Goal: Contribute content: Contribute content

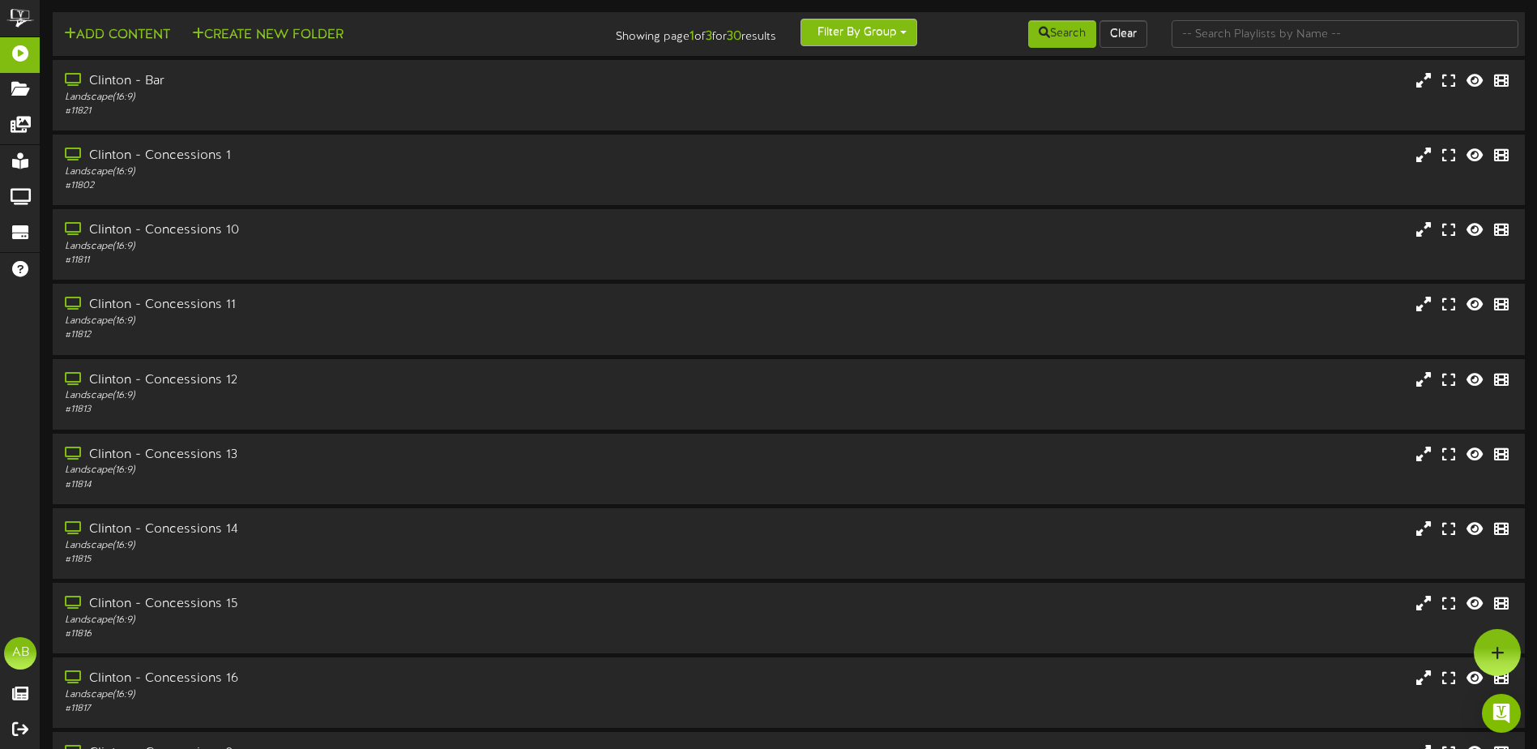
click at [886, 39] on button "Filter By Group" at bounding box center [859, 33] width 117 height 28
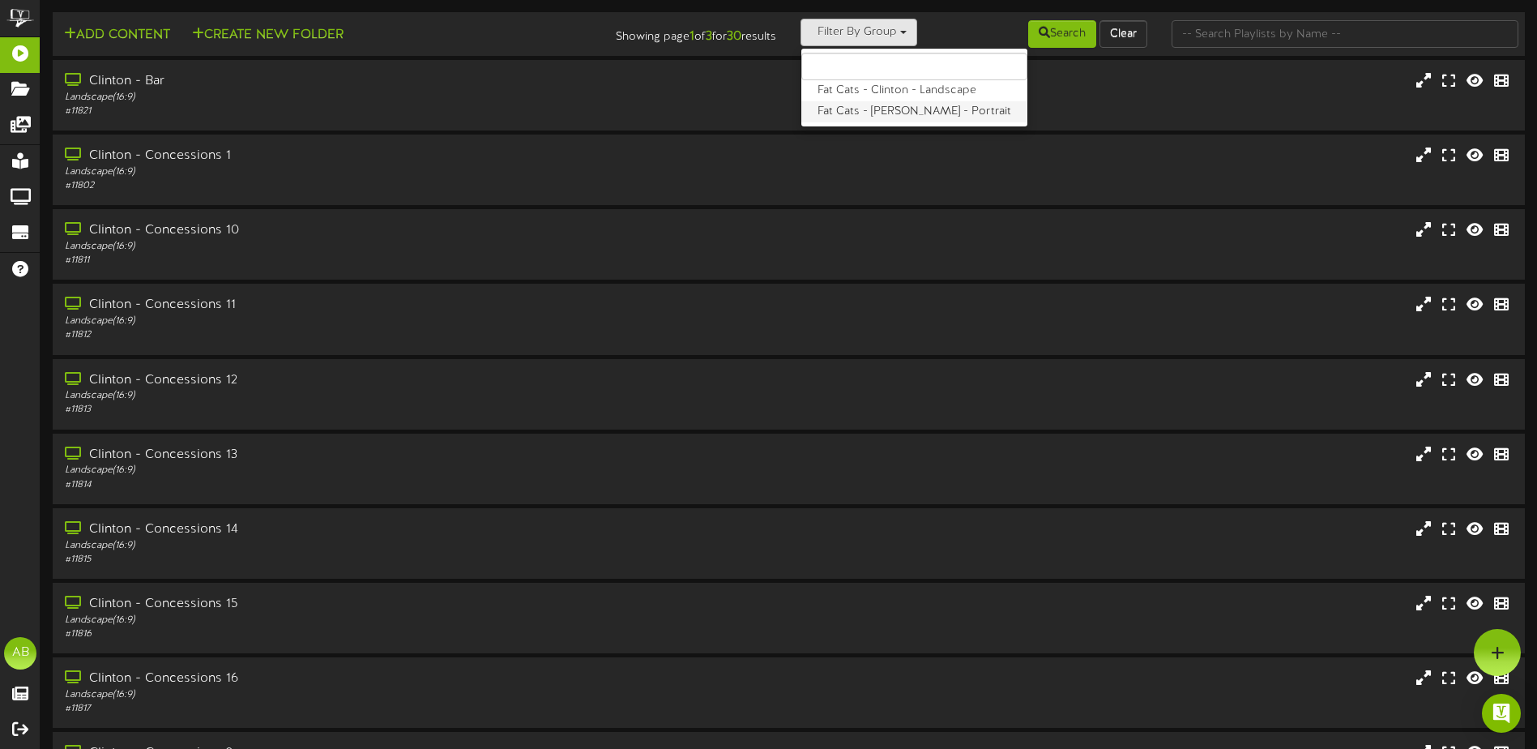
click at [879, 108] on label "Fat Cats - [PERSON_NAME] - Portrait" at bounding box center [915, 111] width 226 height 21
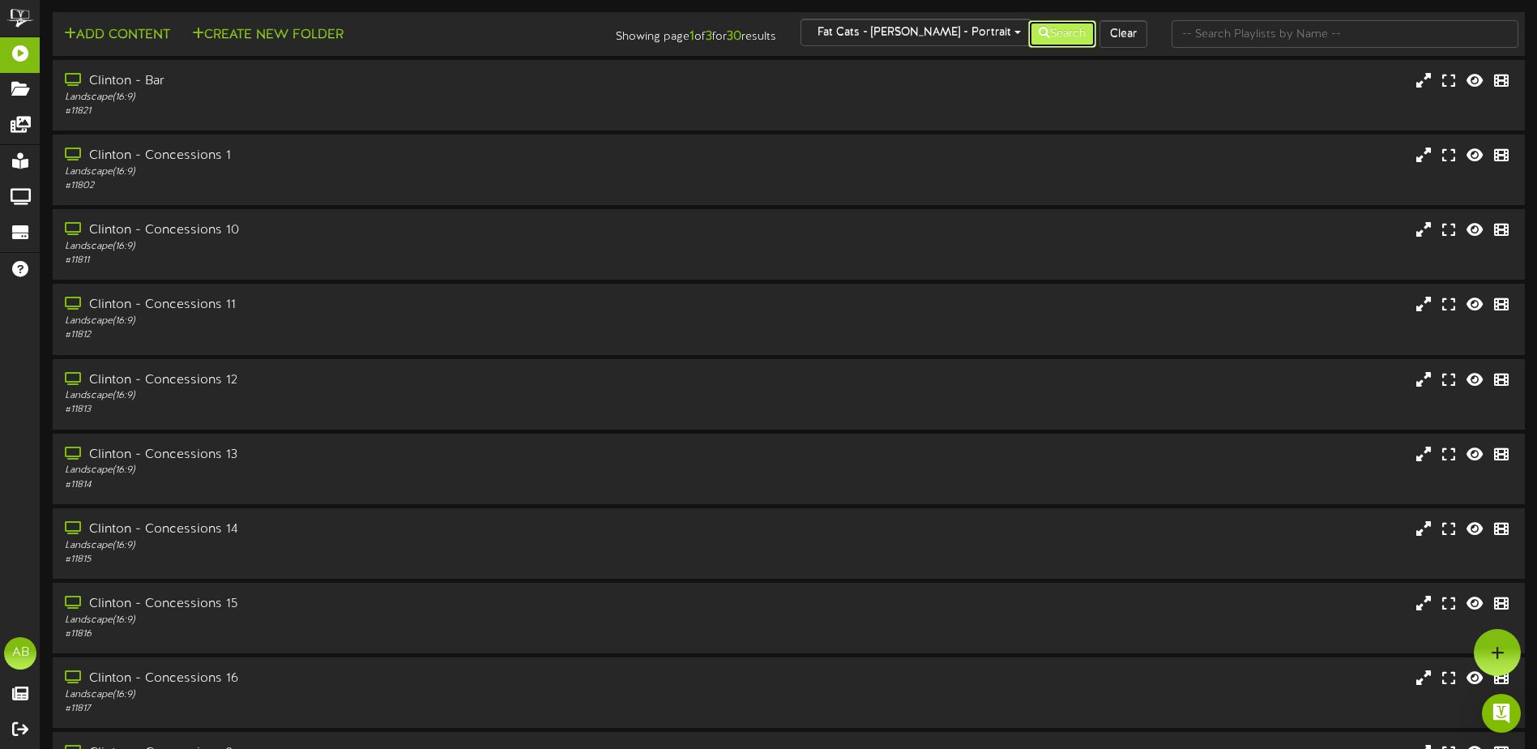
click at [1049, 43] on button "Search" at bounding box center [1062, 34] width 68 height 28
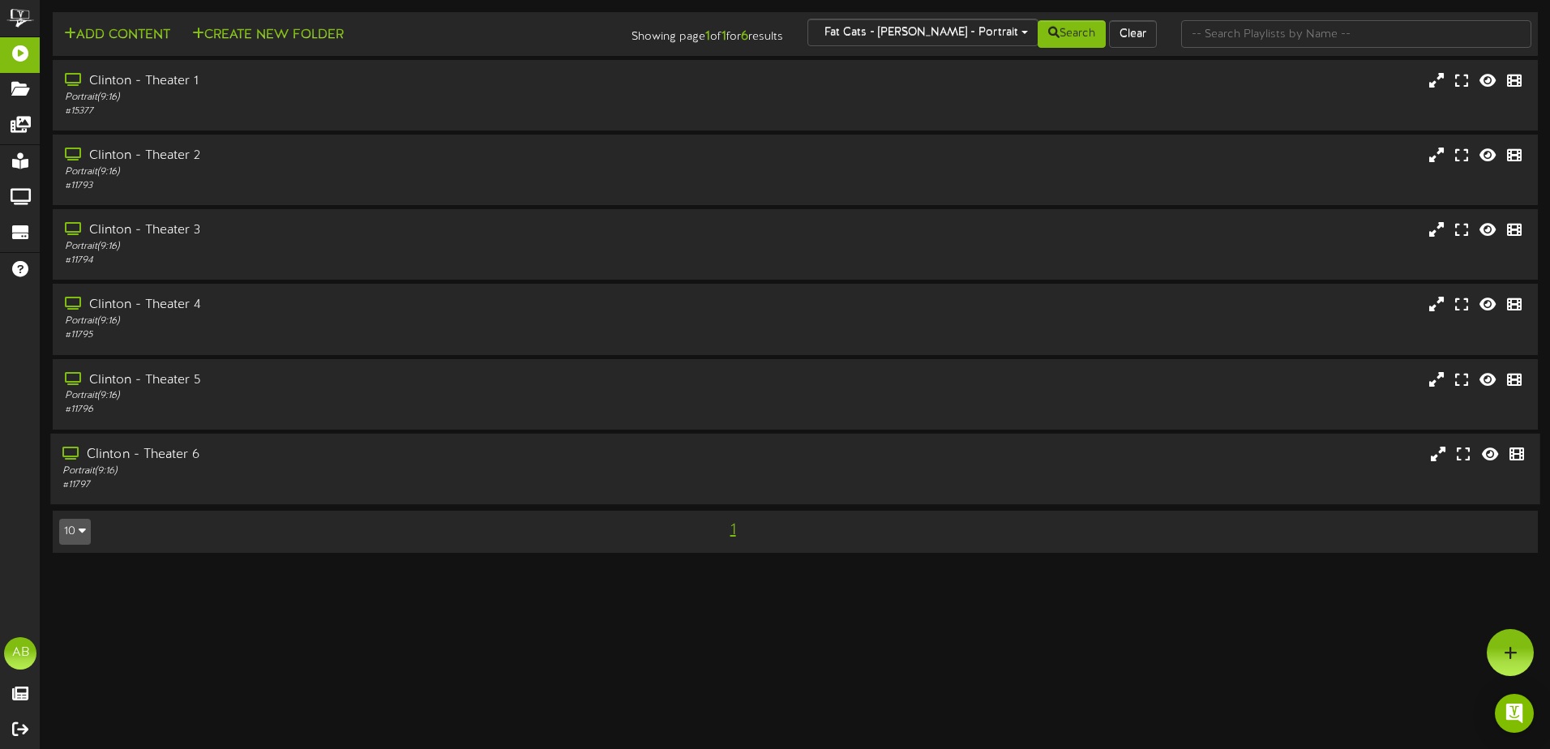
click at [314, 449] on div "Clinton - Theater 6" at bounding box center [360, 455] width 596 height 19
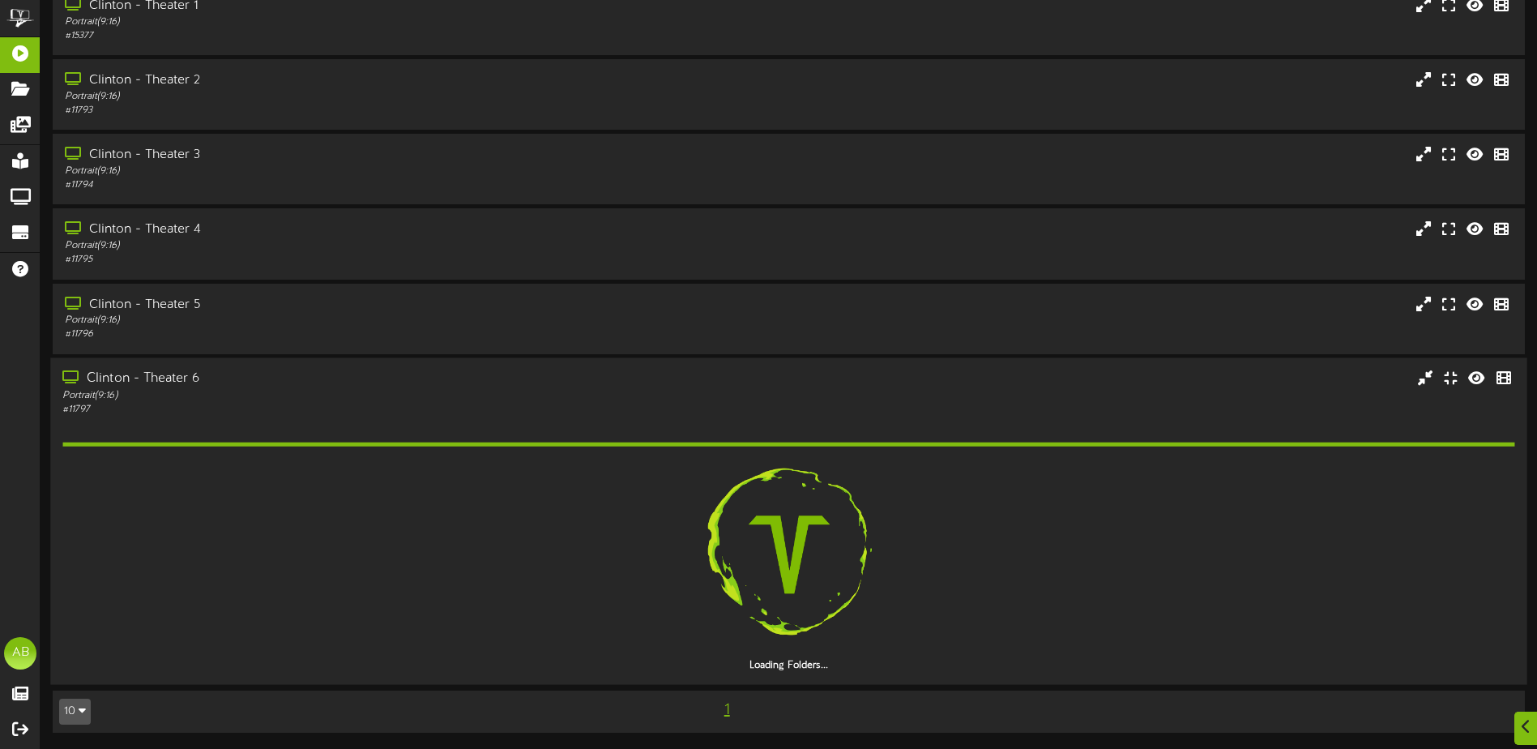
scroll to position [29, 0]
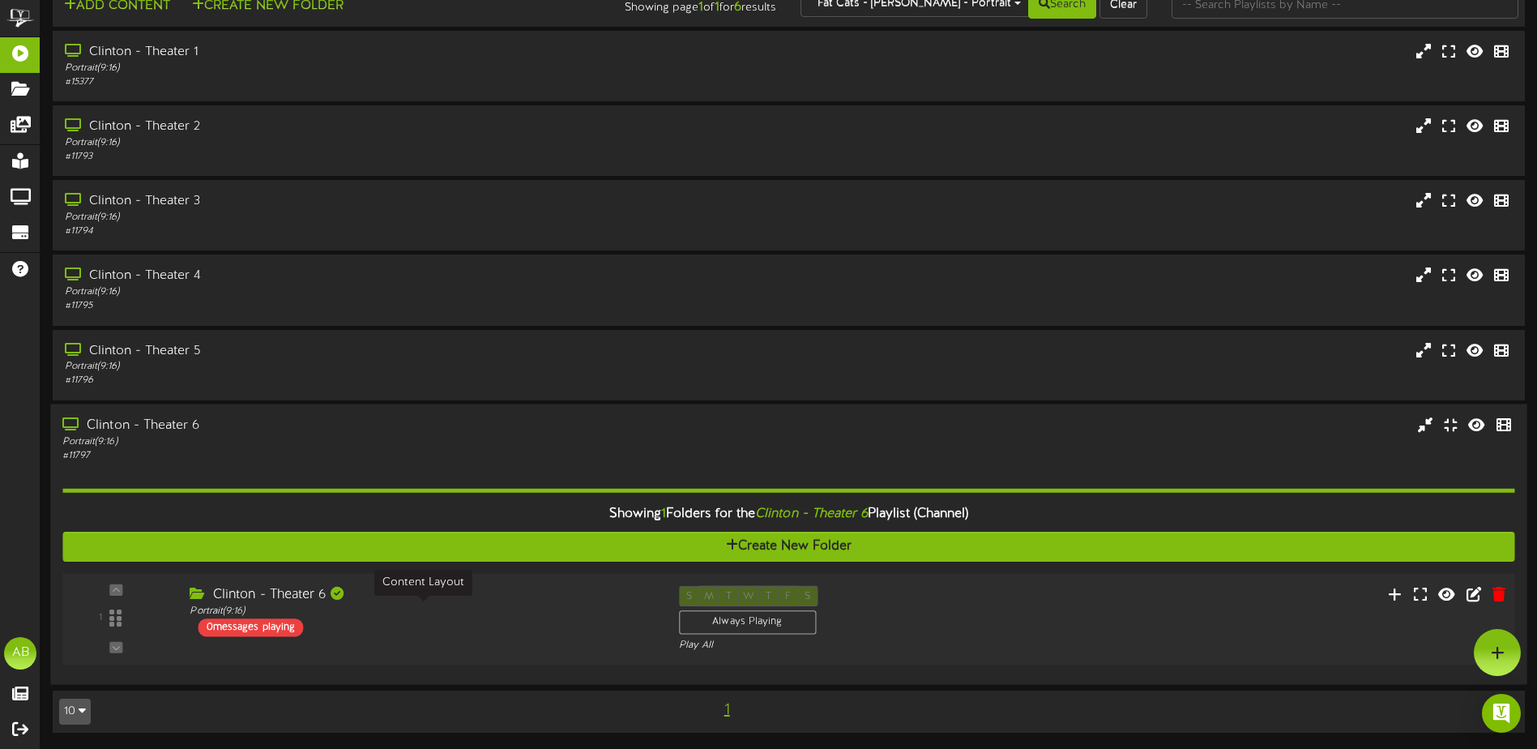
click at [508, 611] on div "Portrait ( 9:16 )" at bounding box center [422, 611] width 464 height 14
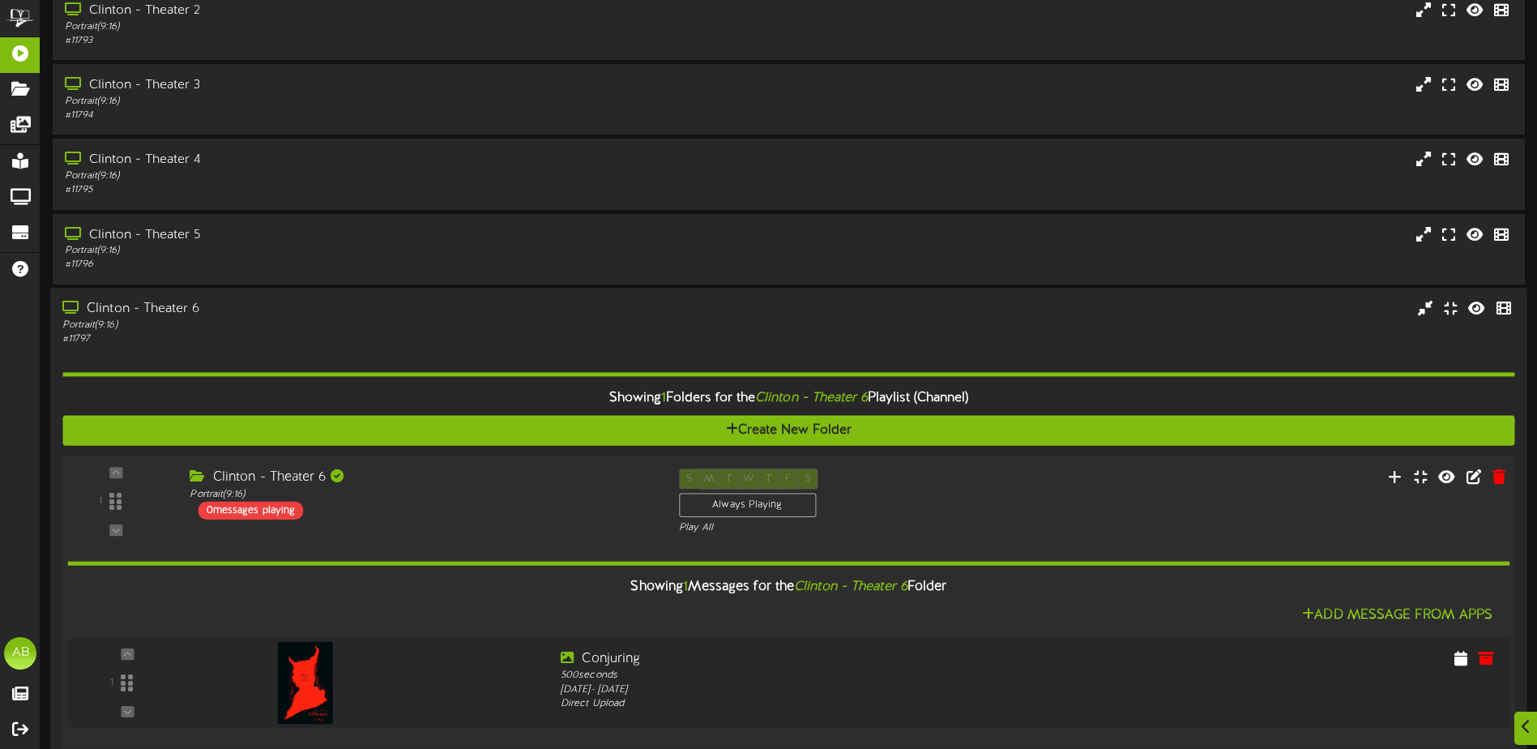
scroll to position [227, 0]
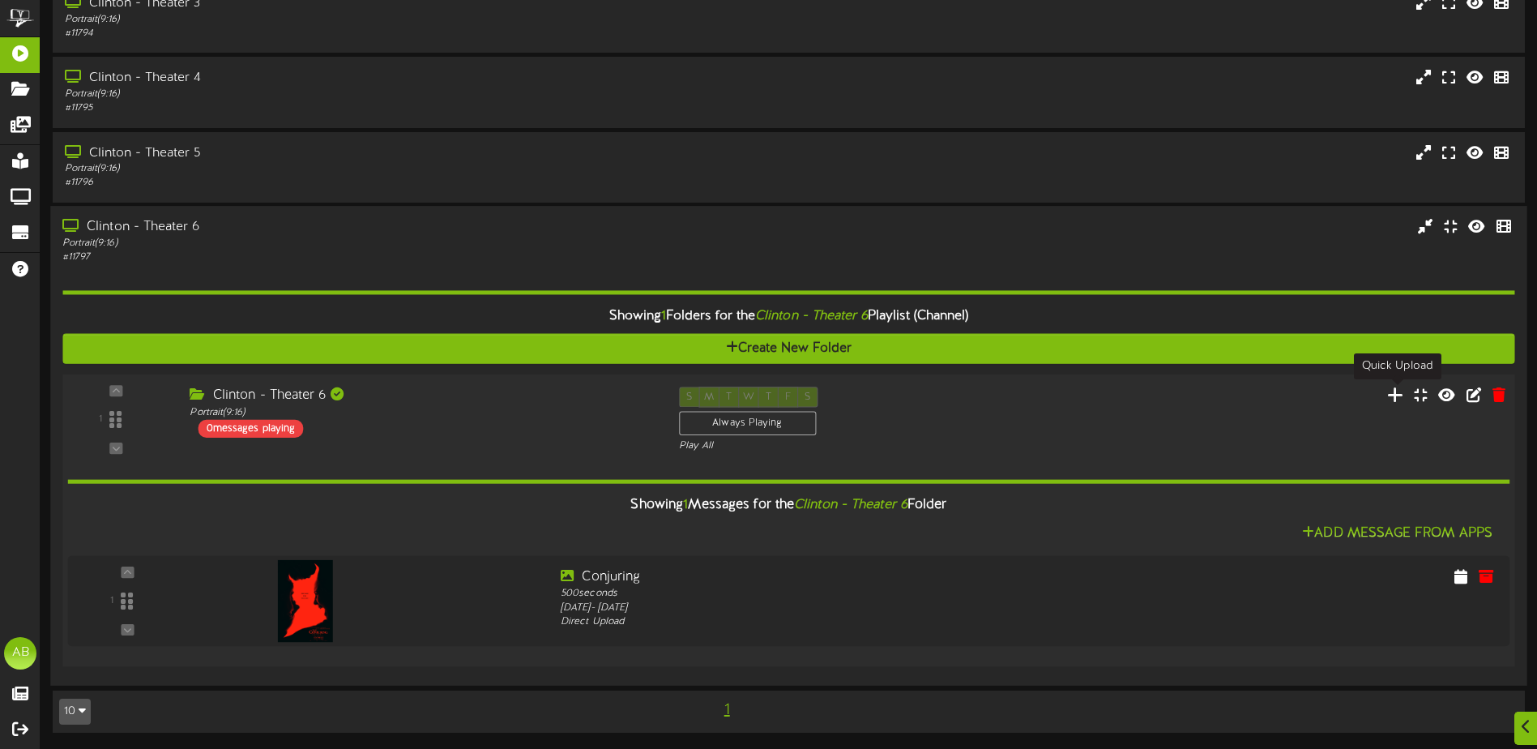
click at [1398, 393] on icon at bounding box center [1395, 394] width 17 height 18
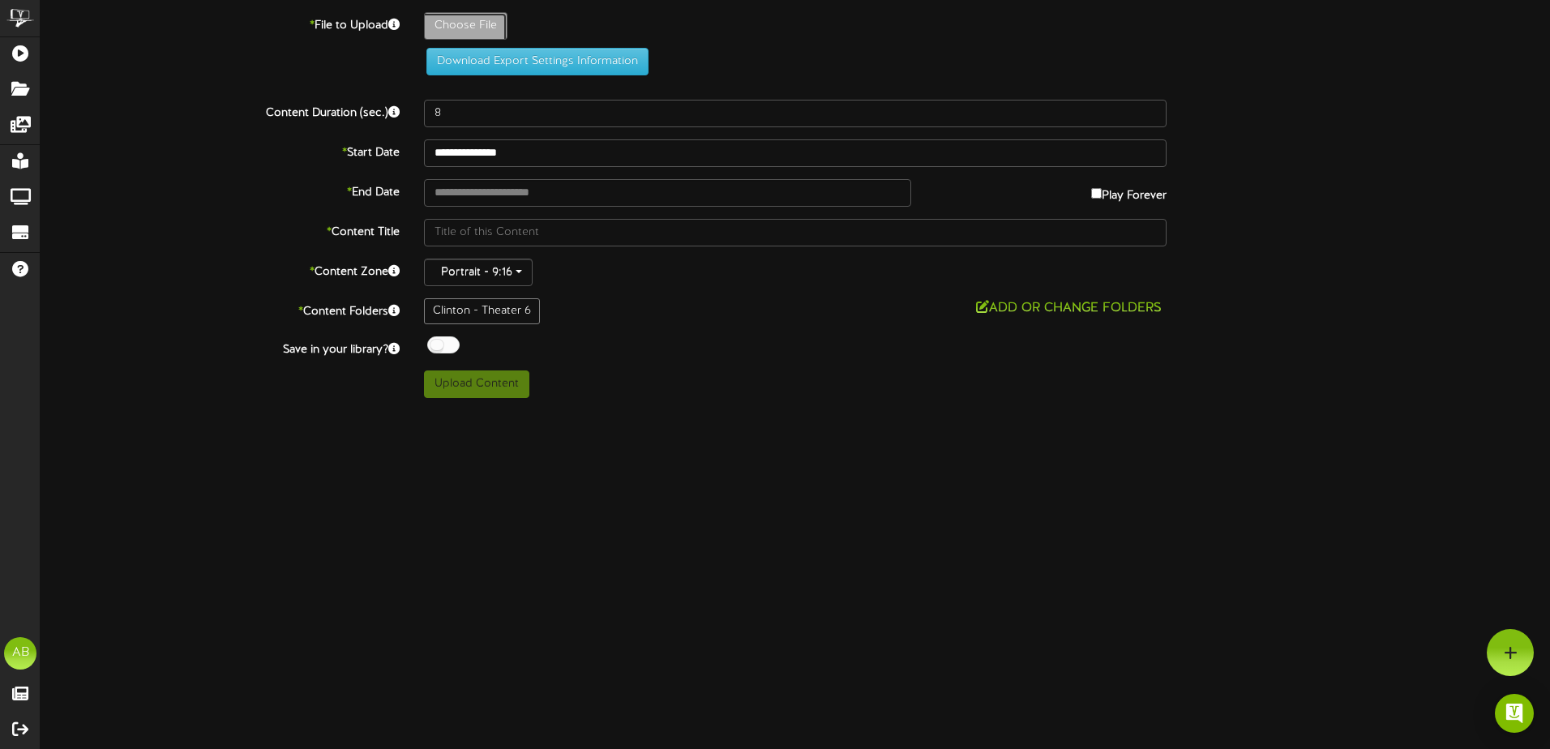
type input "**********"
type input "THESMASHINGMACHINE"
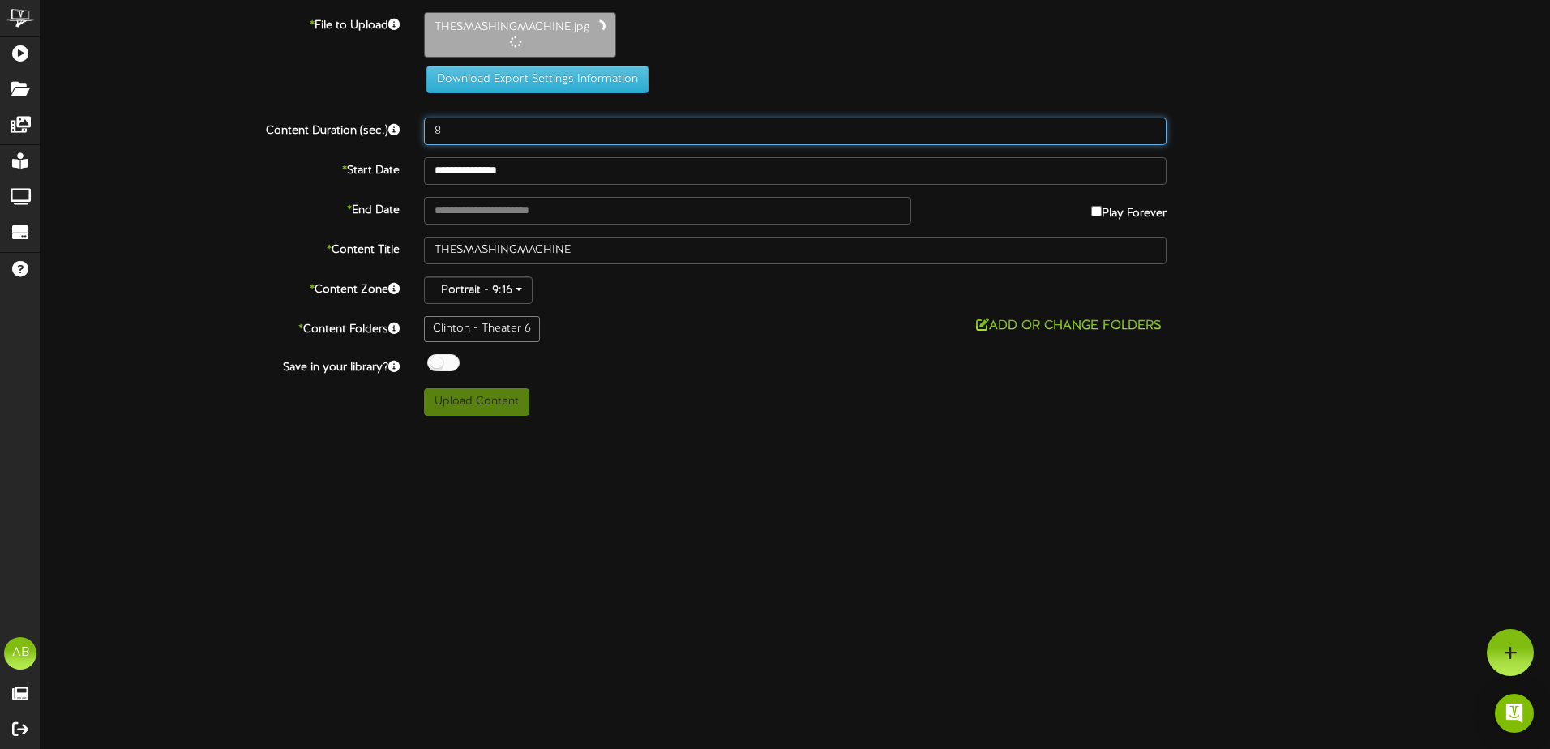
drag, startPoint x: 477, startPoint y: 116, endPoint x: 345, endPoint y: 130, distance: 132.1
click at [345, 130] on div "Content Duration (sec.) 8" at bounding box center [794, 132] width 1533 height 28
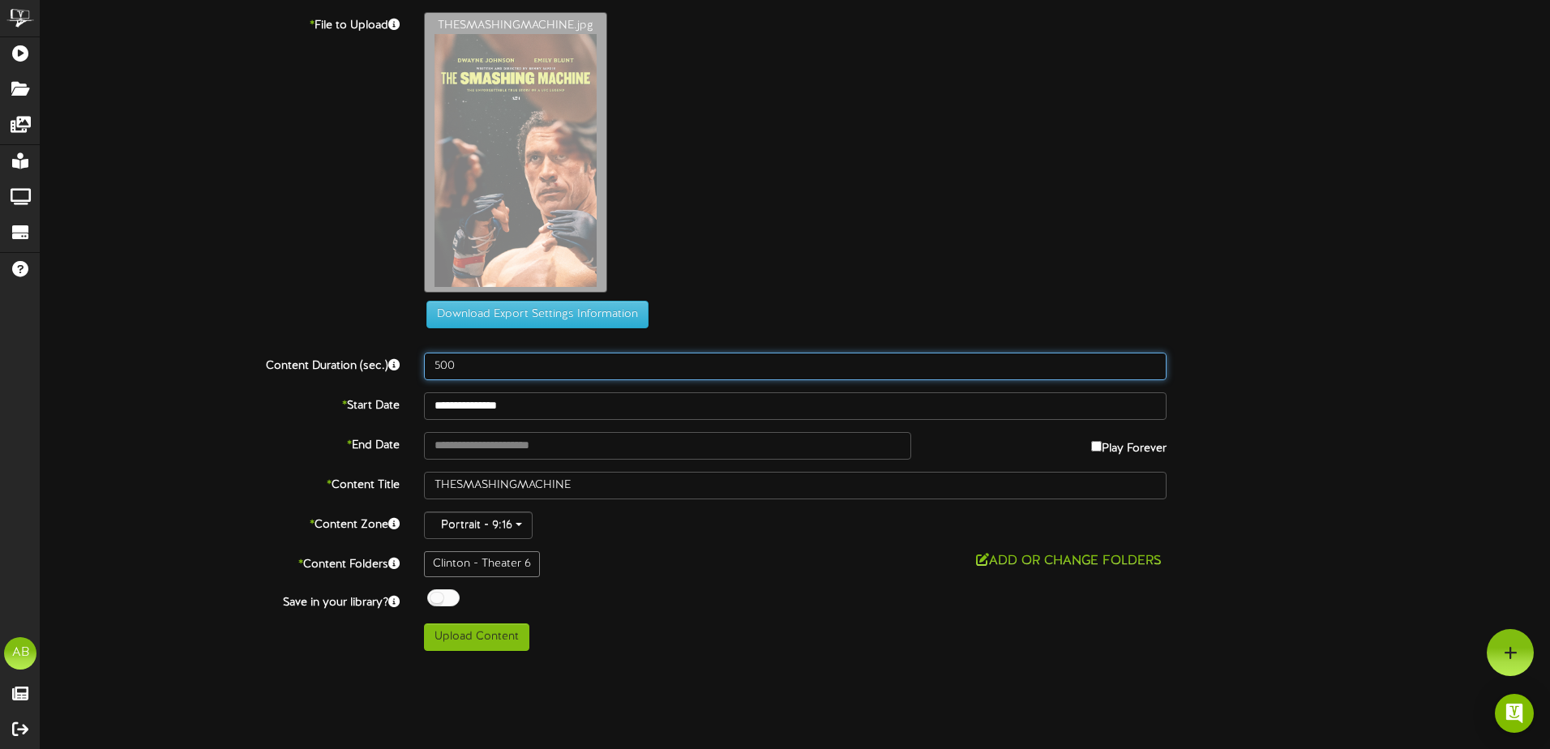
type input "500"
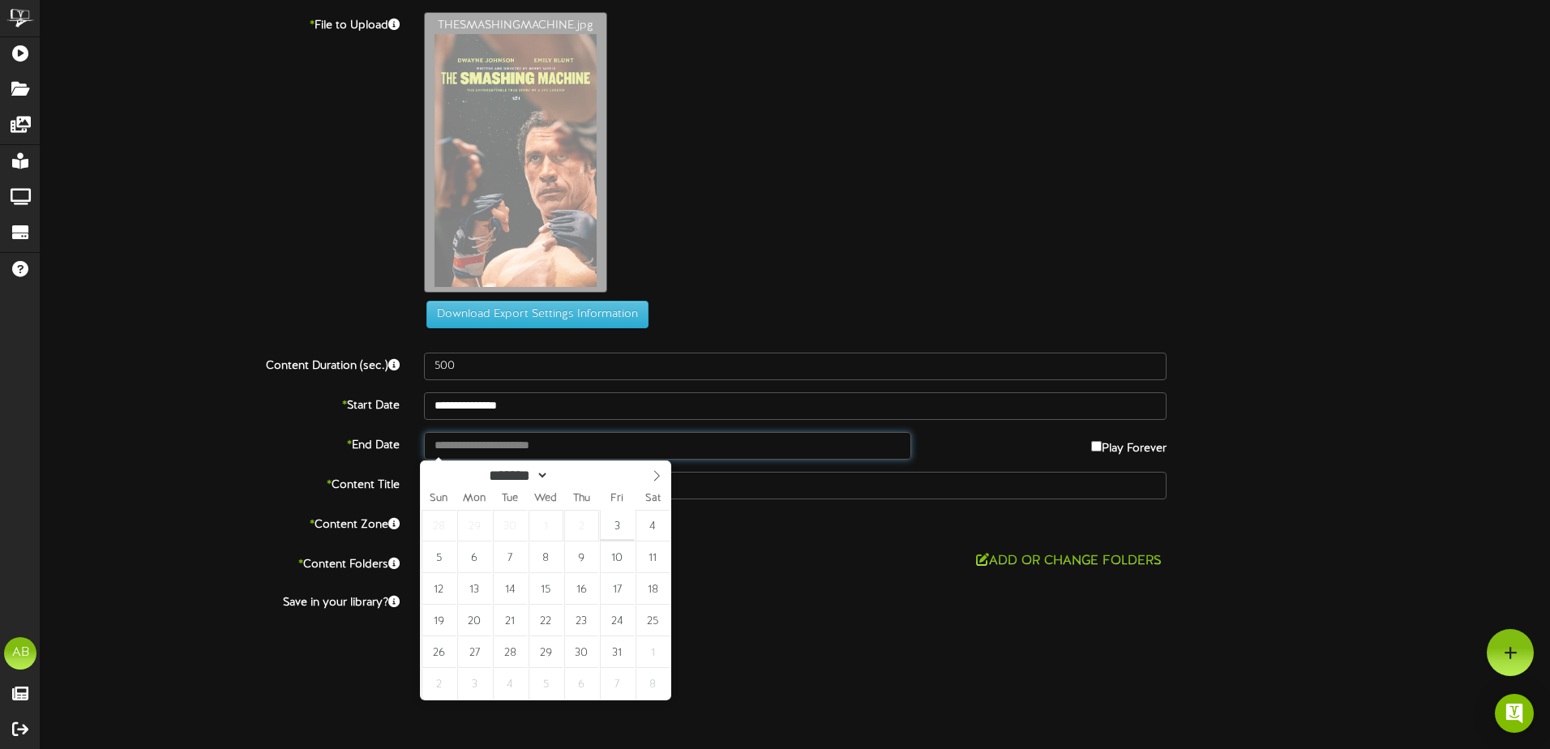
drag, startPoint x: 551, startPoint y: 447, endPoint x: 580, endPoint y: 462, distance: 33.0
click at [553, 445] on input "text" at bounding box center [667, 446] width 487 height 28
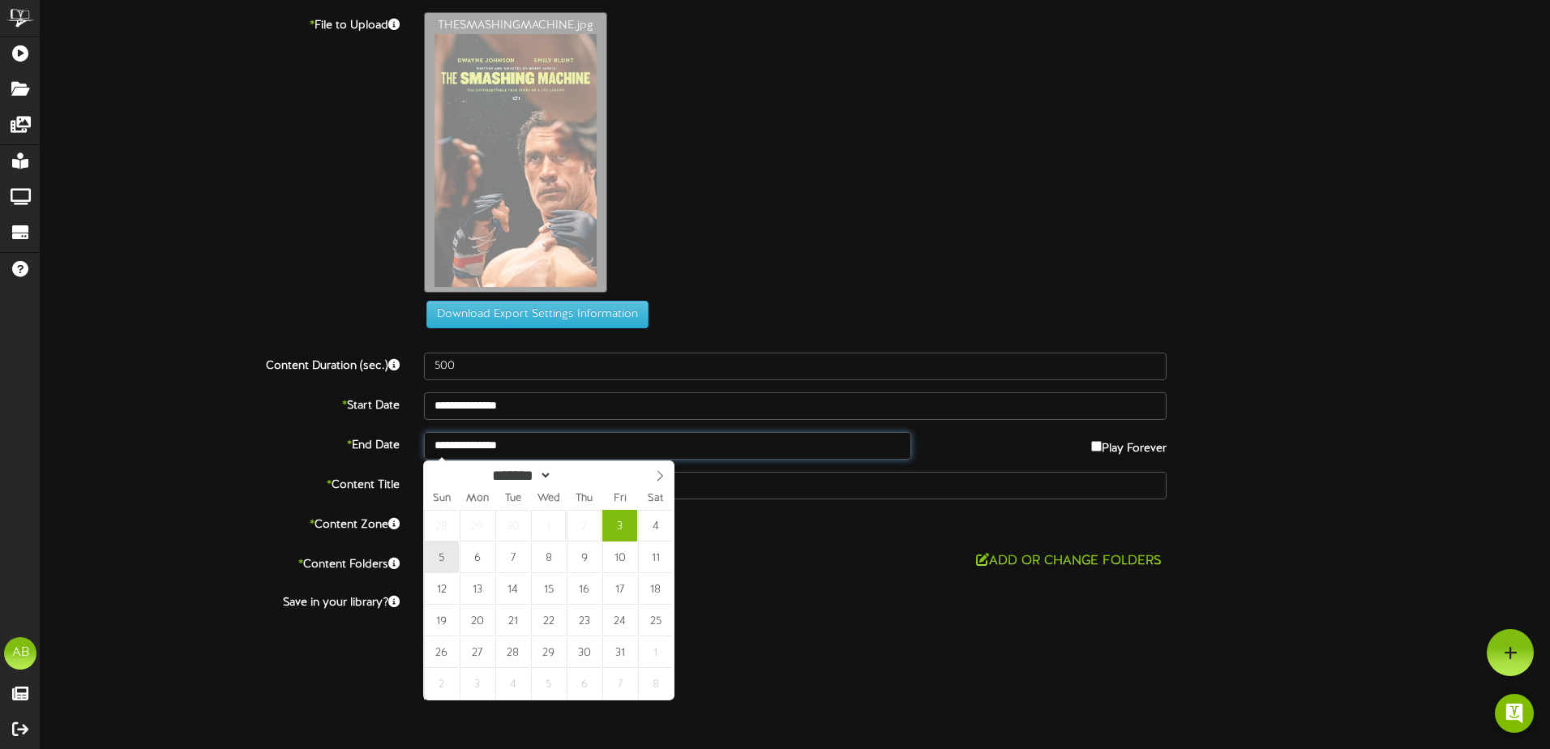
type input "**********"
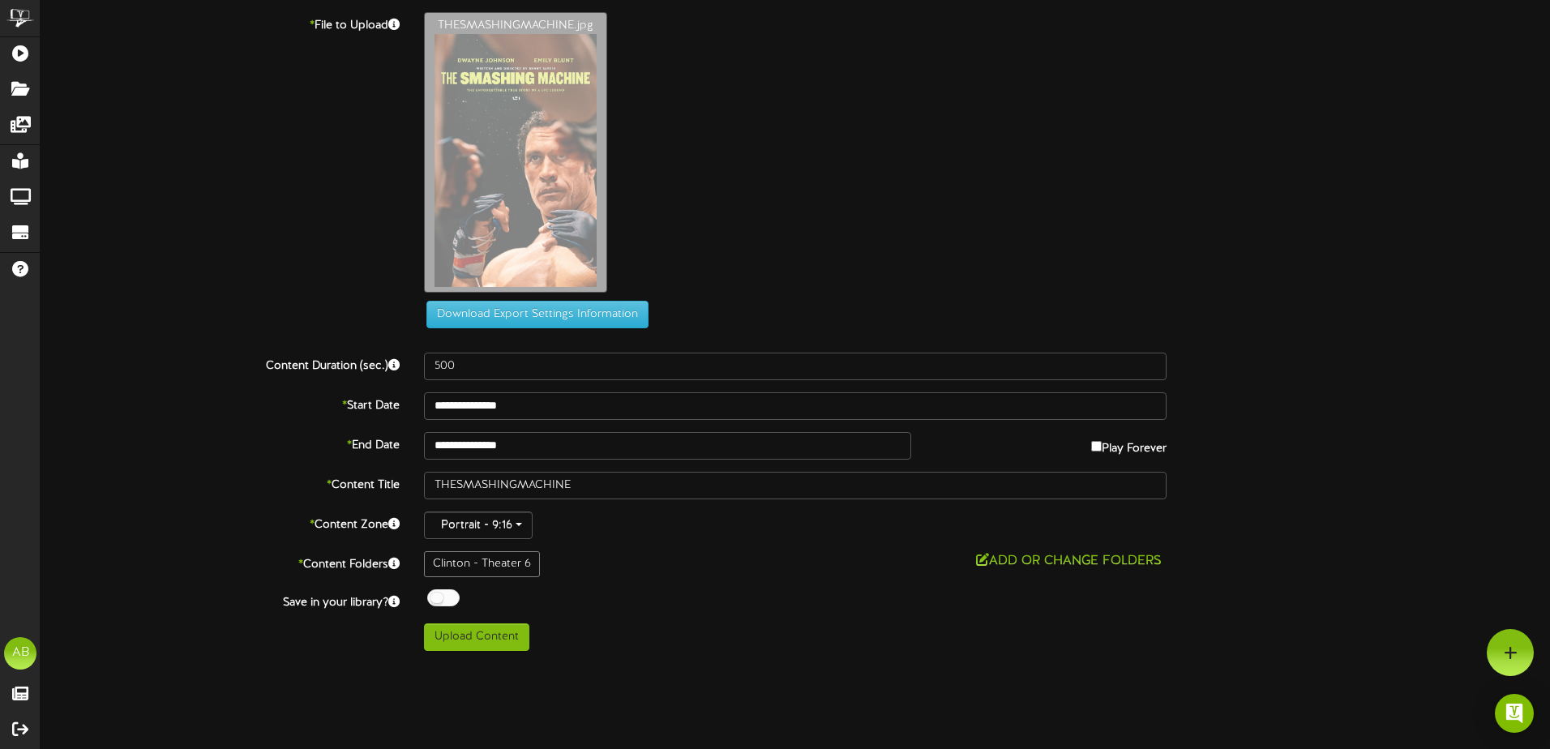
click at [643, 554] on div "Add or Change Folders" at bounding box center [795, 561] width 742 height 20
click at [483, 623] on button "Upload Content" at bounding box center [476, 637] width 105 height 28
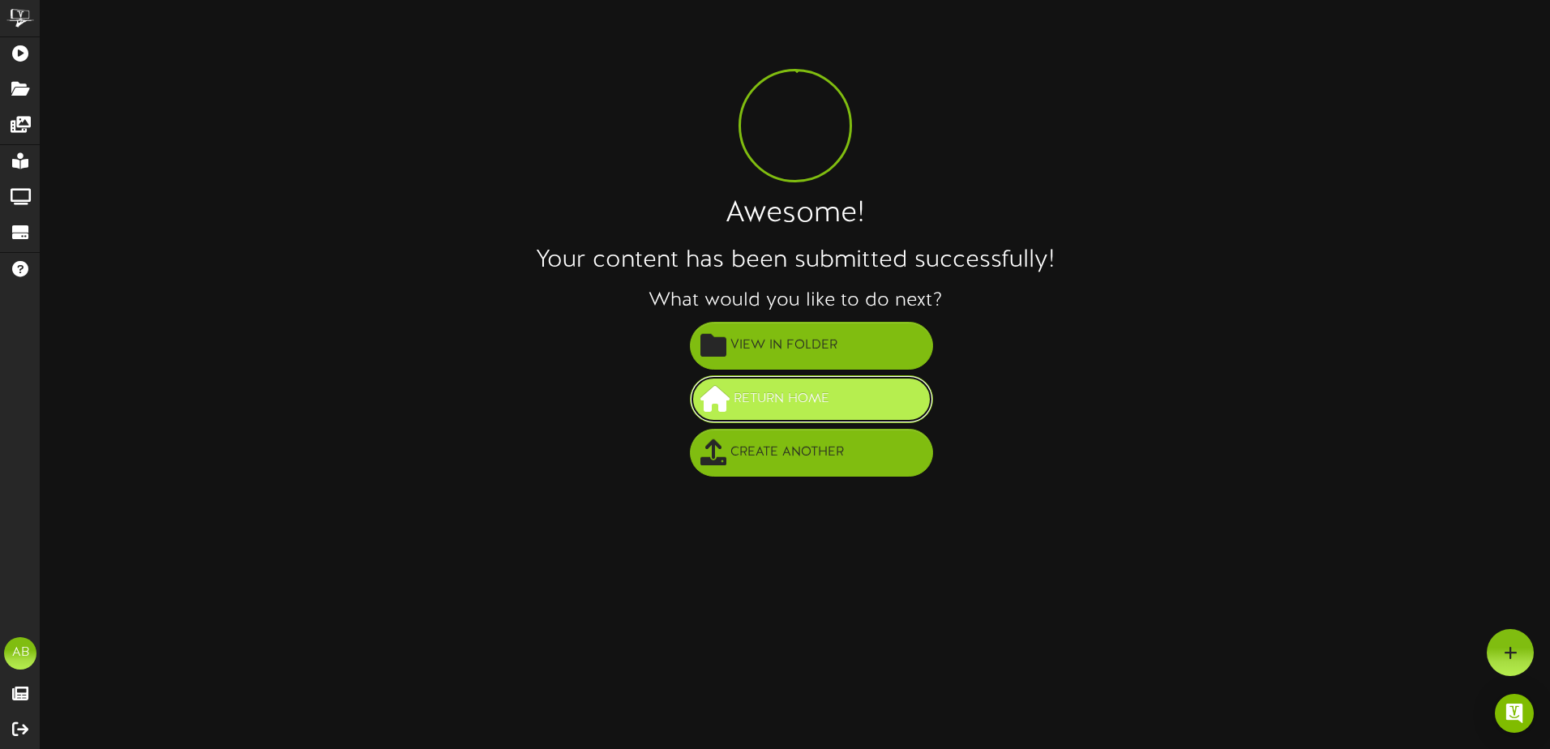
click at [768, 395] on span "Return Home" at bounding box center [781, 399] width 104 height 27
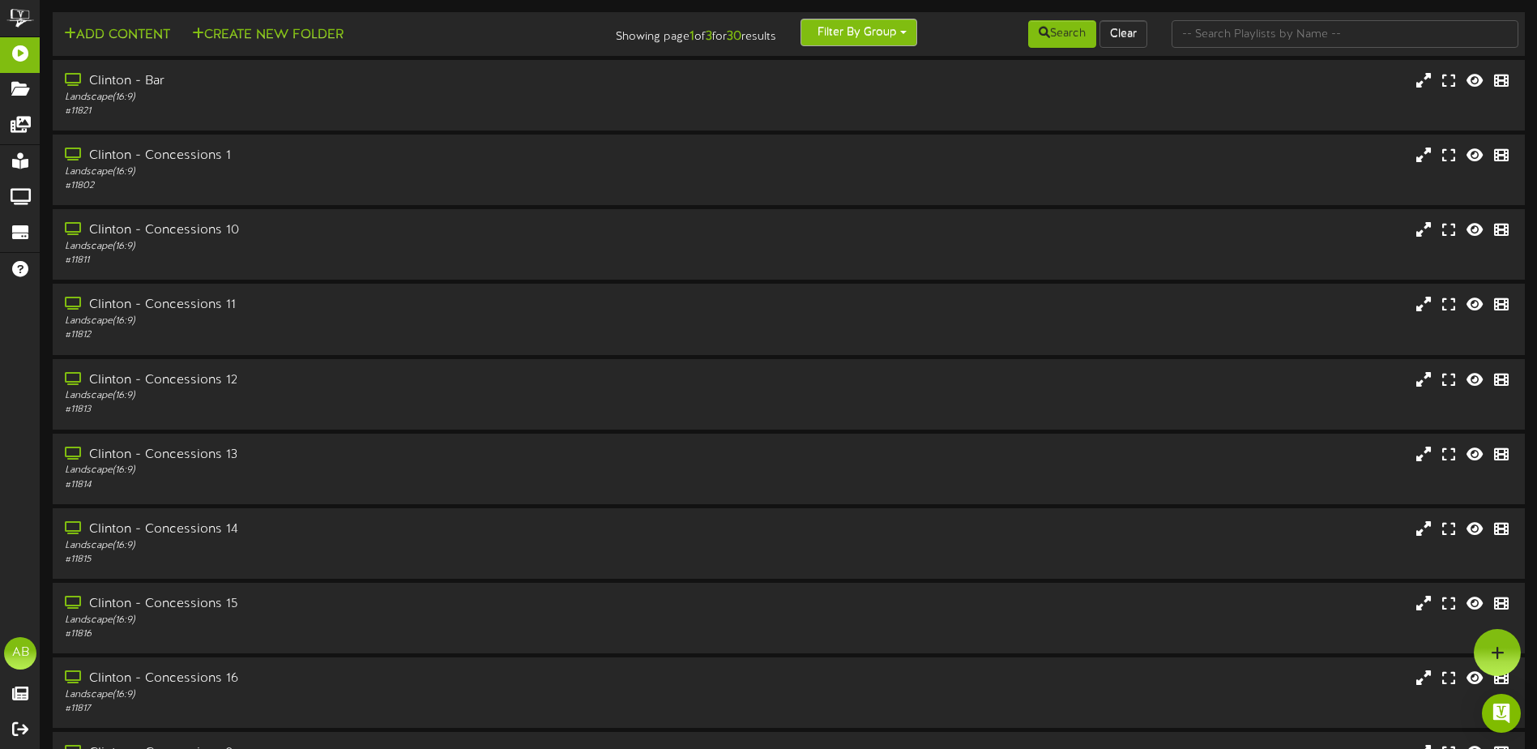
click at [884, 32] on button "Filter By Group" at bounding box center [859, 33] width 117 height 28
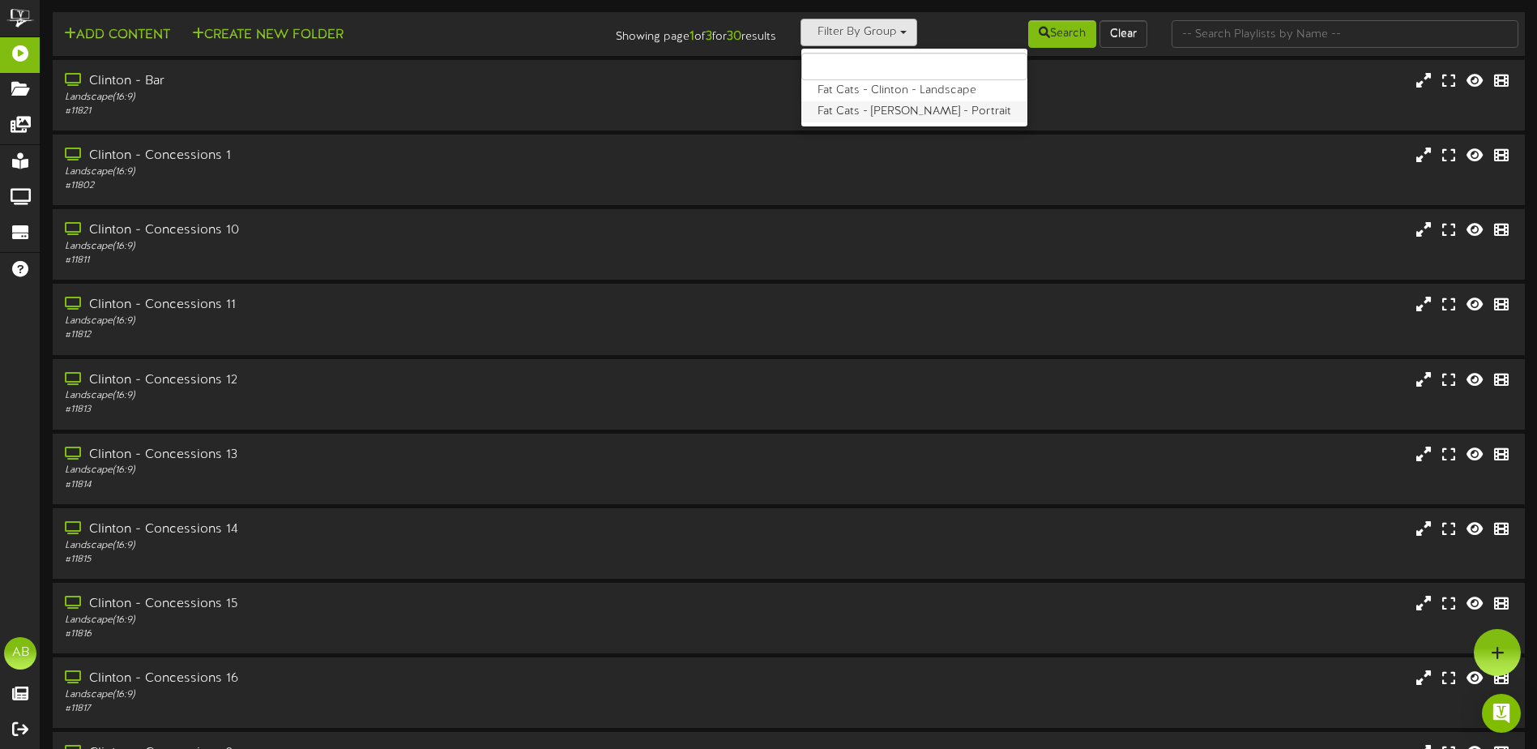
click at [885, 113] on label "Fat Cats - [PERSON_NAME] - Portrait" at bounding box center [915, 111] width 226 height 21
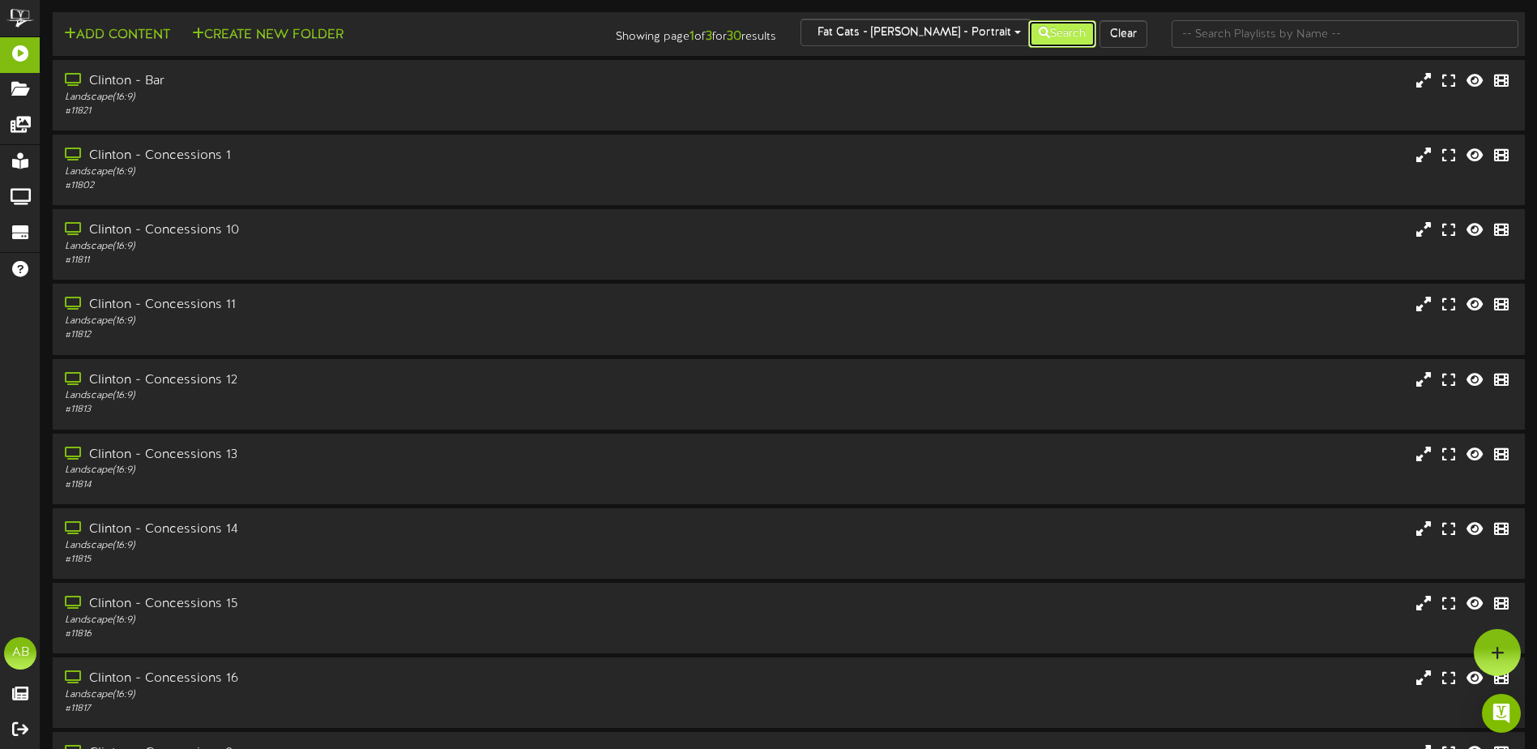
click at [1080, 29] on button "Search" at bounding box center [1062, 34] width 68 height 28
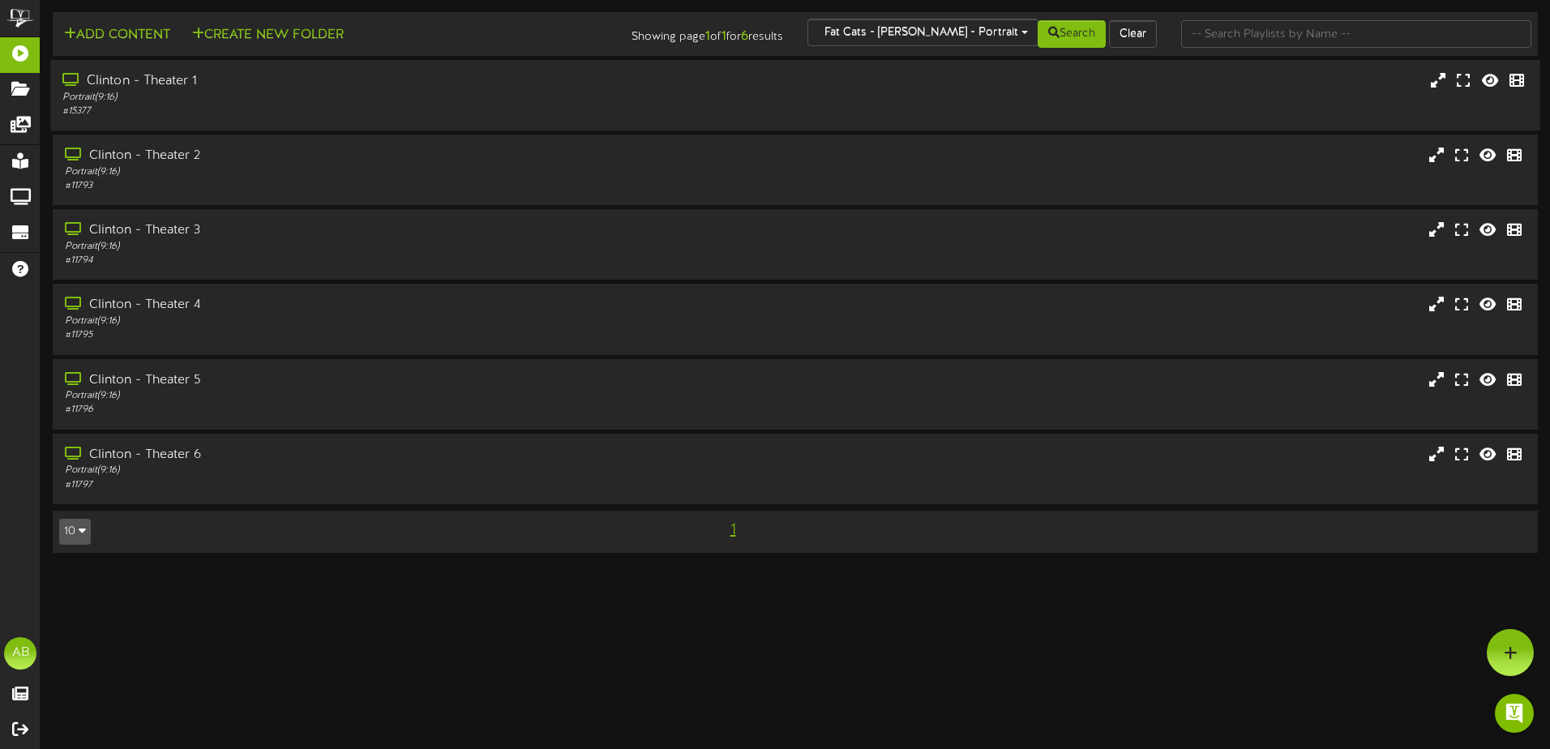
click at [392, 101] on div "Portrait ( 9:16 )" at bounding box center [360, 98] width 596 height 14
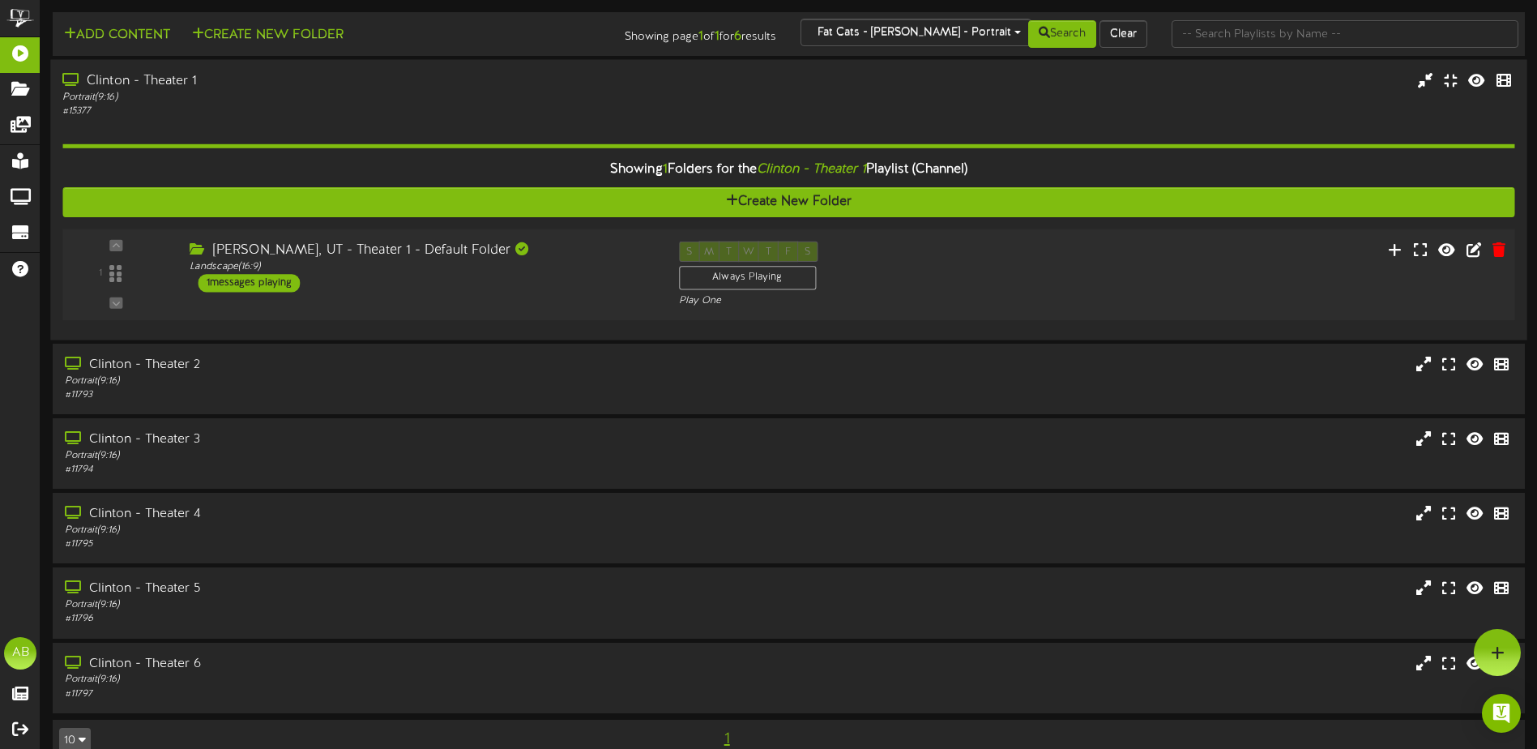
click at [515, 287] on div "Clinton, UT - Theater 1 - Default Folder Landscape ( 16:9 ) 1 messages playing" at bounding box center [421, 267] width 489 height 51
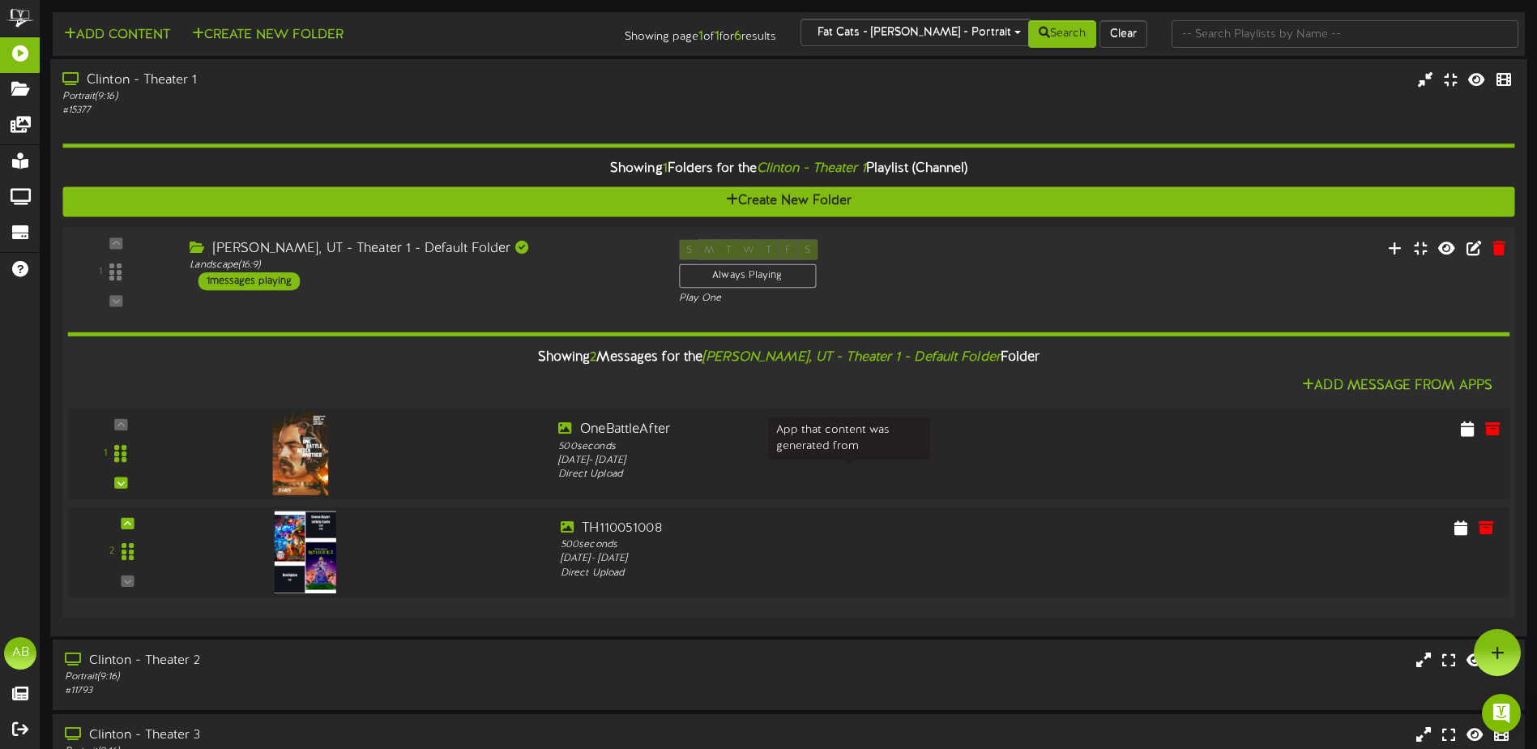
click at [1037, 468] on div "Direct Upload" at bounding box center [849, 475] width 582 height 15
click at [1454, 427] on div at bounding box center [1335, 431] width 364 height 21
click at [1465, 425] on icon at bounding box center [1468, 428] width 16 height 18
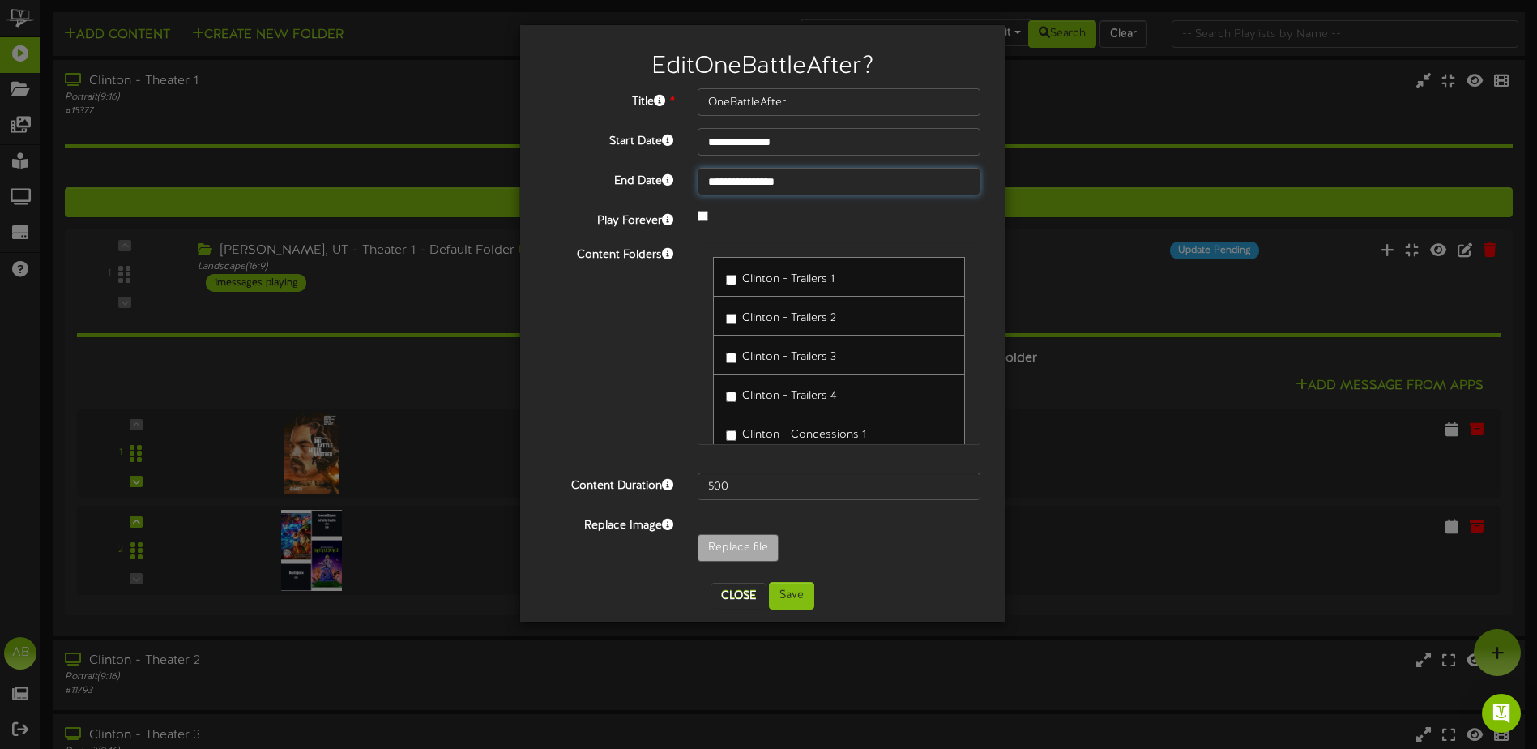
click at [789, 186] on input "**********" at bounding box center [839, 182] width 283 height 28
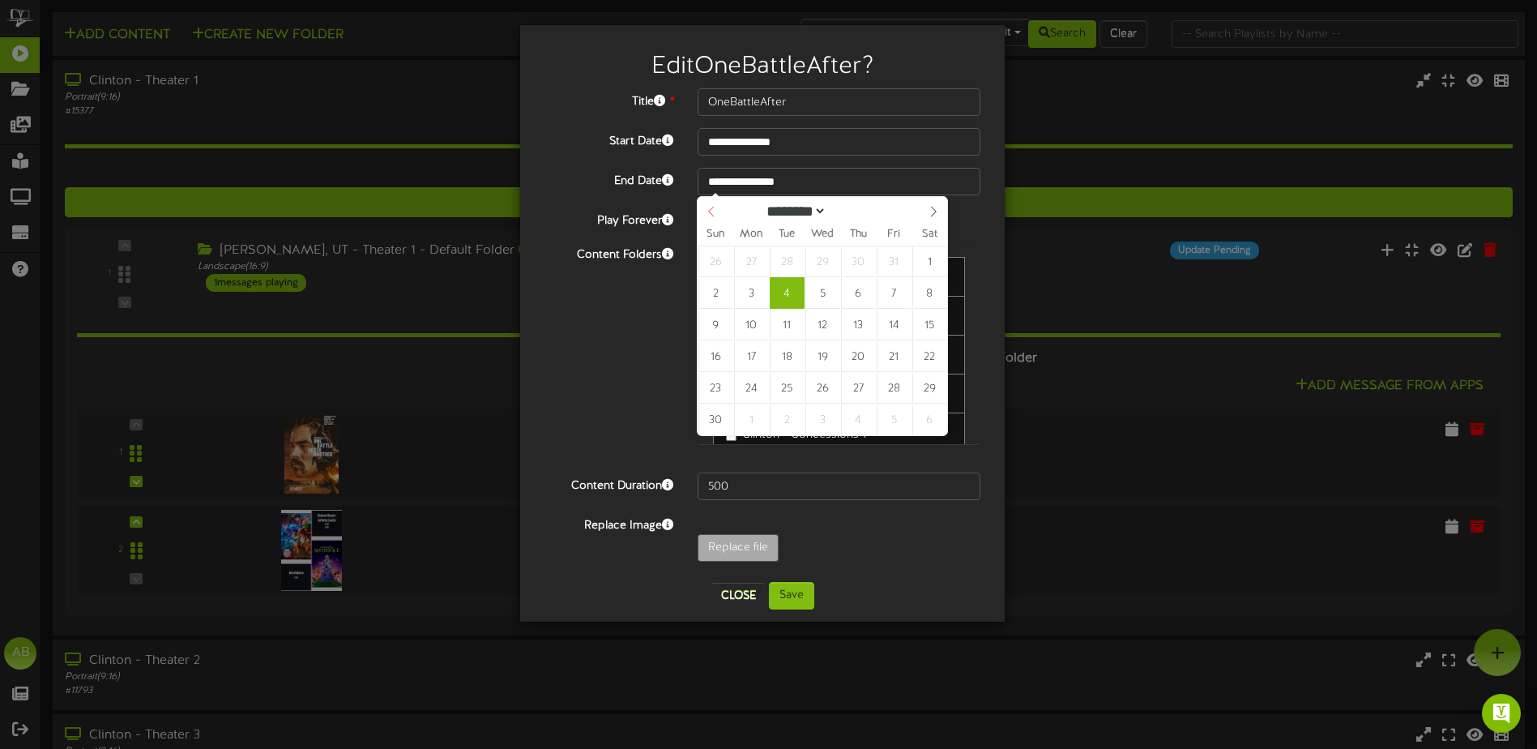
select select "*"
click at [716, 216] on div "******* ******** ******** ****" at bounding box center [823, 210] width 250 height 26
type input "**********"
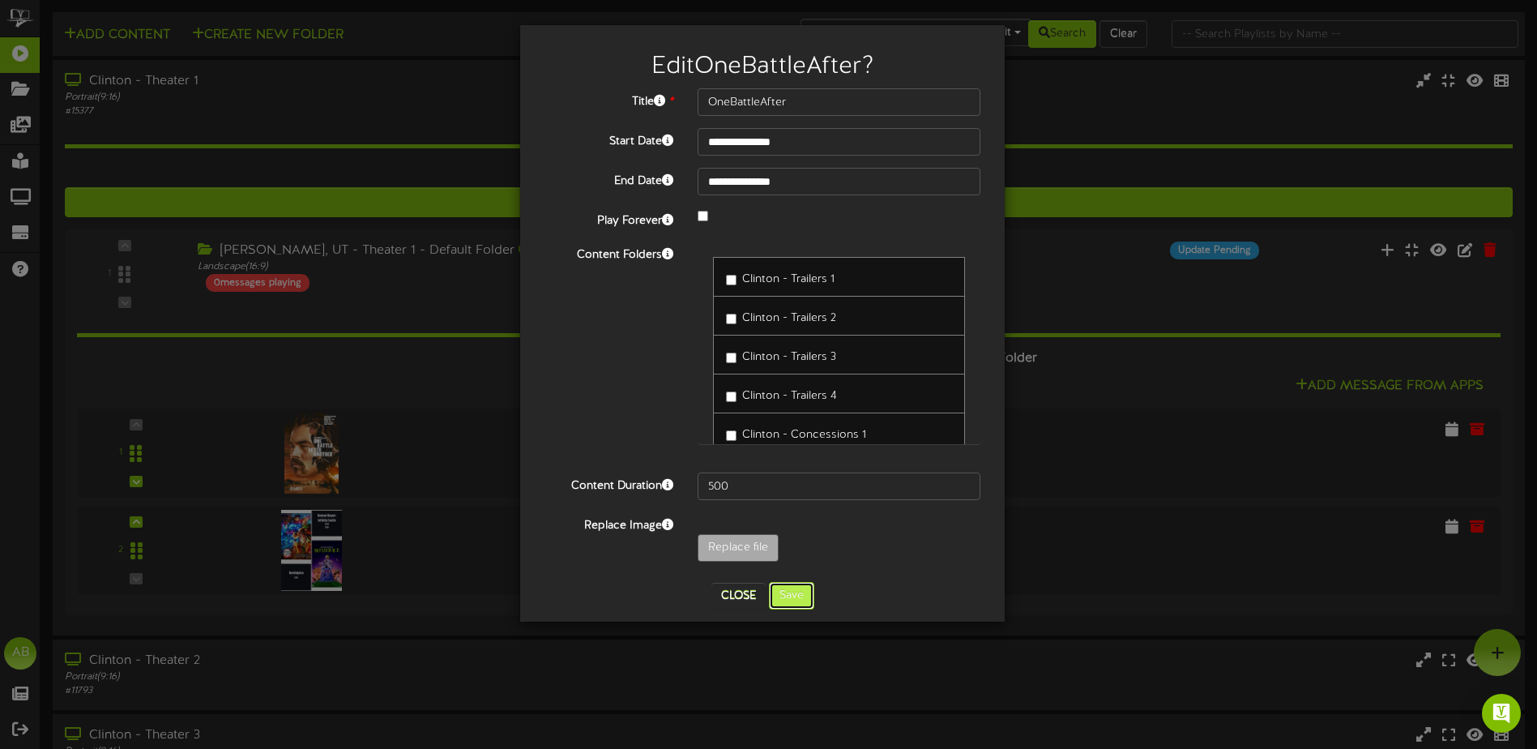
click at [784, 596] on button "Save" at bounding box center [791, 596] width 45 height 28
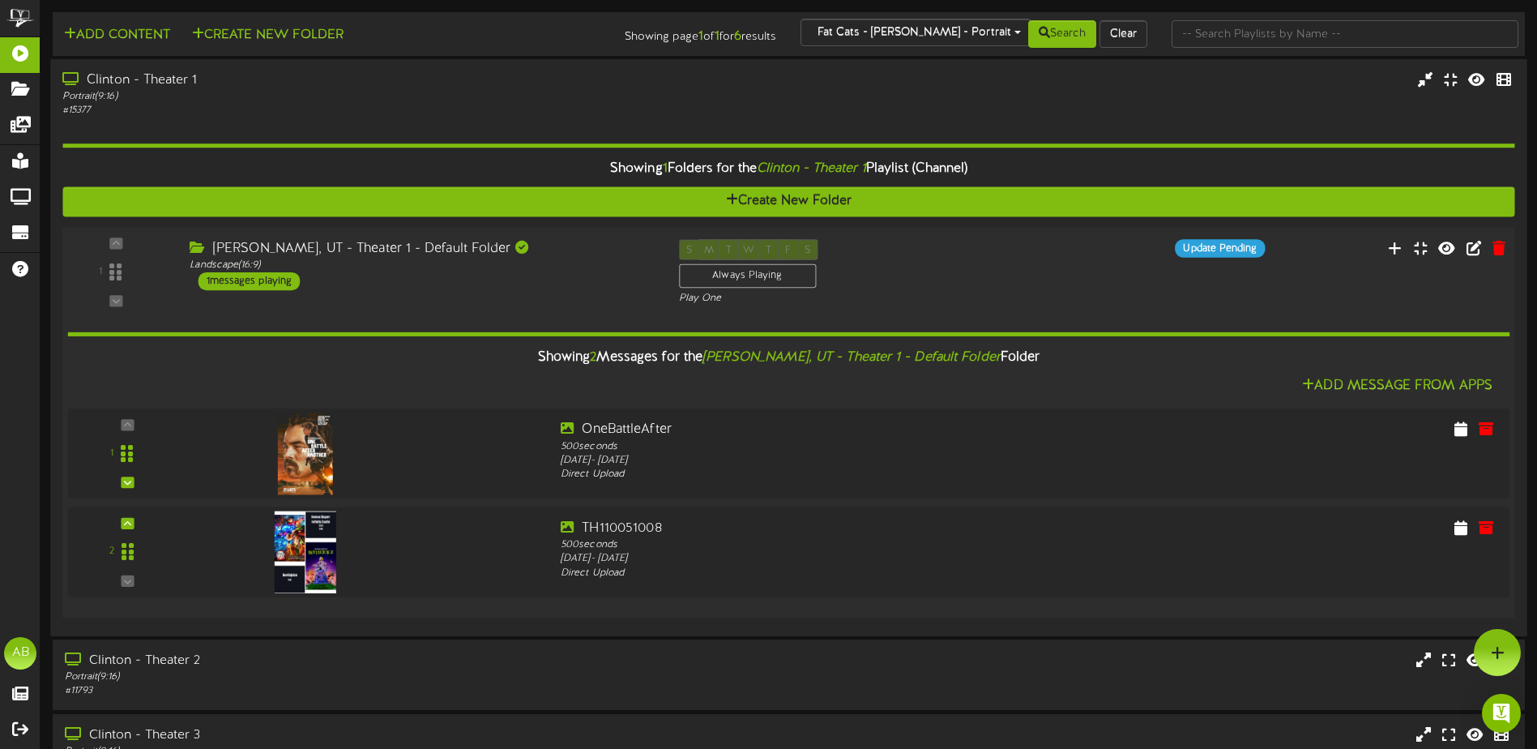
click at [1344, 253] on div at bounding box center [1400, 249] width 245 height 21
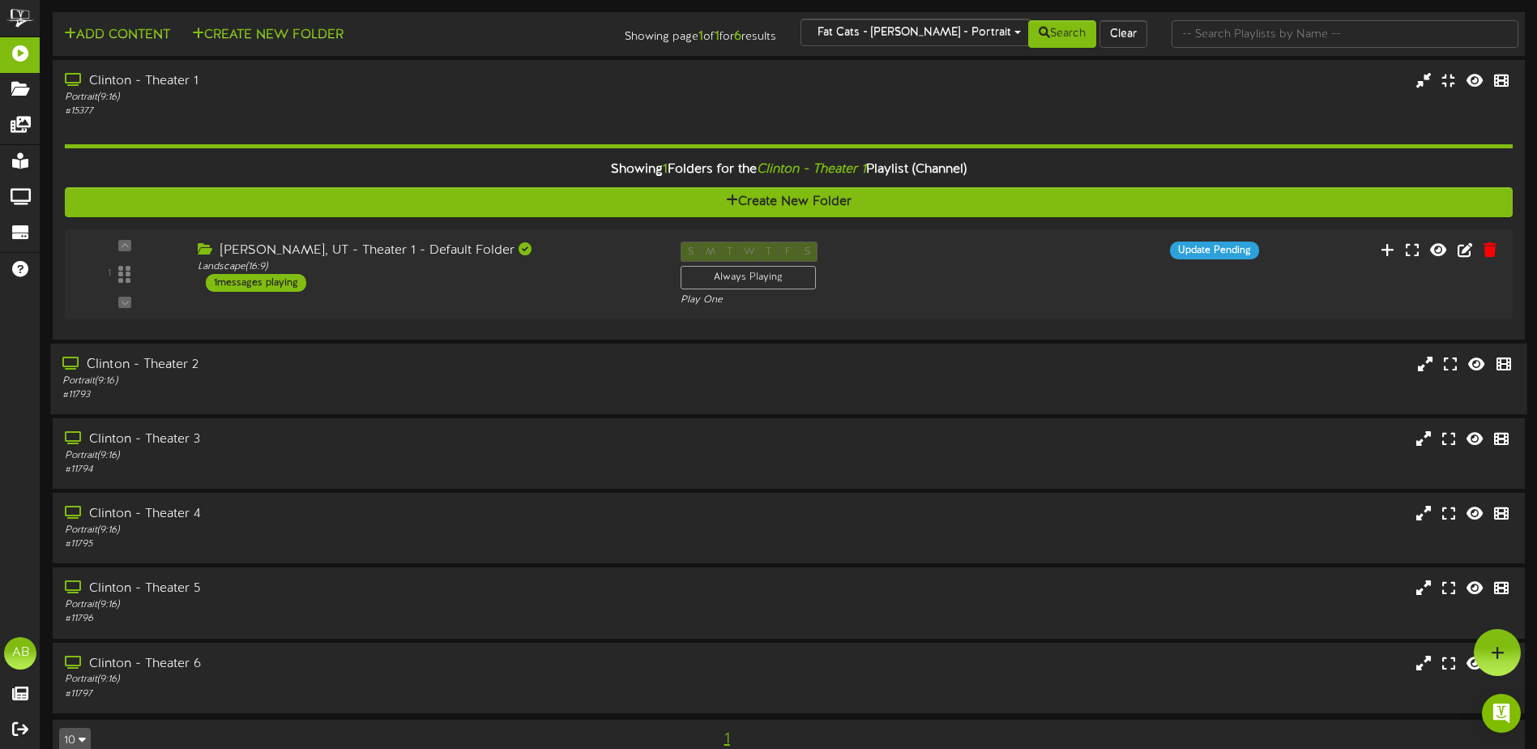
click at [537, 370] on div "Clinton - Theater 2" at bounding box center [357, 365] width 591 height 19
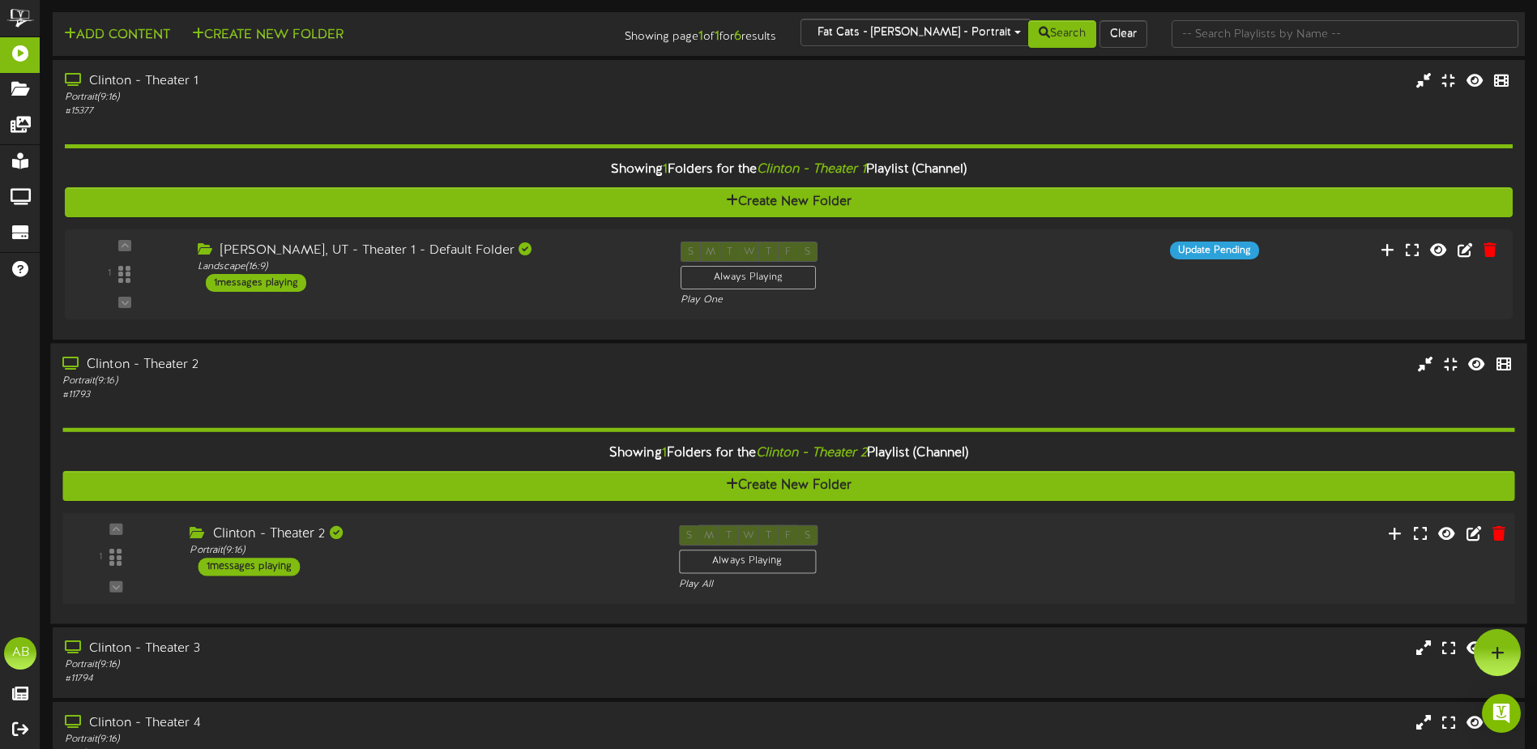
click at [938, 554] on div "S M T W T F S Always Playing Play All" at bounding box center [850, 558] width 367 height 66
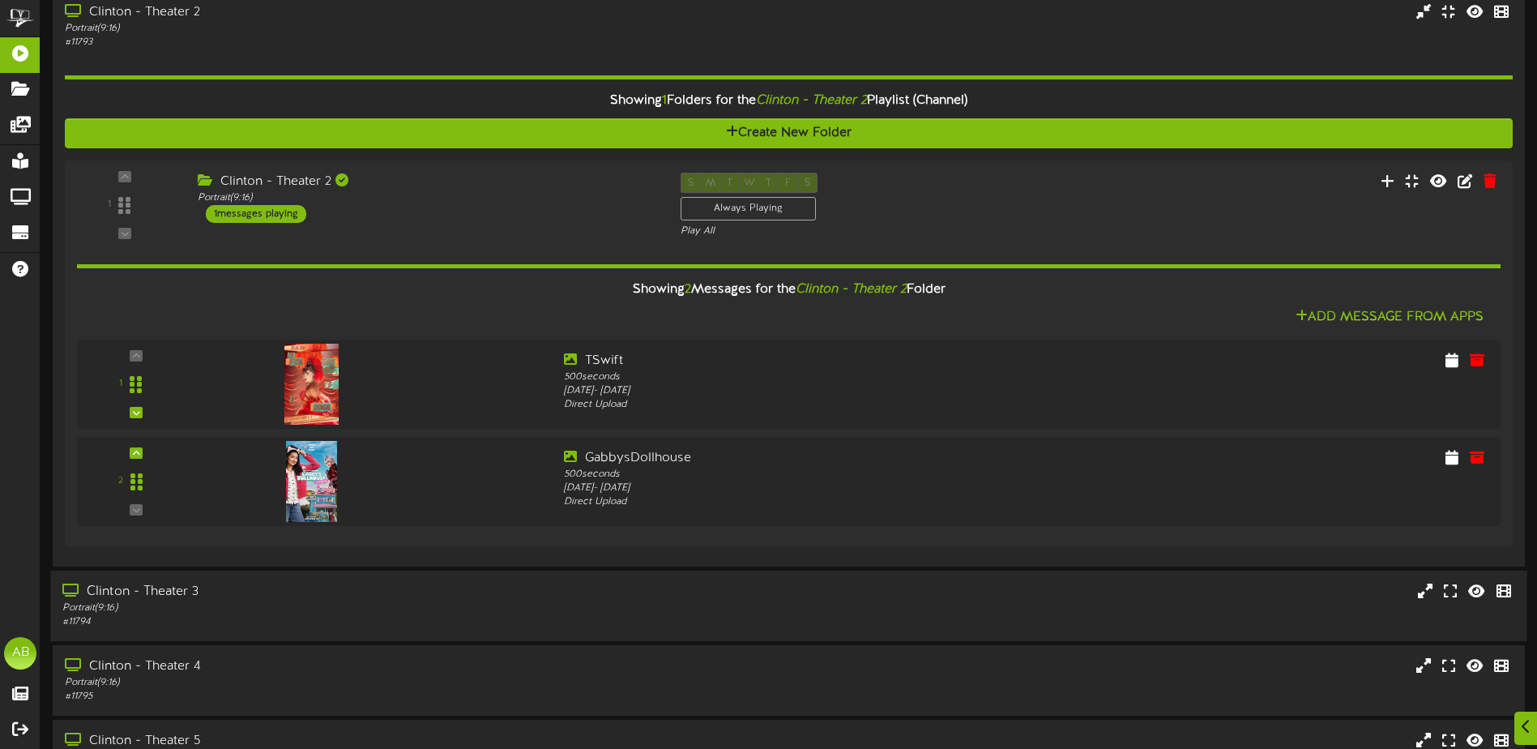
scroll to position [405, 0]
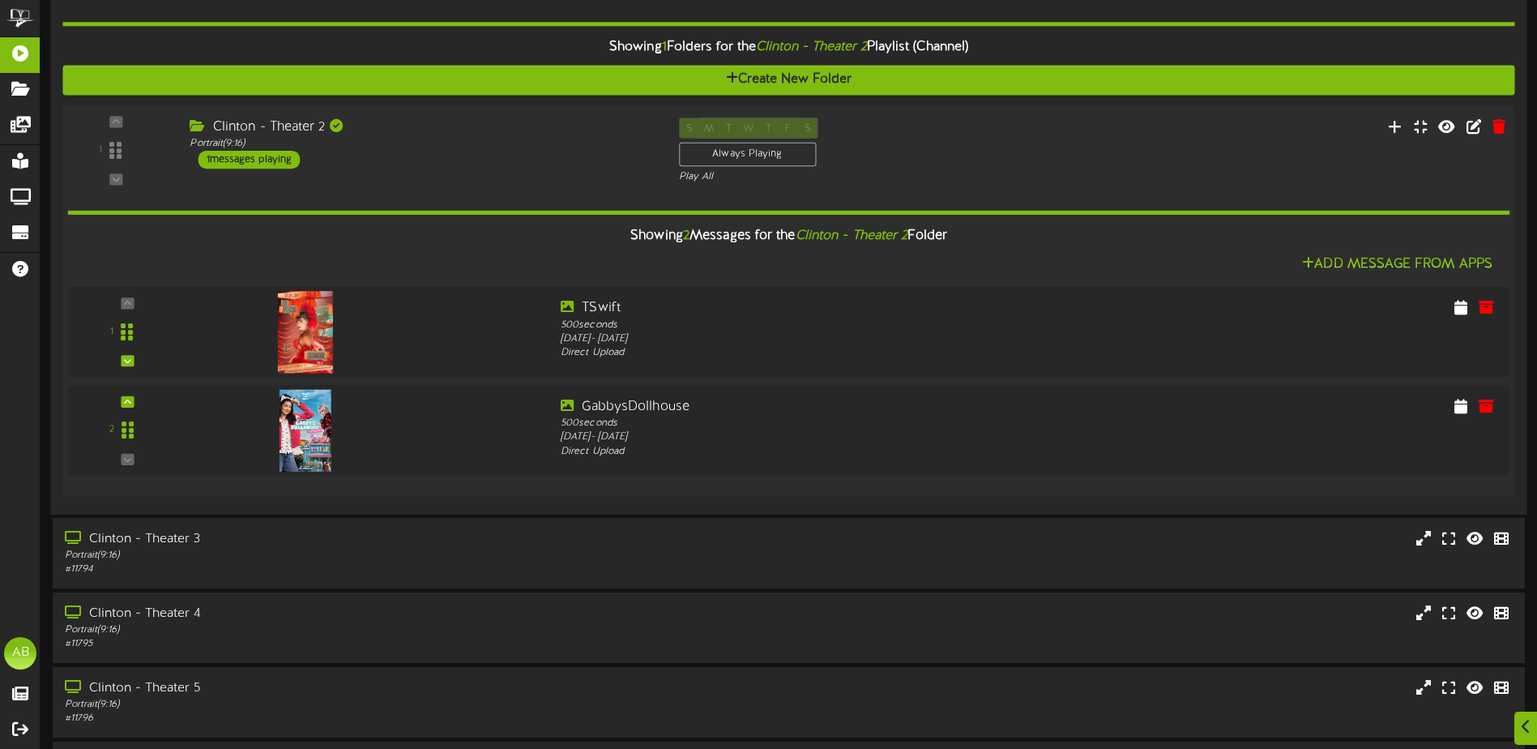
click at [1009, 141] on div "S M T W T F S Always Playing Play All" at bounding box center [850, 151] width 367 height 66
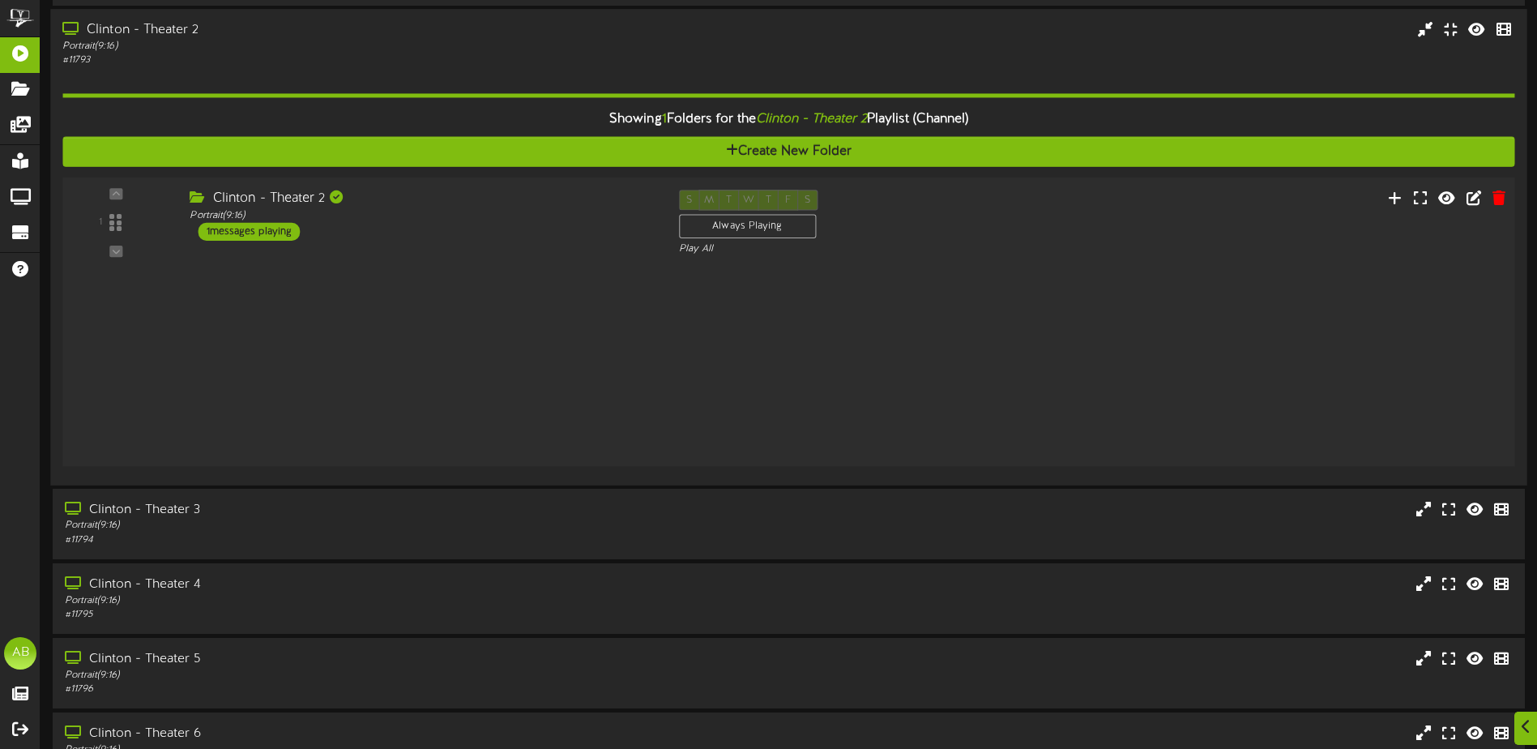
scroll to position [238, 0]
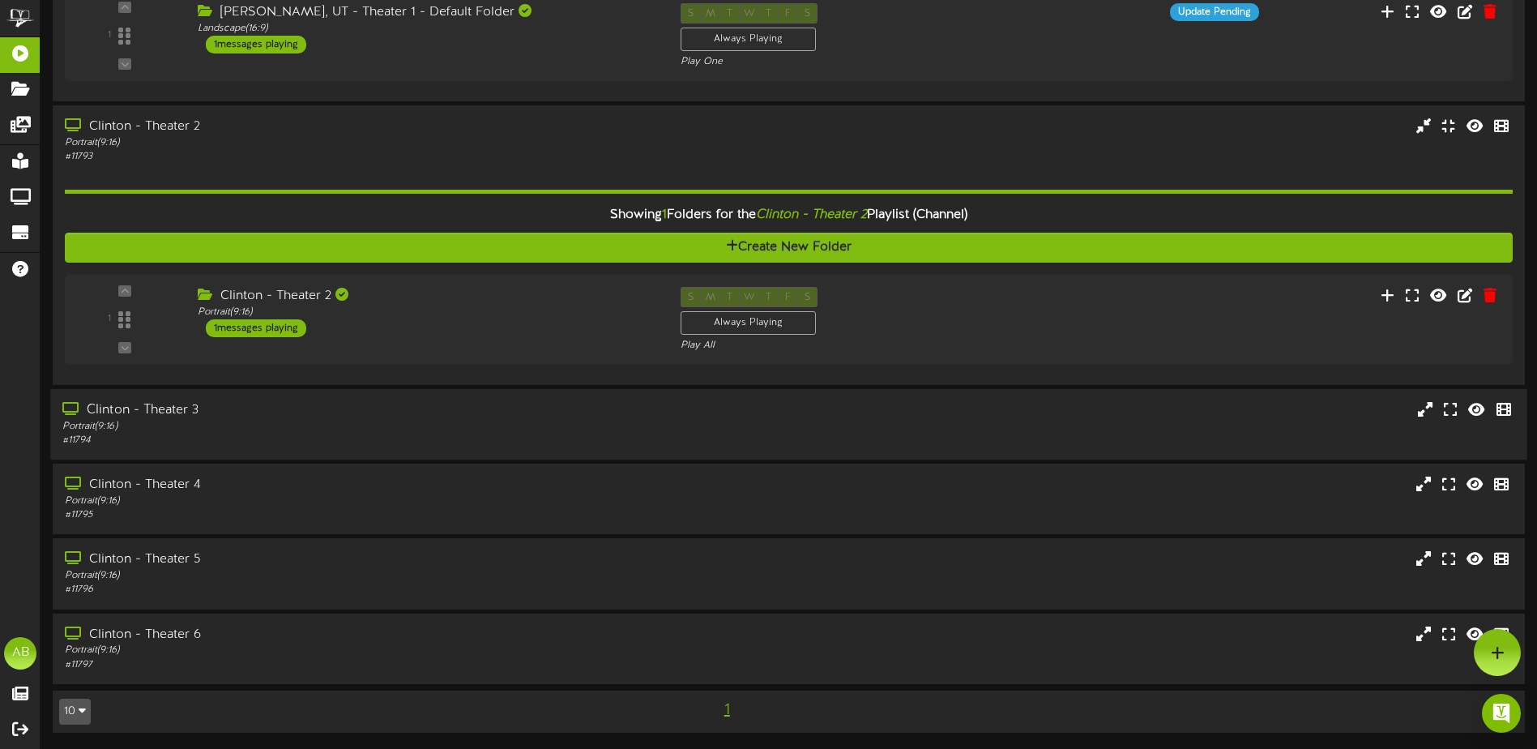
click at [814, 428] on div "Clinton - Theater 3 Portrait ( 9:16 ) # 11794" at bounding box center [788, 424] width 1477 height 46
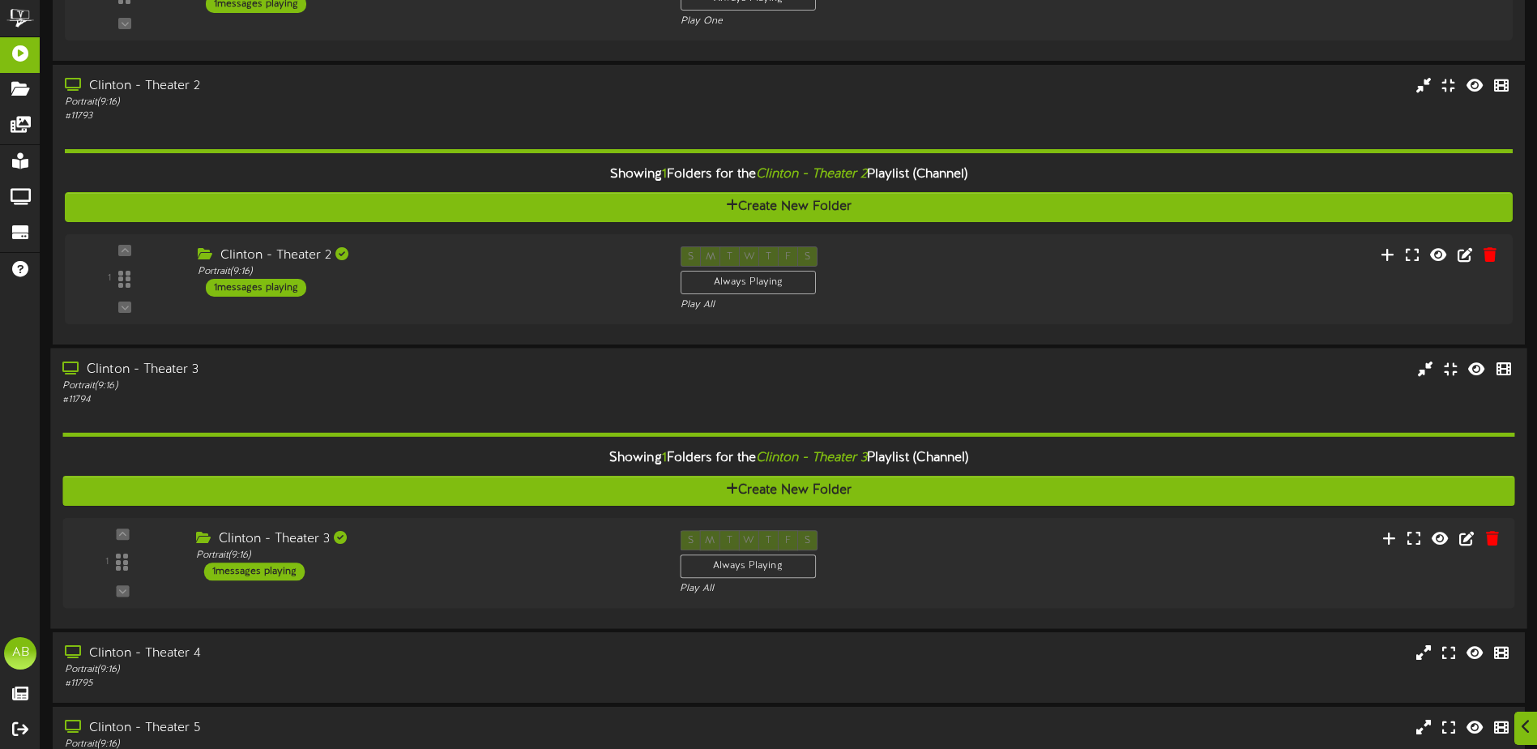
scroll to position [319, 0]
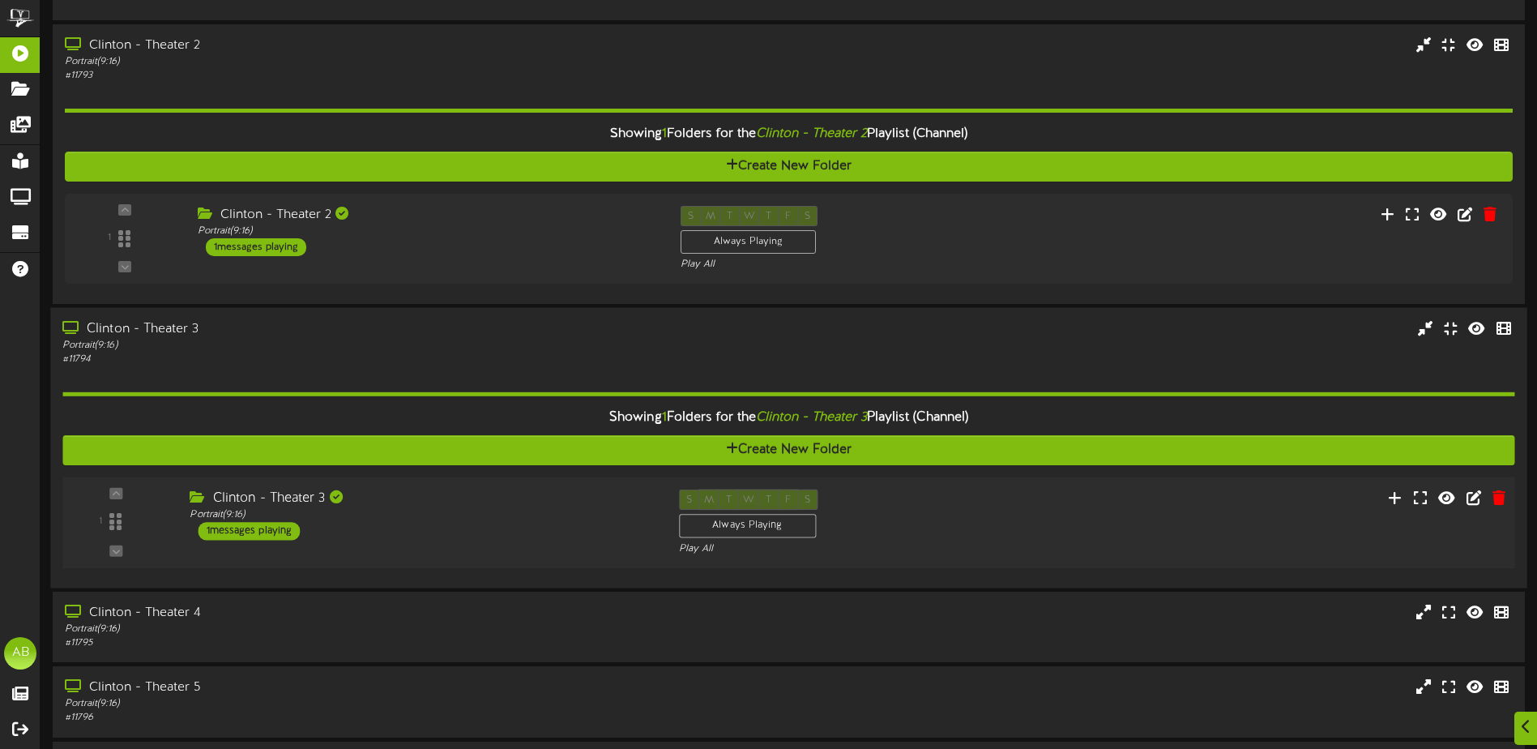
click at [998, 507] on div "S M T W T F S Always Playing Play All" at bounding box center [850, 522] width 367 height 66
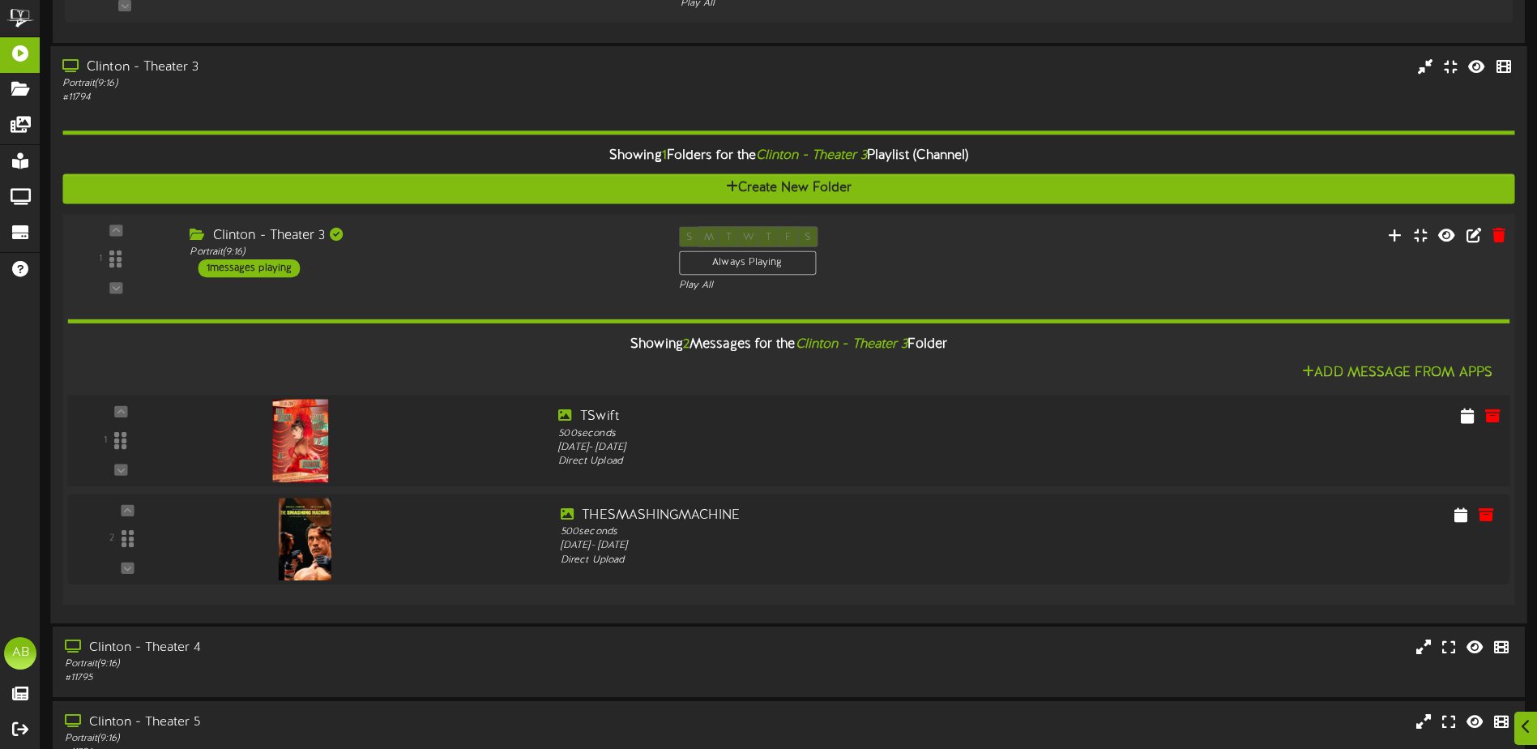
scroll to position [643, 0]
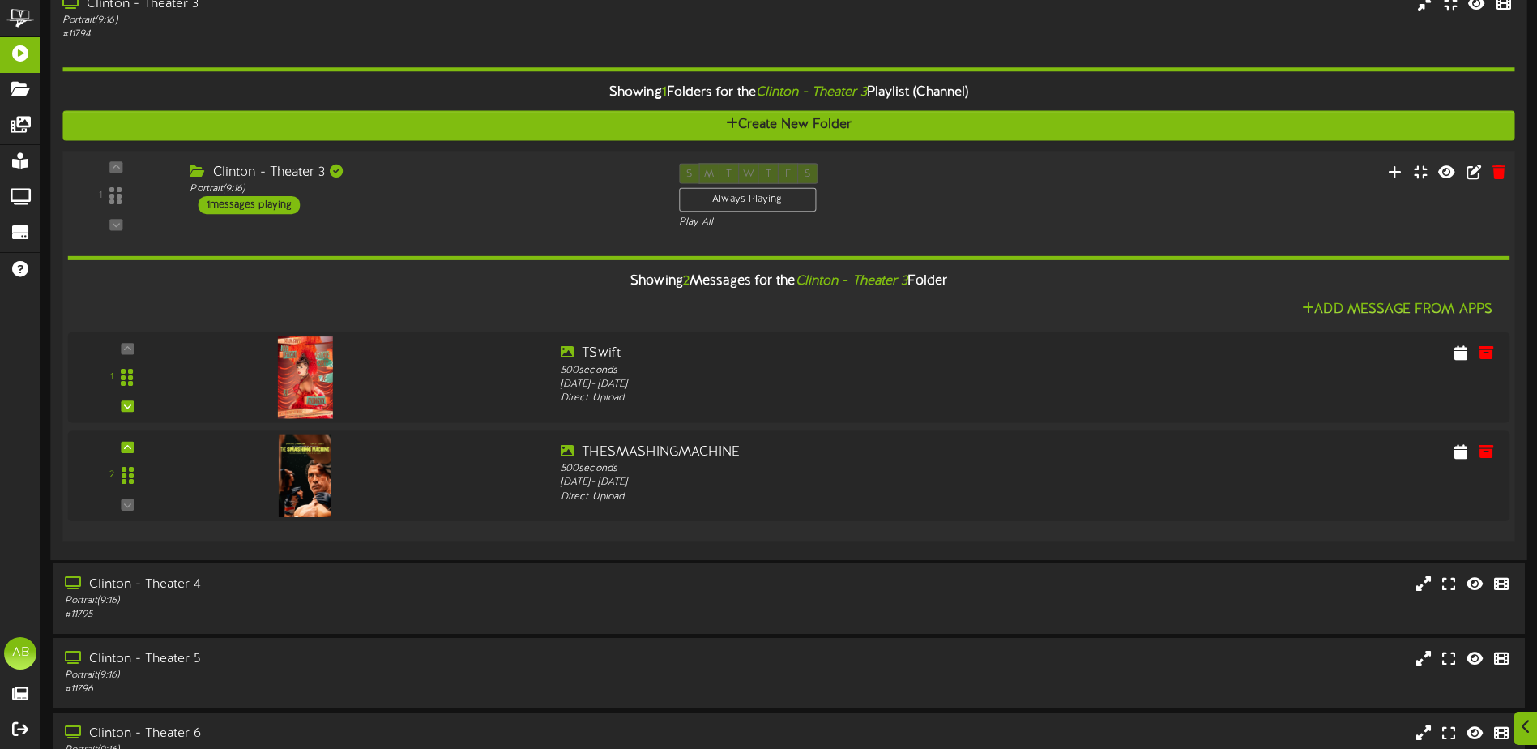
click at [1106, 279] on div "Showing 2 Messages for the Clinton - Theater 3 Folder" at bounding box center [788, 281] width 1467 height 35
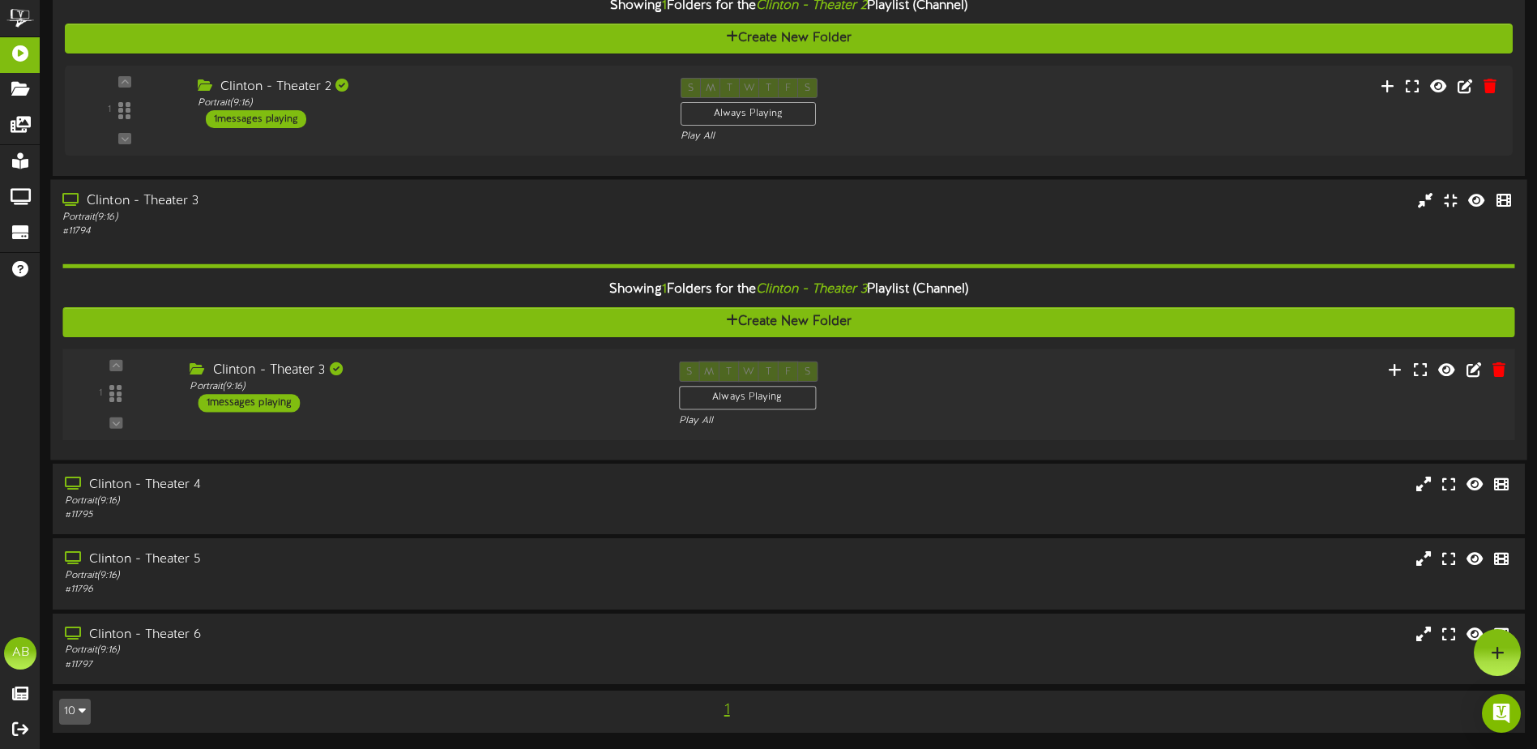
scroll to position [447, 0]
click at [951, 503] on div "Clinton - Theater 4 Portrait ( 9:16 ) # 11795" at bounding box center [788, 499] width 1477 height 46
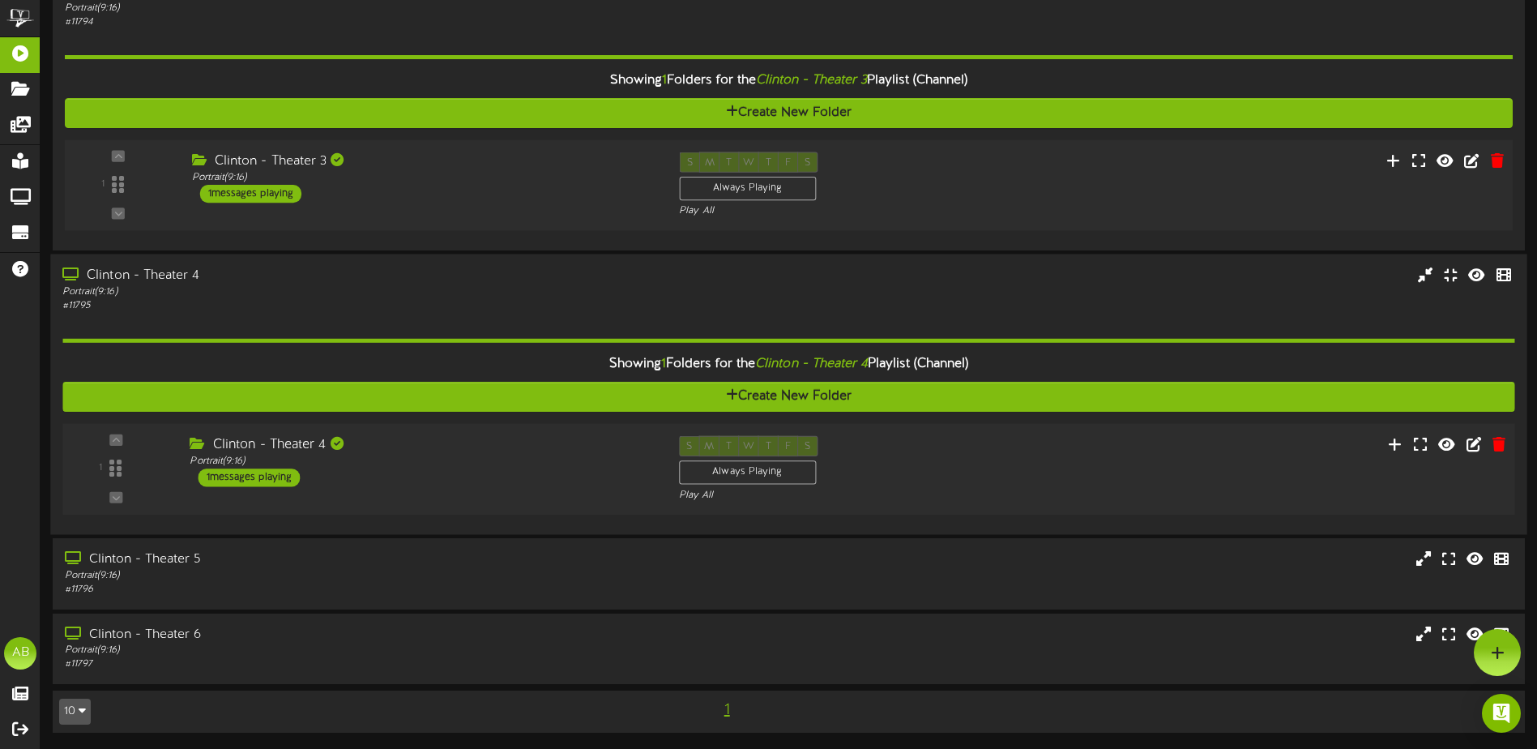
click at [1007, 459] on div "S M T W T F S Always Playing Play All" at bounding box center [850, 469] width 367 height 66
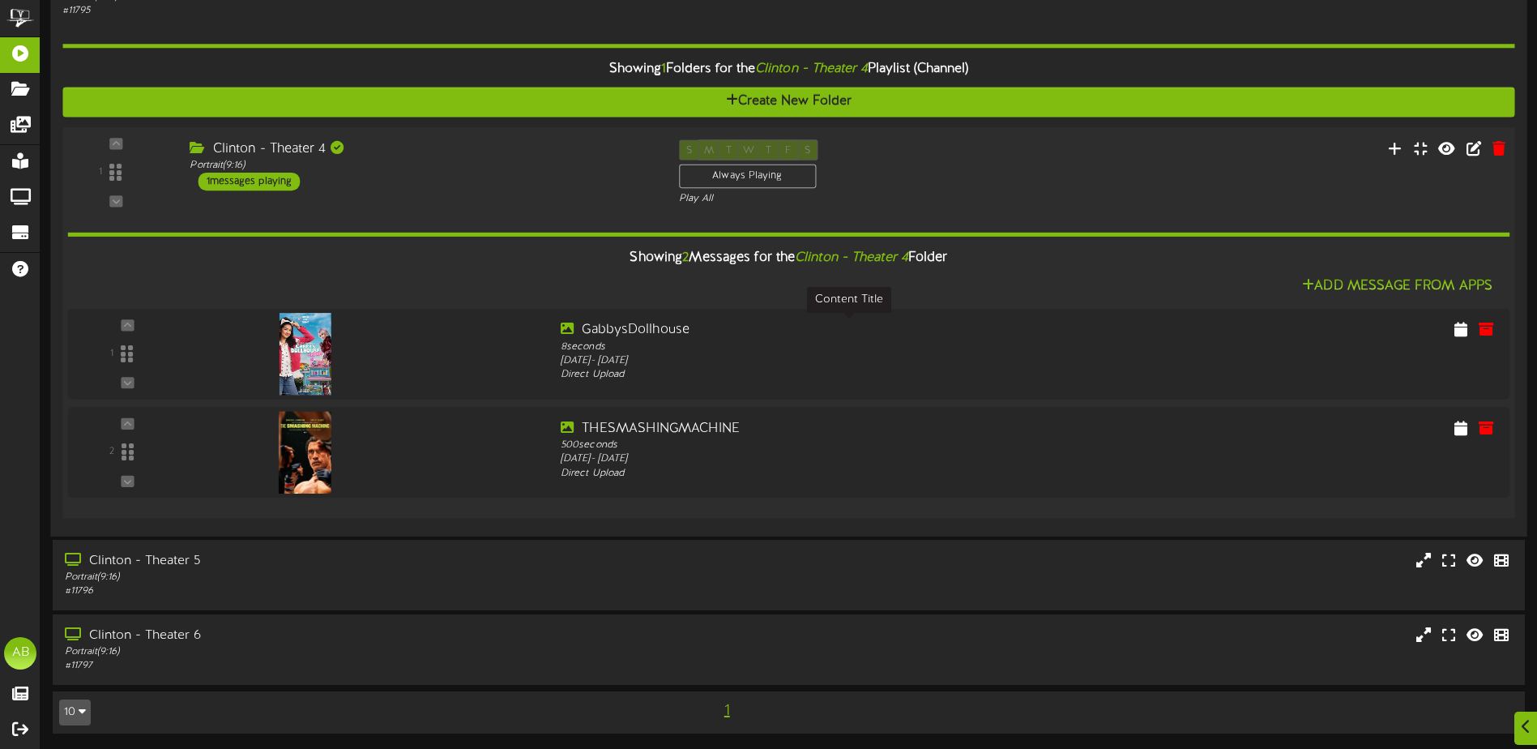
scroll to position [951, 0]
click at [1047, 346] on div "8 seconds" at bounding box center [849, 346] width 582 height 15
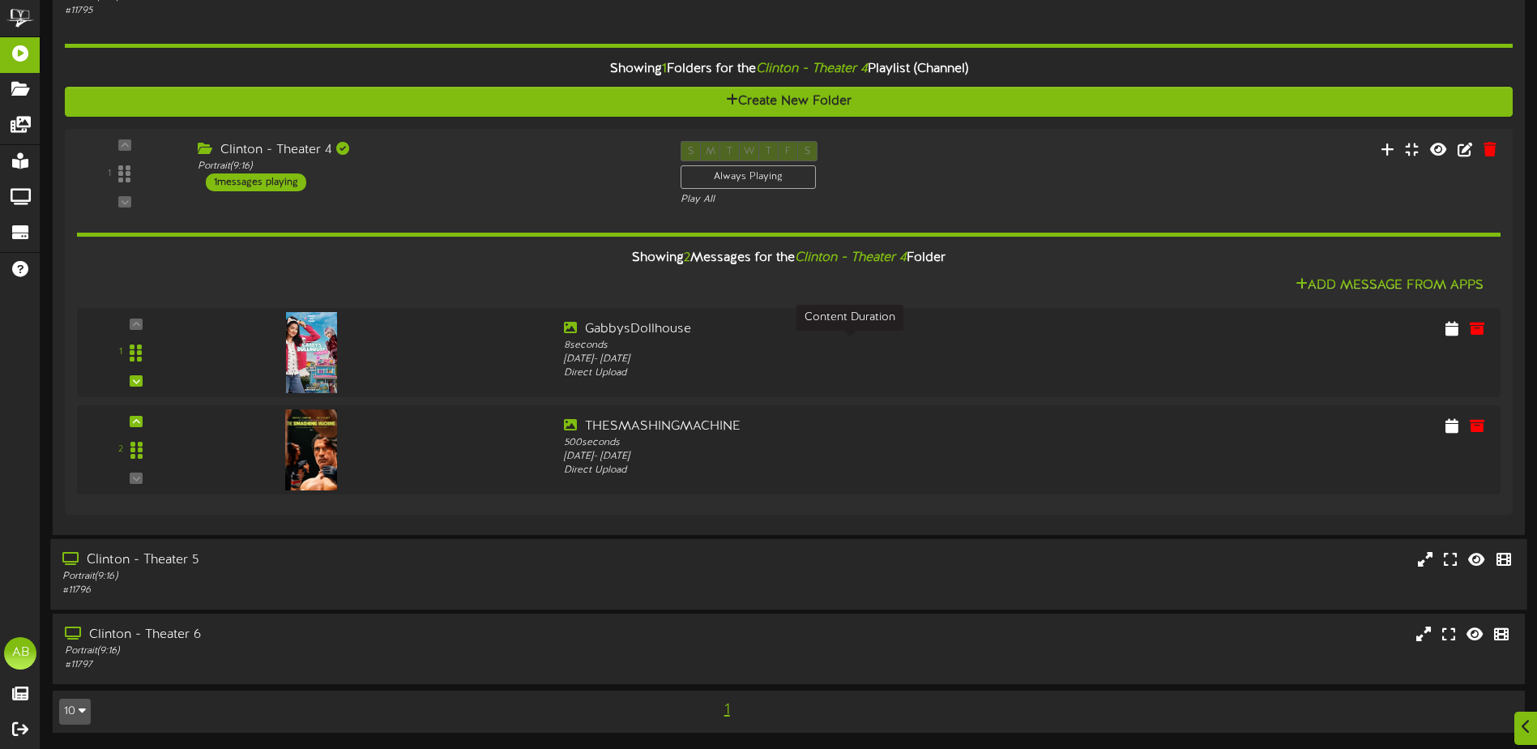
click at [681, 584] on div "Clinton - Theater 5 Portrait ( 9:16 ) # 11796" at bounding box center [788, 574] width 1477 height 46
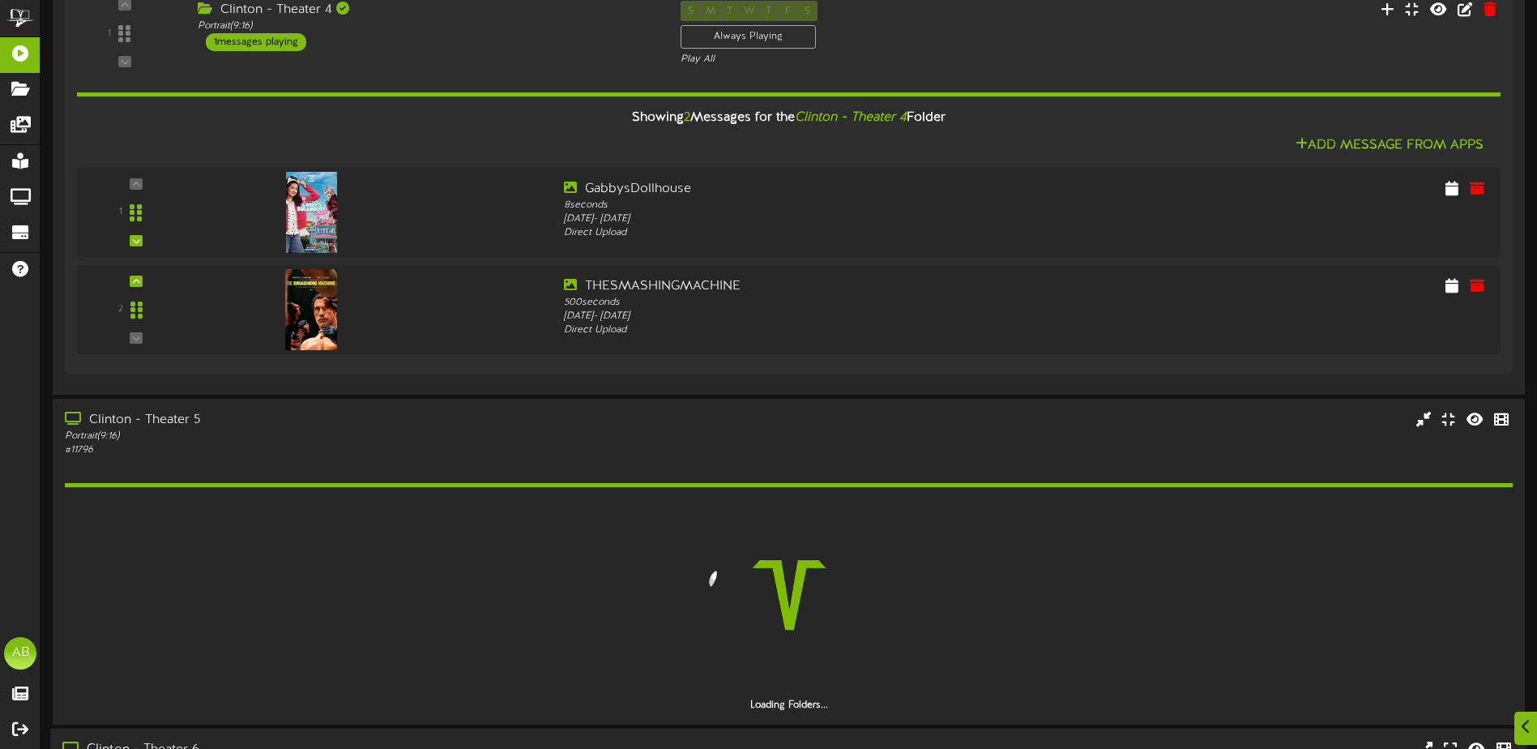
scroll to position [1207, 0]
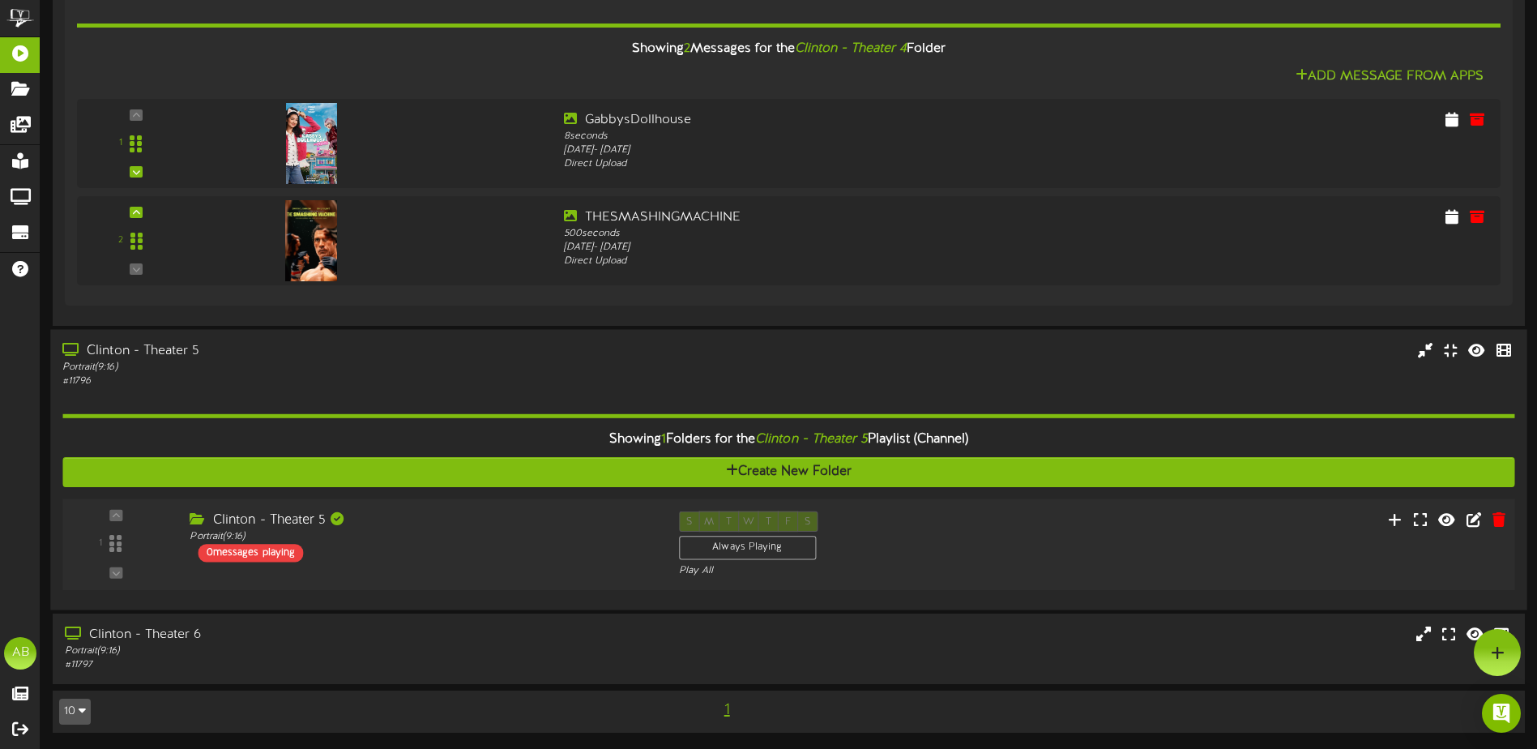
click at [521, 551] on div "Clinton - Theater 5 Portrait ( 9:16 ) 0 messages playing" at bounding box center [421, 536] width 489 height 51
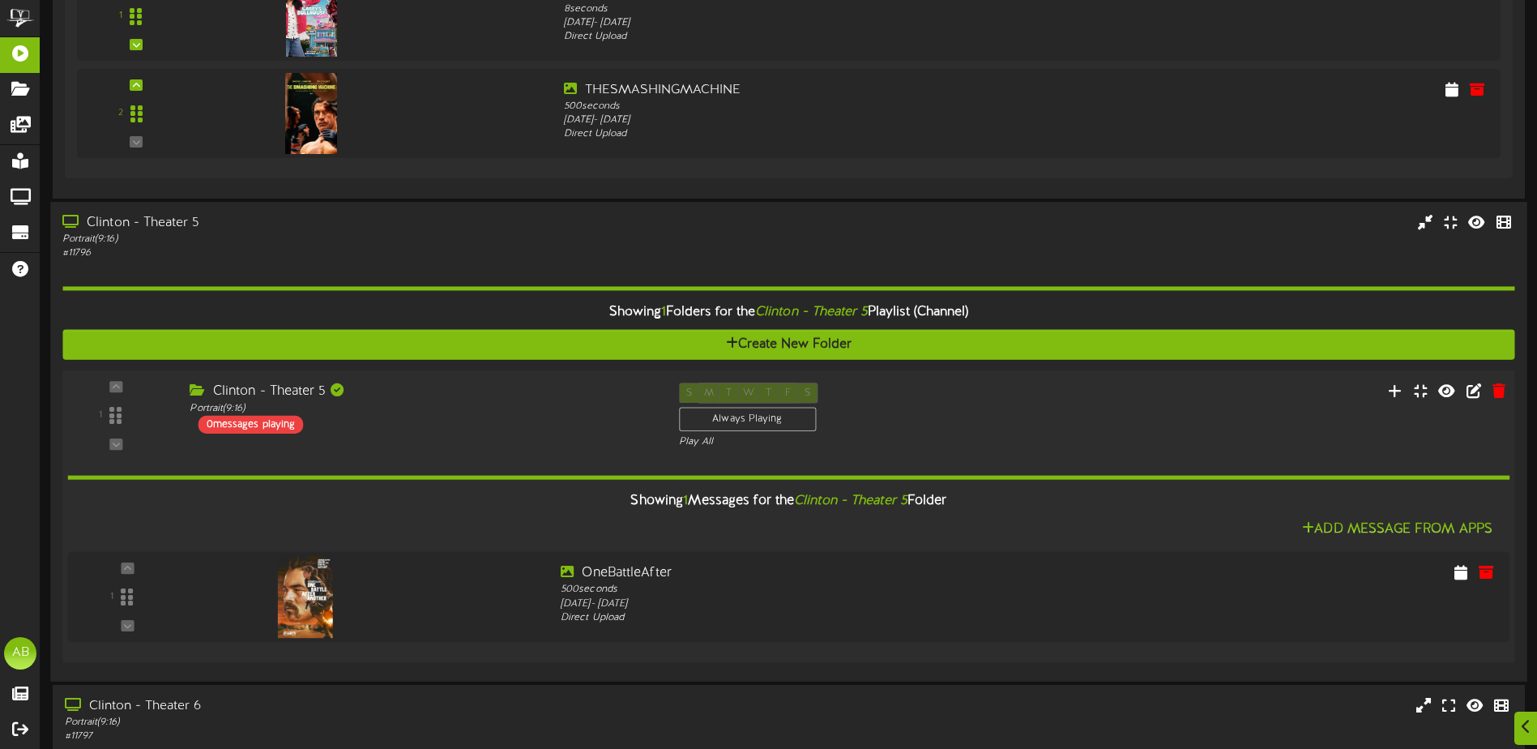
scroll to position [1359, 0]
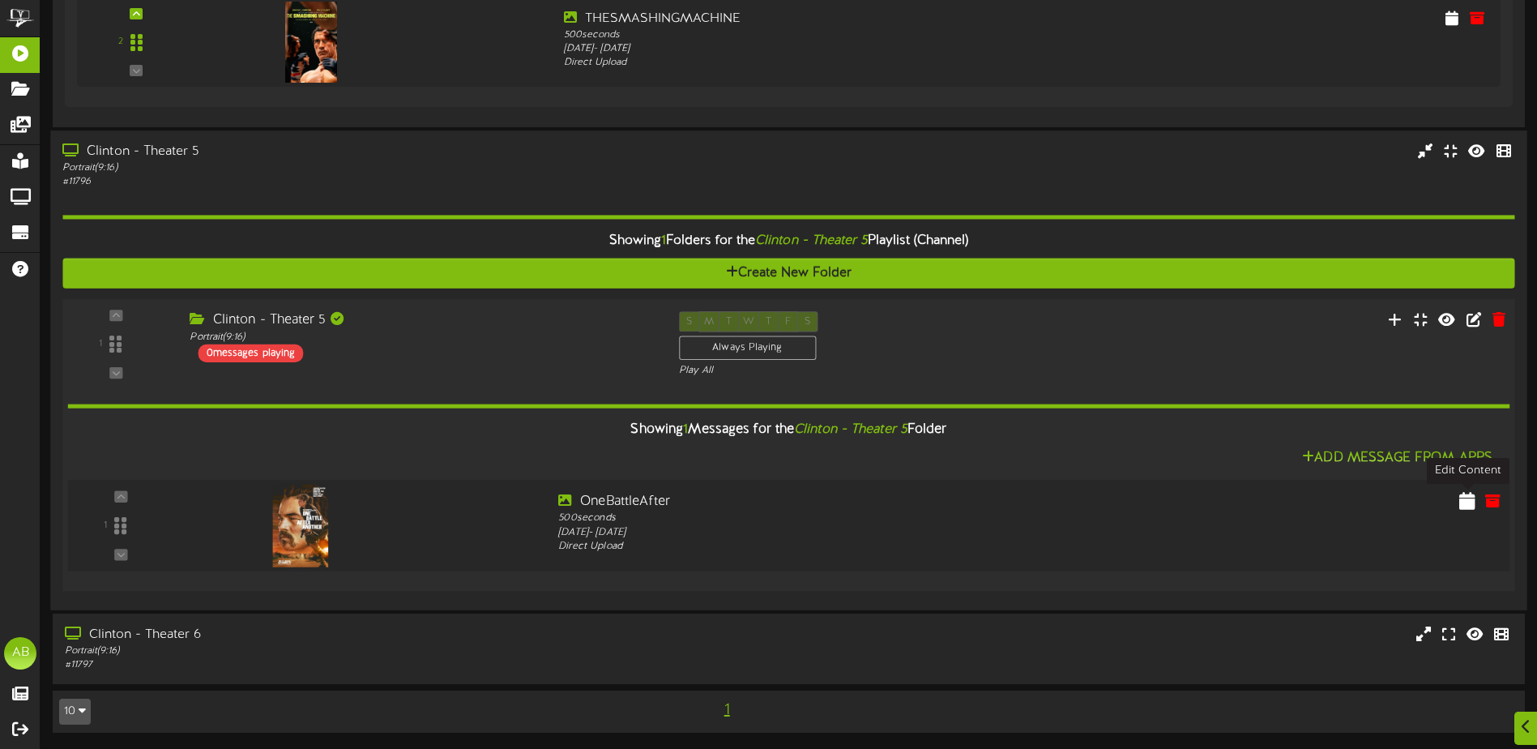
click at [1464, 503] on icon at bounding box center [1468, 500] width 16 height 18
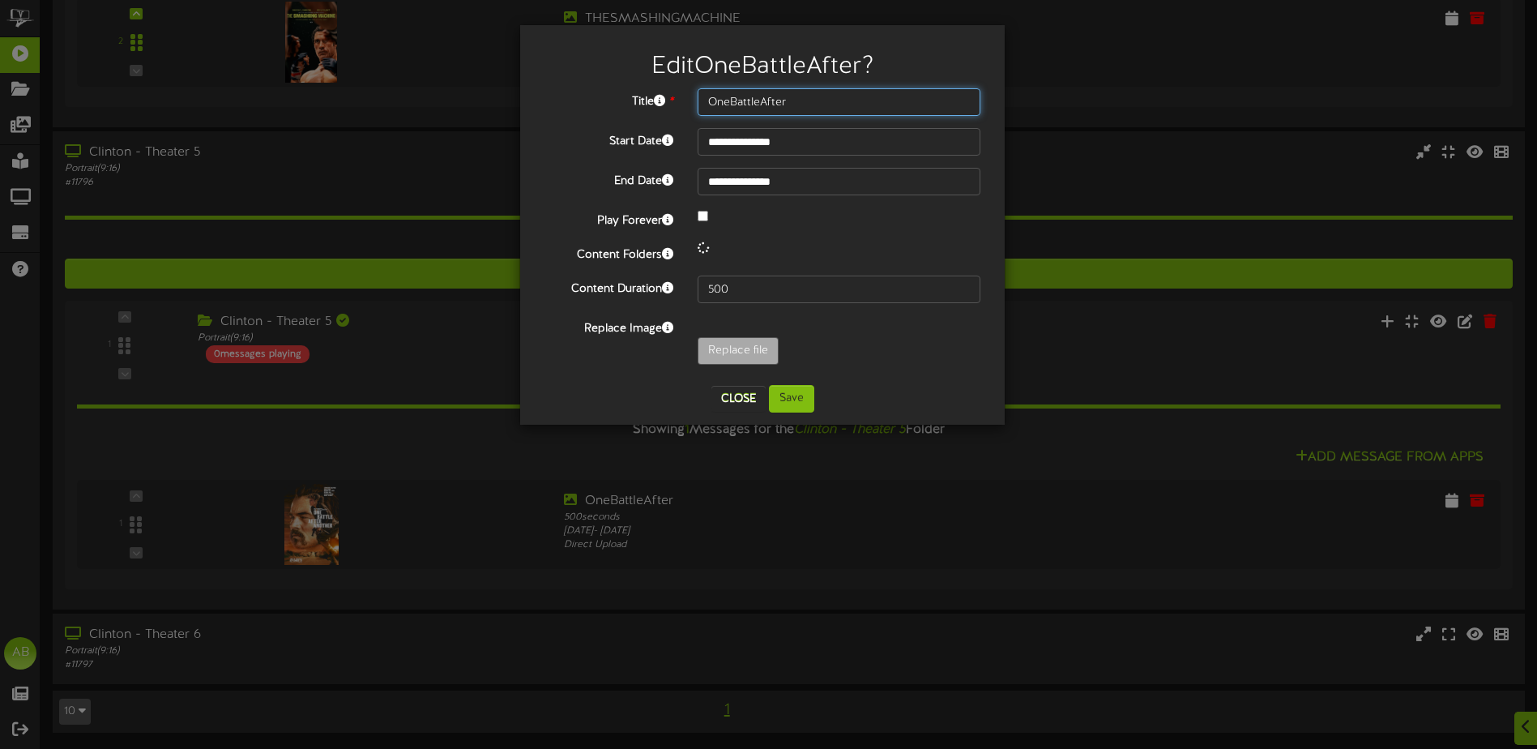
click at [793, 105] on input "OneBattleAfter" at bounding box center [839, 102] width 283 height 28
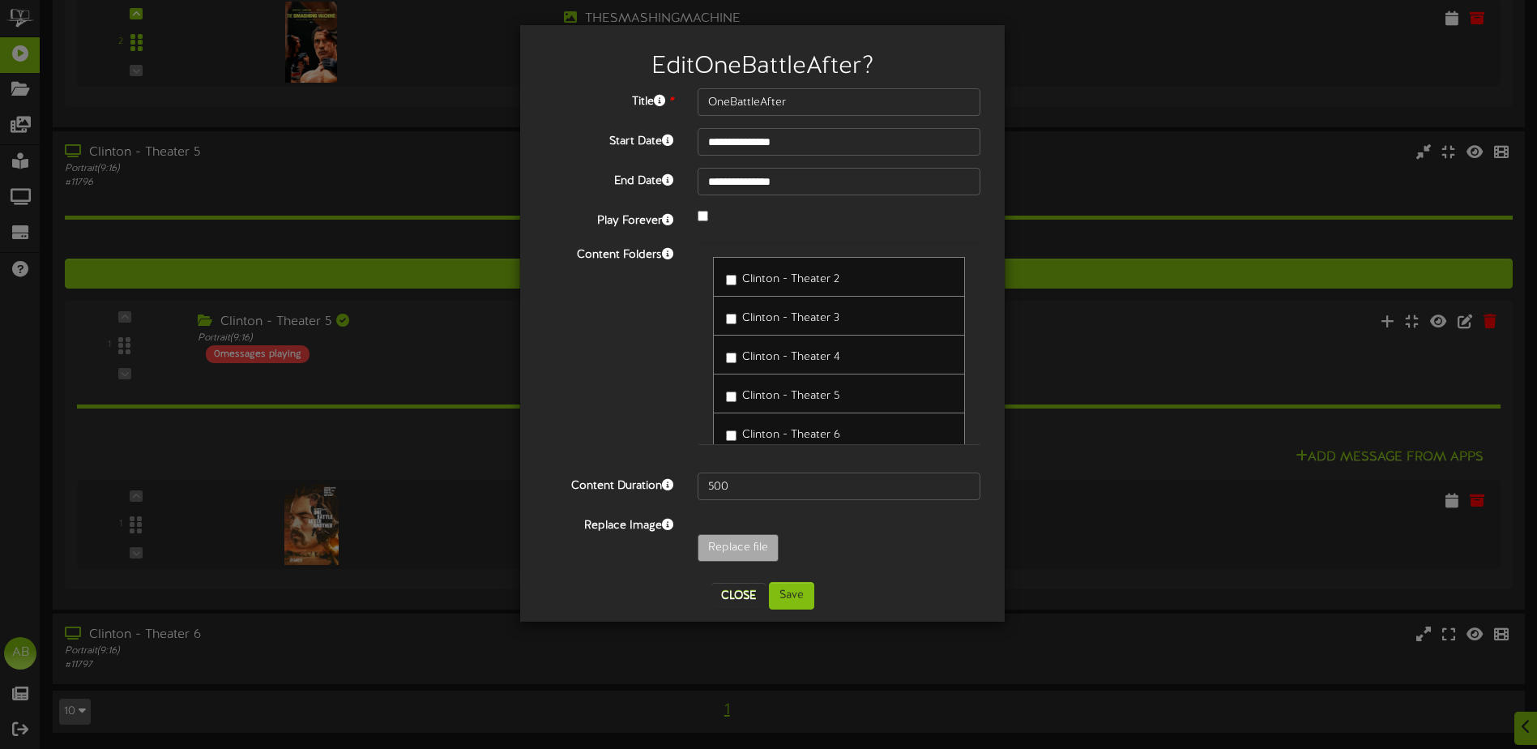
click at [913, 83] on div "Edit OneBattleAfter ?" at bounding box center [762, 62] width 460 height 51
click at [838, 147] on input "**********" at bounding box center [839, 142] width 283 height 28
click at [732, 602] on button "Close" at bounding box center [739, 596] width 54 height 26
type input "**********"
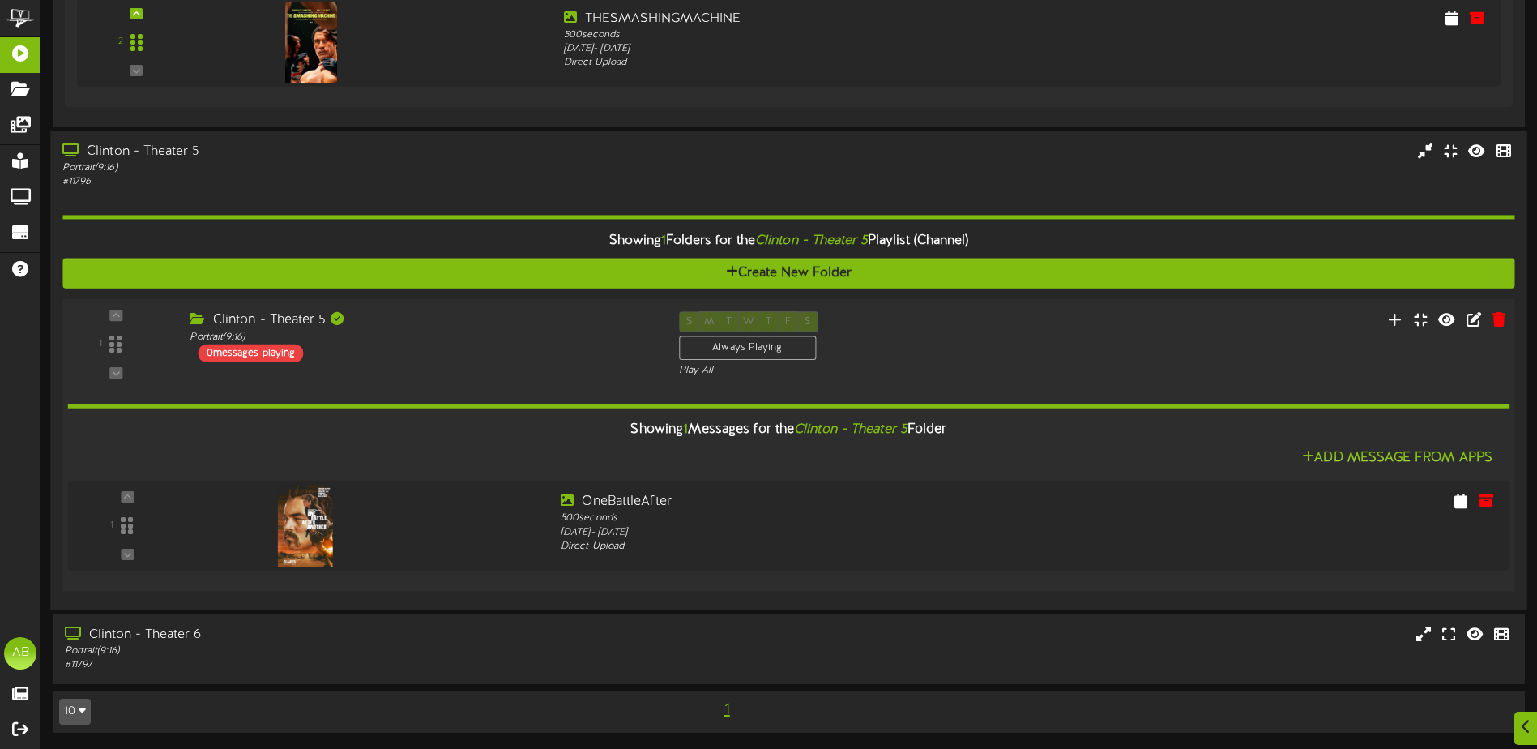
drag, startPoint x: 1315, startPoint y: 454, endPoint x: 1277, endPoint y: 371, distance: 91.0
click at [1277, 371] on div "1 Portrait ( )" at bounding box center [788, 445] width 1467 height 293
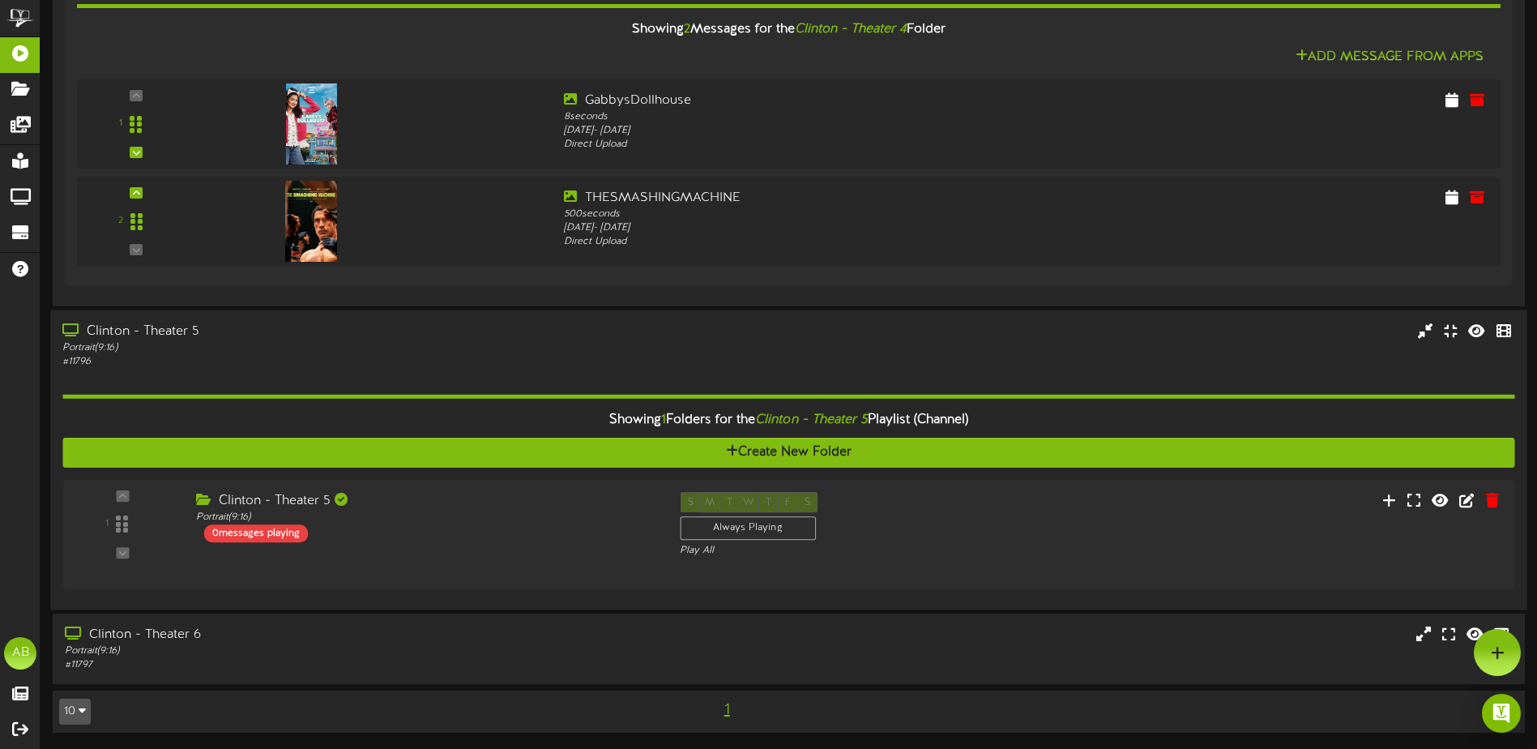
scroll to position [1161, 0]
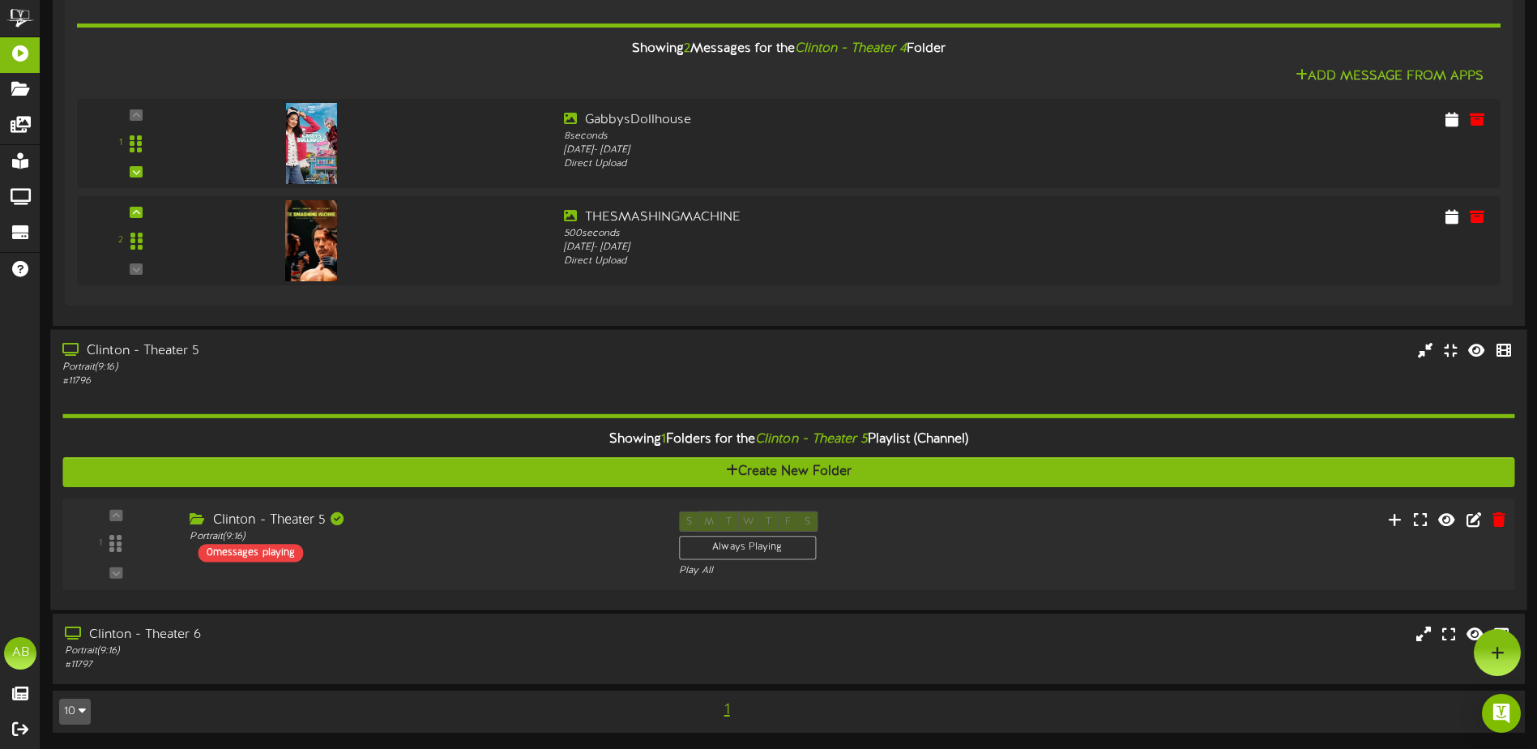
click at [1386, 513] on div at bounding box center [1400, 521] width 245 height 21
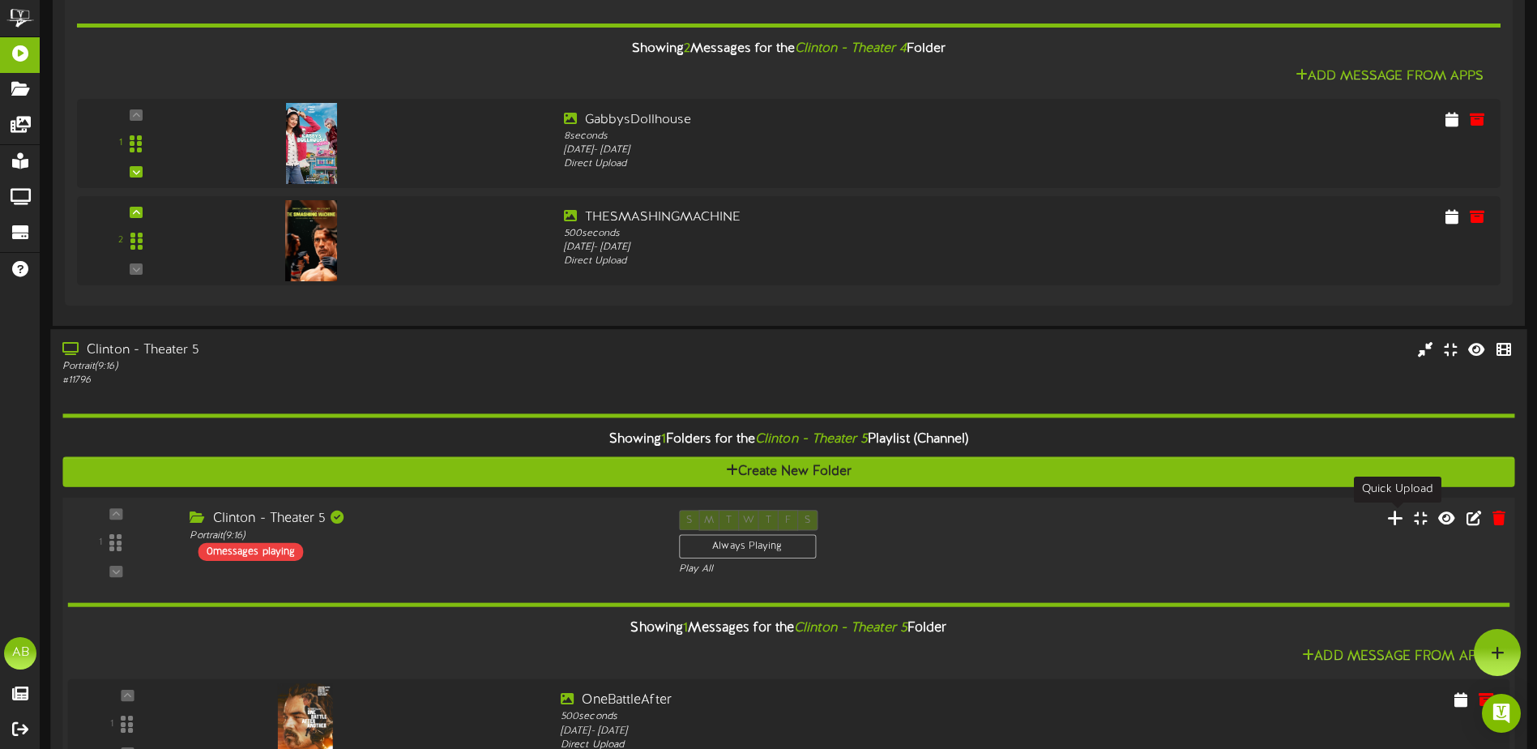
click at [1398, 516] on icon at bounding box center [1395, 518] width 17 height 18
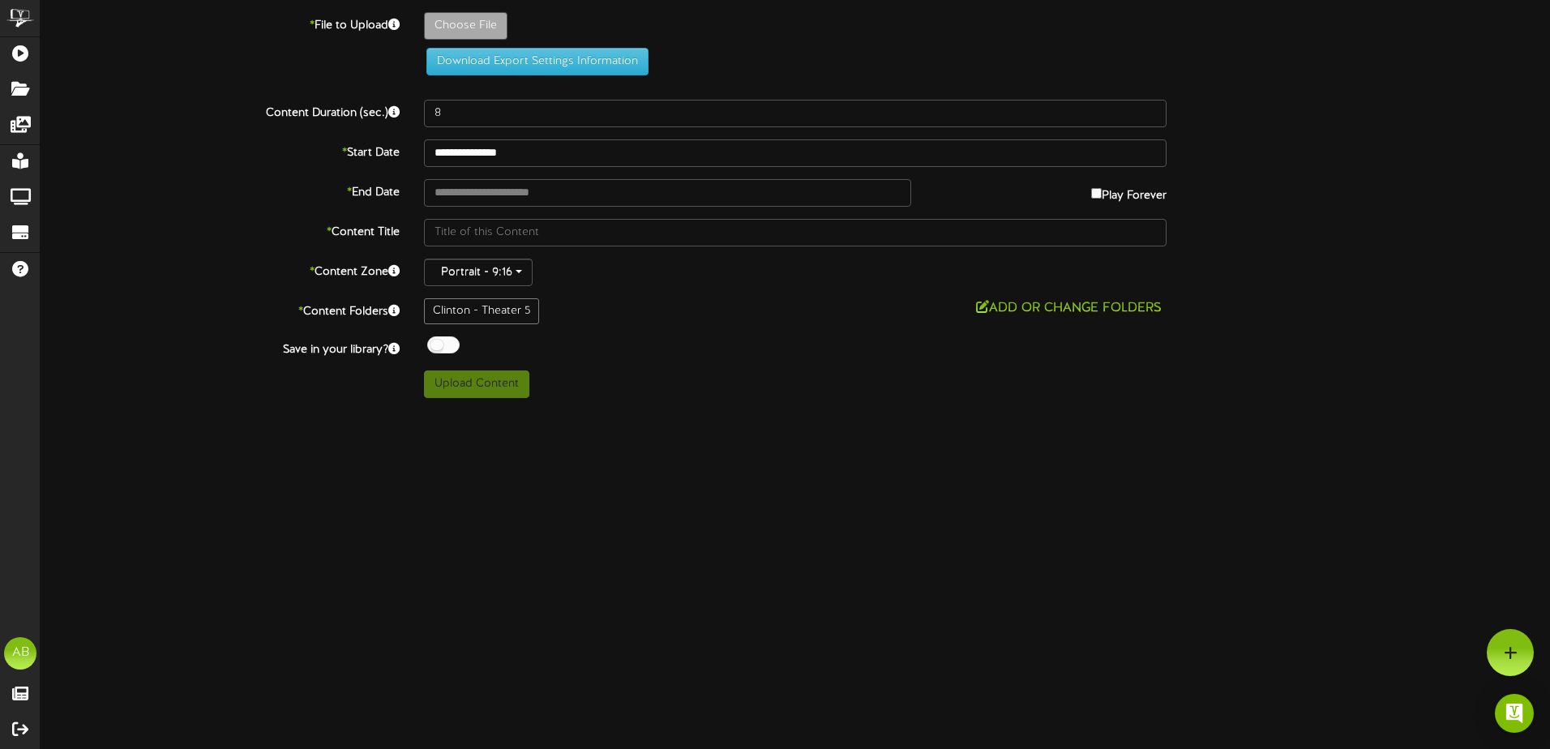
click at [425, 18] on label "Choose File" at bounding box center [465, 26] width 83 height 28
type input "**********"
type input "Conjuring"
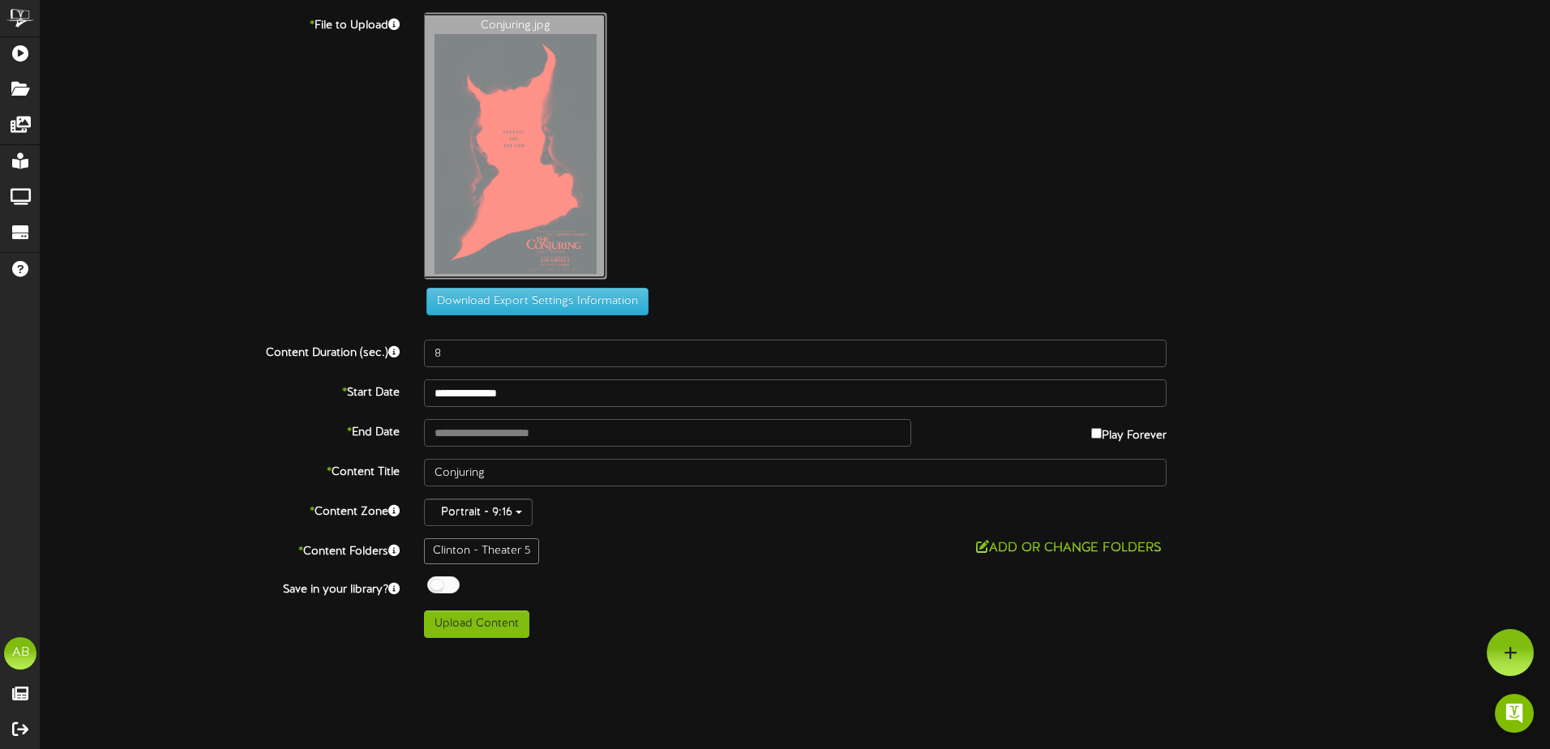
type input "**********"
type input "TH510031005"
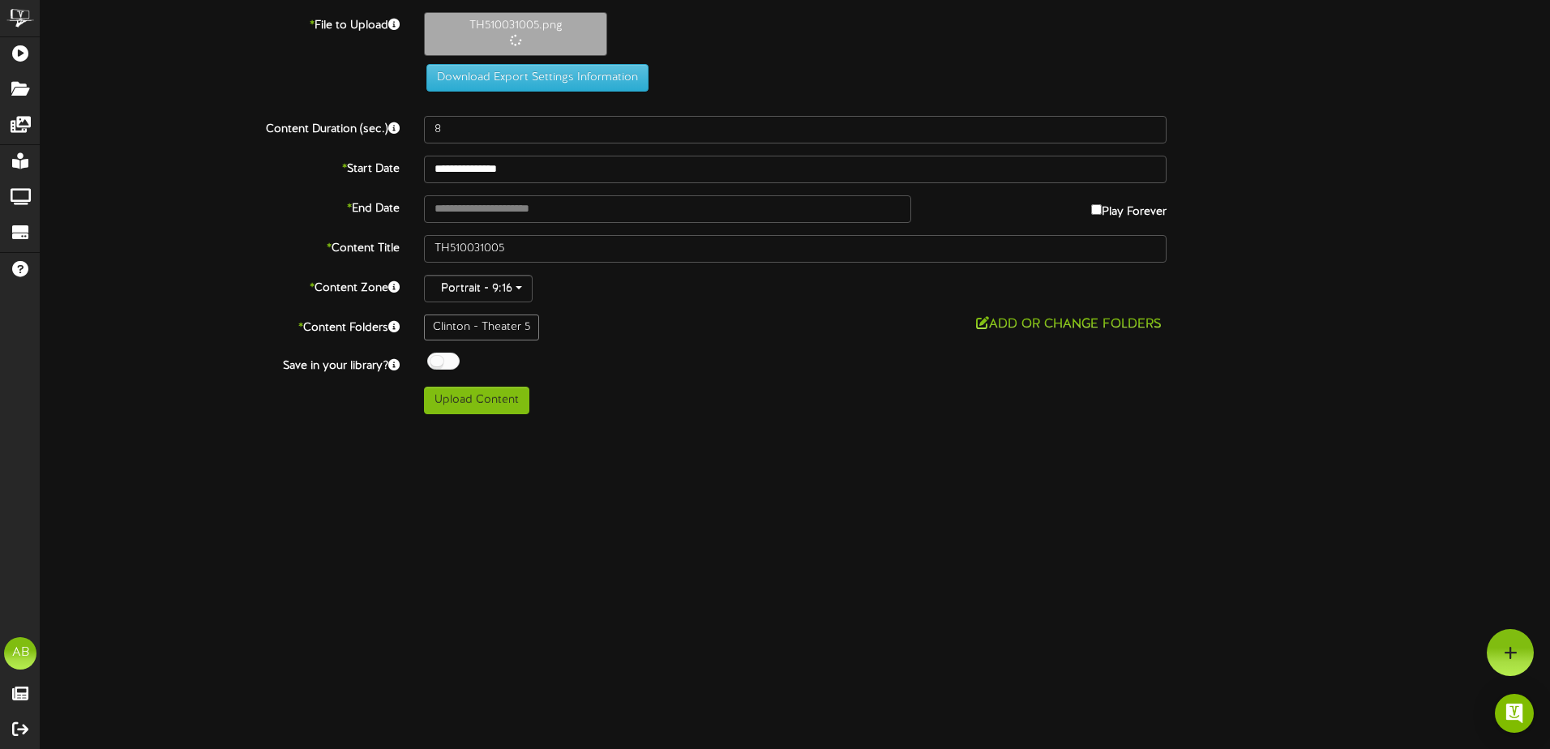
drag, startPoint x: 502, startPoint y: 143, endPoint x: 402, endPoint y: 135, distance: 100.1
click at [402, 135] on div "**********" at bounding box center [795, 213] width 1509 height 402
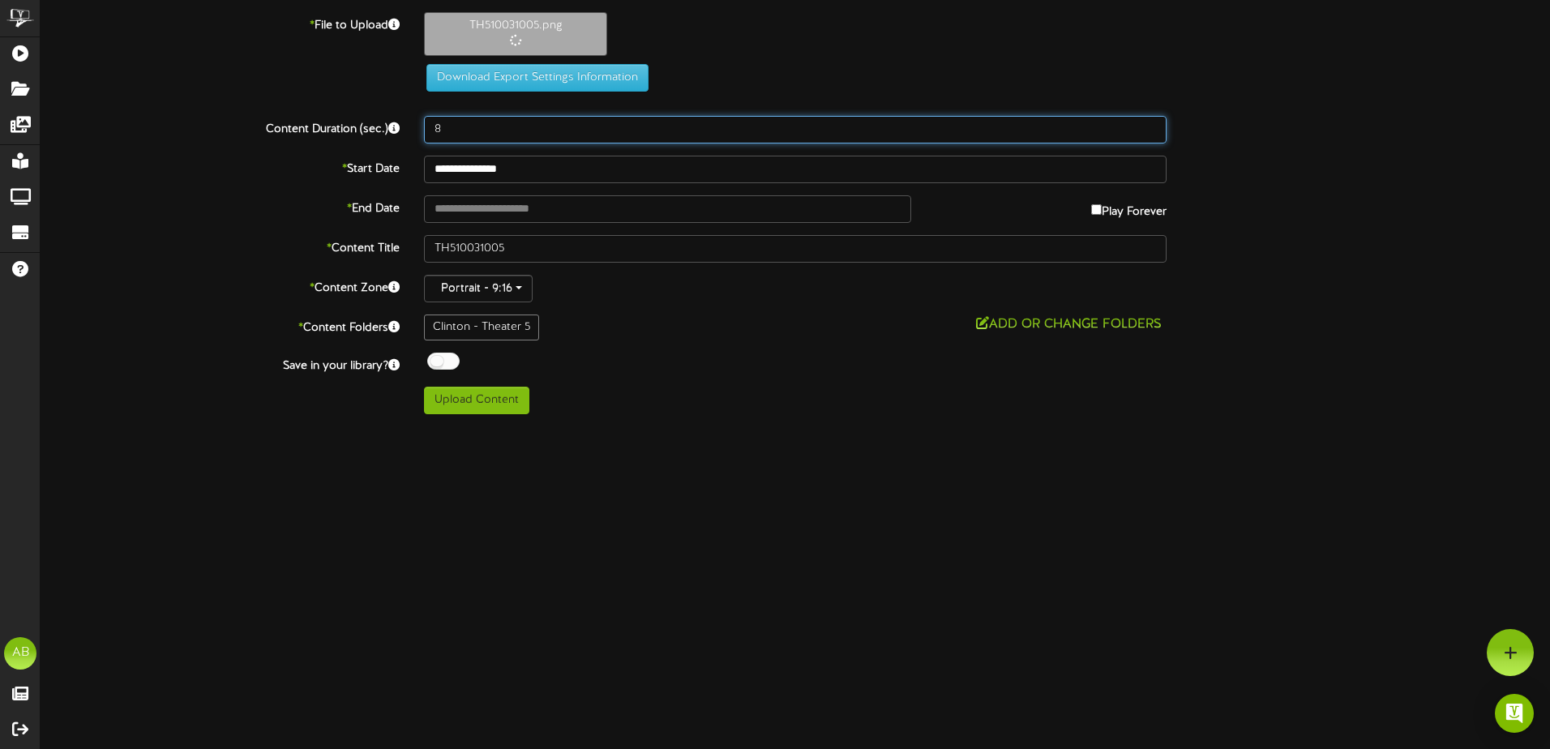
drag, startPoint x: 402, startPoint y: 135, endPoint x: 565, endPoint y: 124, distance: 163.2
click at [565, 124] on input "8" at bounding box center [795, 130] width 742 height 28
drag, startPoint x: 565, startPoint y: 124, endPoint x: 421, endPoint y: 129, distance: 144.3
click at [421, 129] on div "8" at bounding box center [795, 130] width 767 height 28
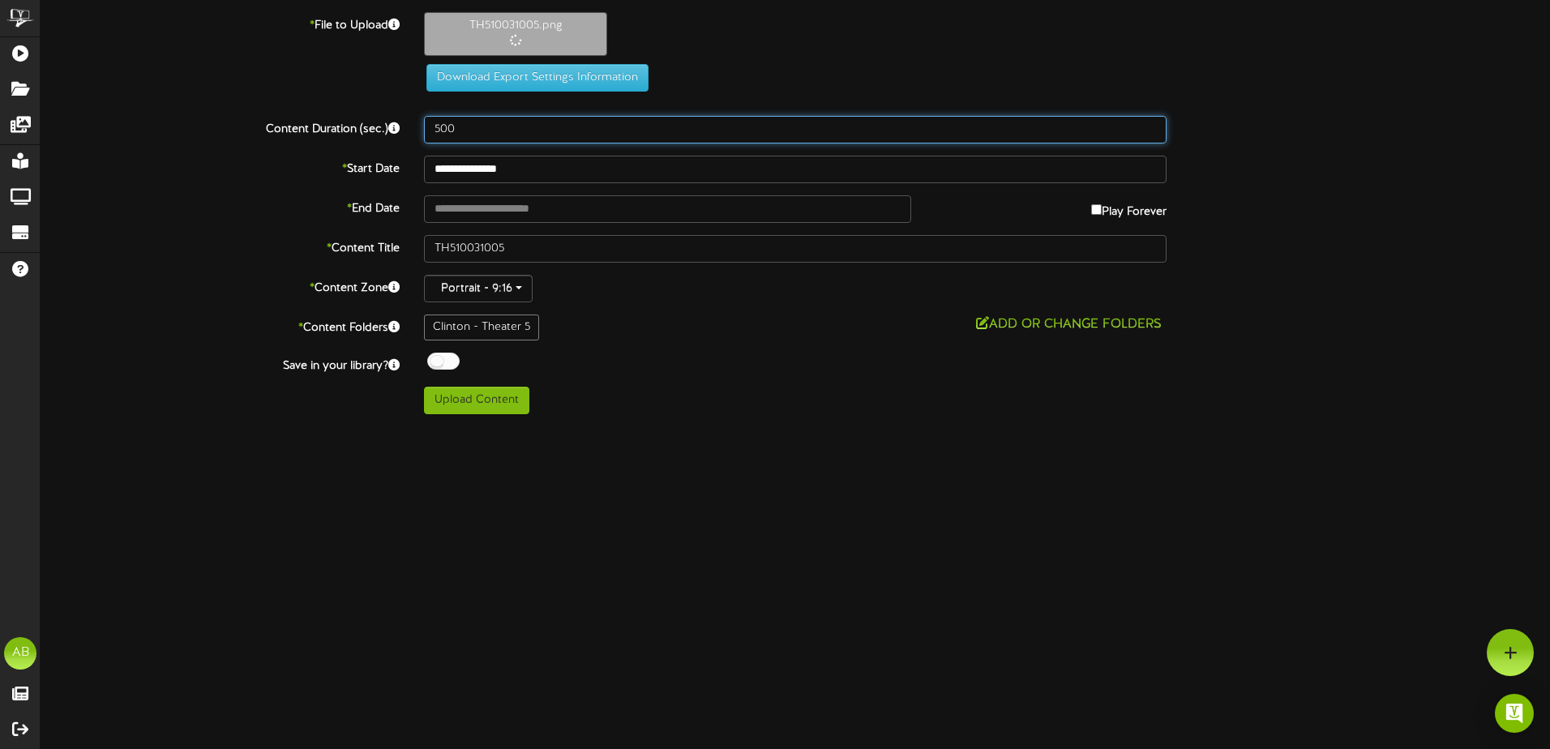
type input "500"
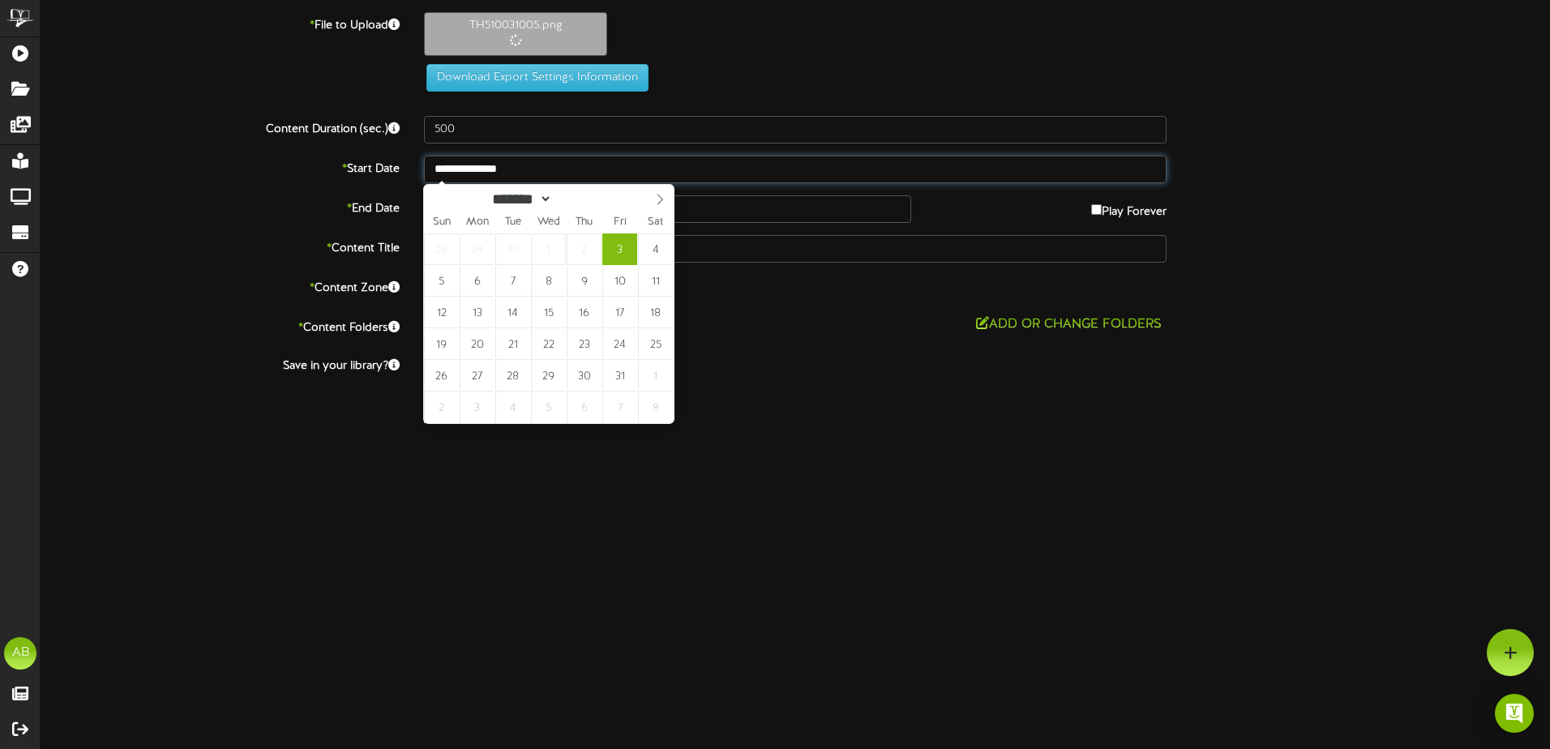
click at [588, 165] on input "**********" at bounding box center [795, 170] width 742 height 28
click at [592, 163] on input "**********" at bounding box center [795, 170] width 742 height 28
click at [790, 210] on input "text" at bounding box center [667, 209] width 487 height 28
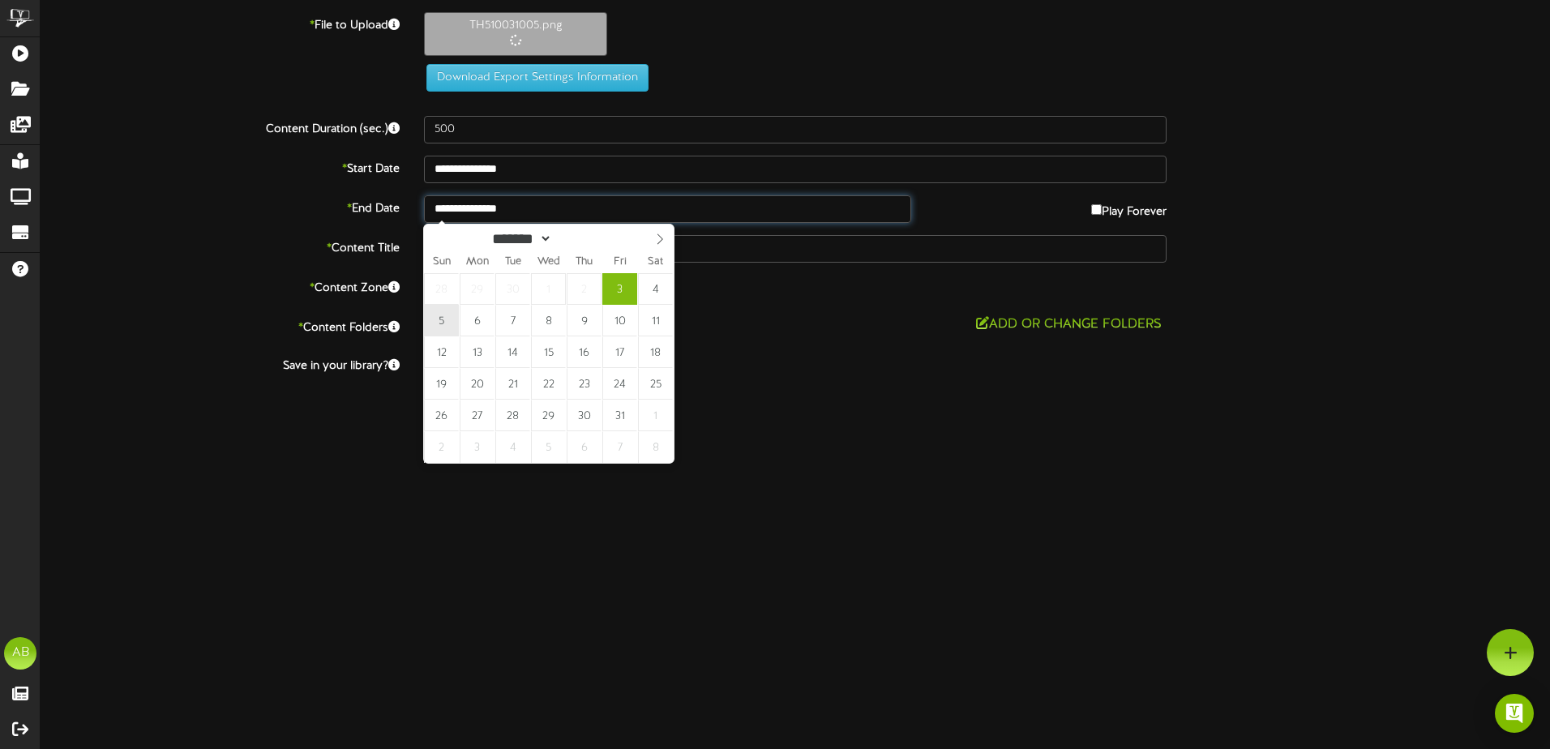
type input "**********"
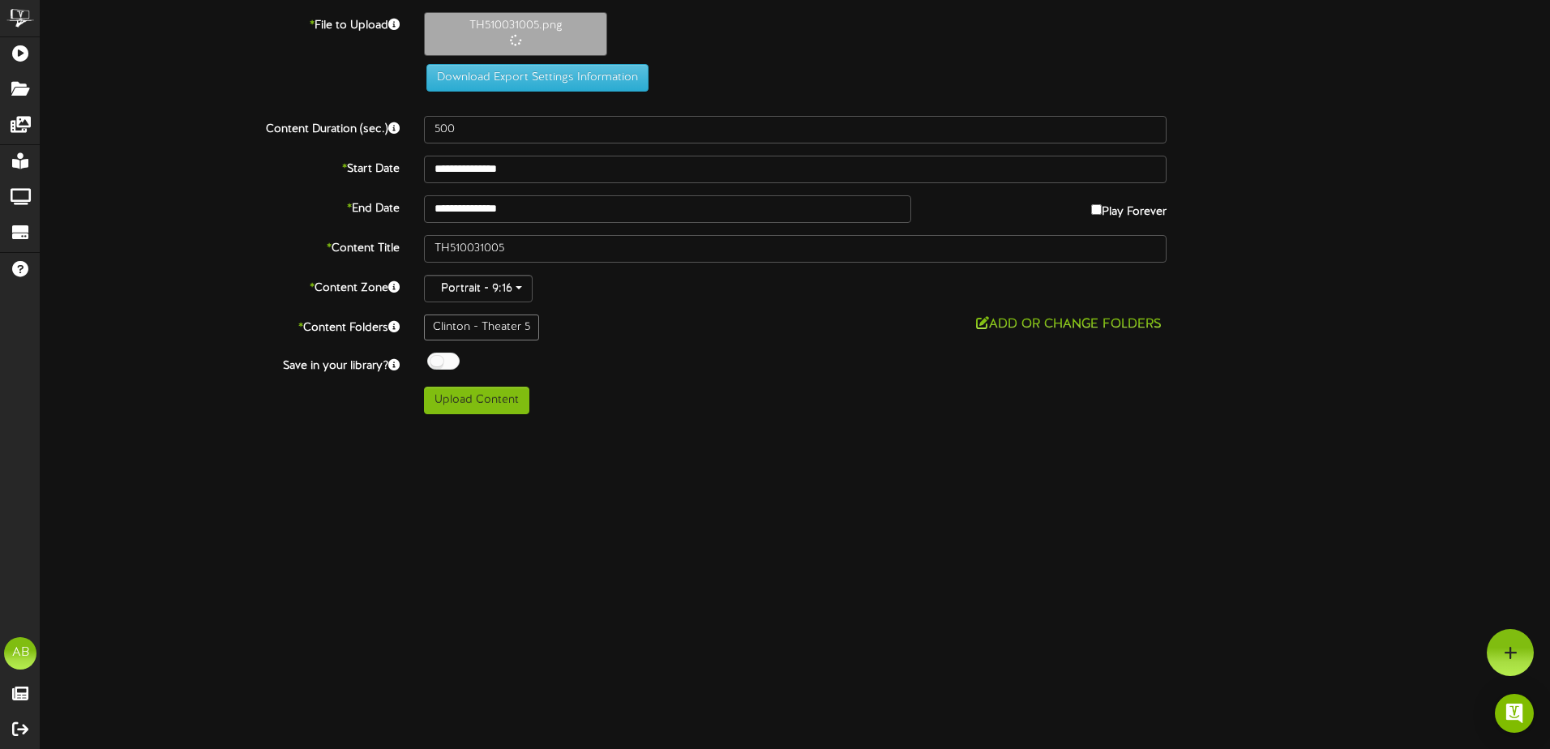
click at [825, 391] on div "Upload Content" at bounding box center [795, 401] width 767 height 28
click at [503, 395] on button "Upload Content" at bounding box center [476, 401] width 105 height 28
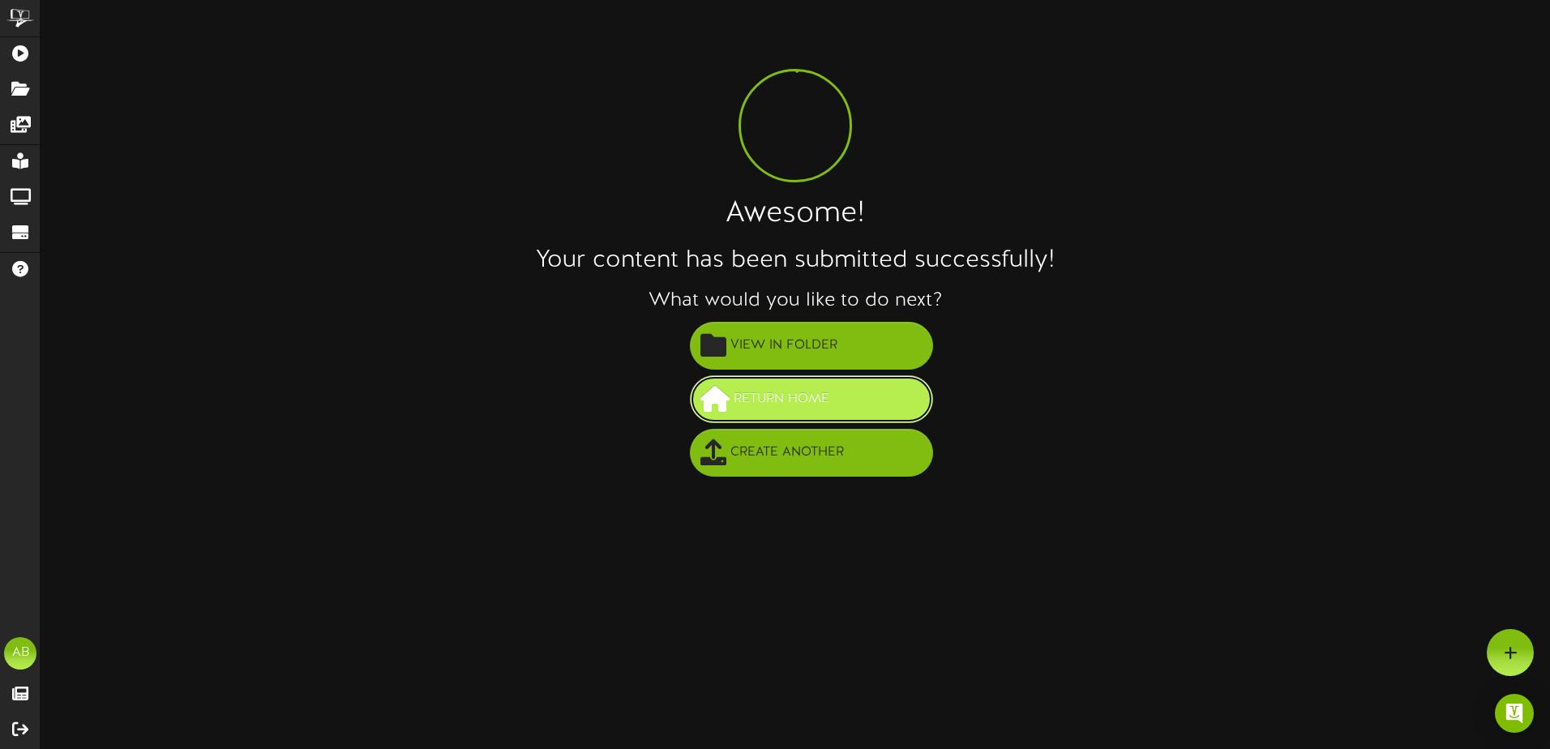
click at [860, 410] on button "Return Home" at bounding box center [811, 399] width 243 height 48
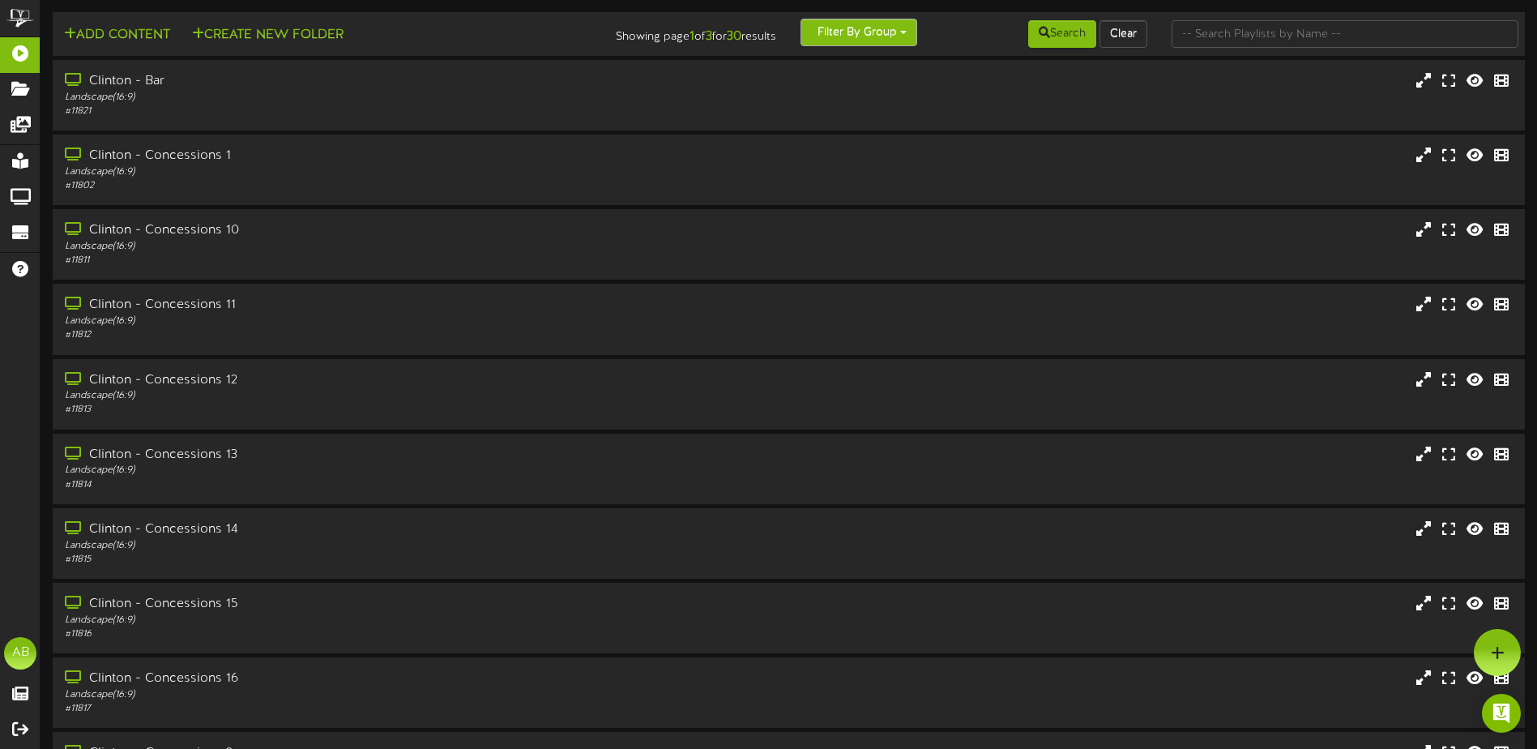
click at [866, 24] on button "Filter By Group" at bounding box center [859, 33] width 117 height 28
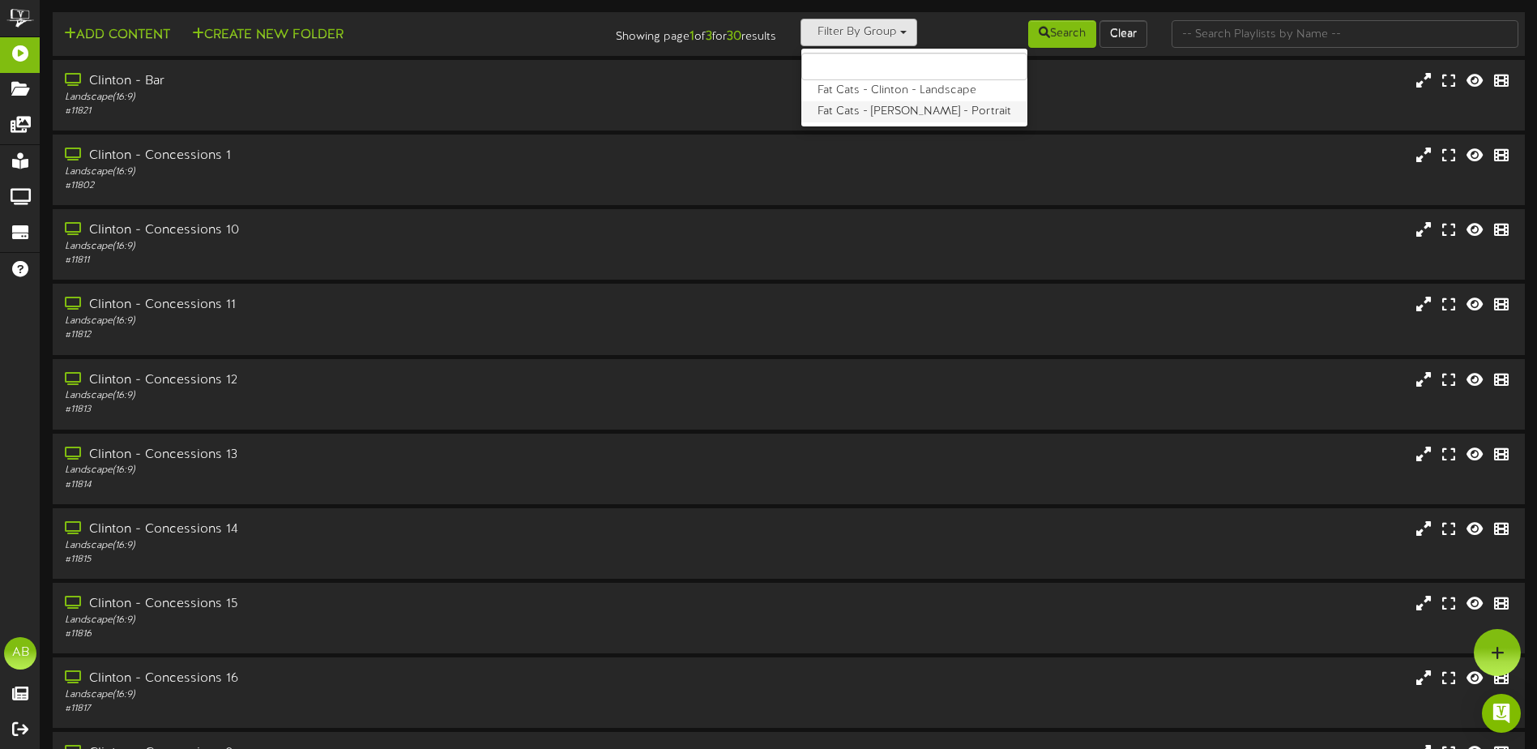
click at [893, 109] on label "Fat Cats - [PERSON_NAME] - Portrait" at bounding box center [915, 111] width 226 height 21
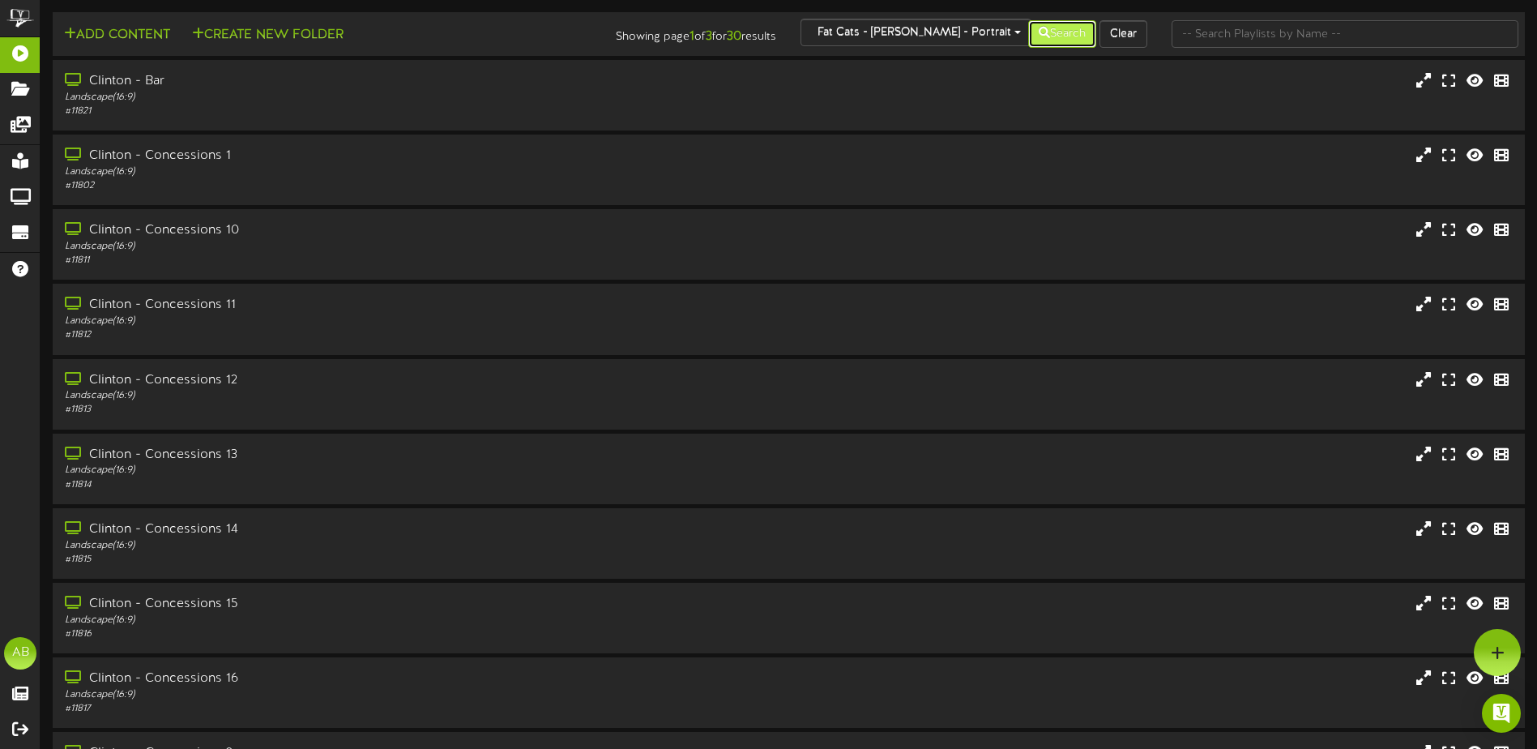
click at [1054, 42] on button "Search" at bounding box center [1062, 34] width 68 height 28
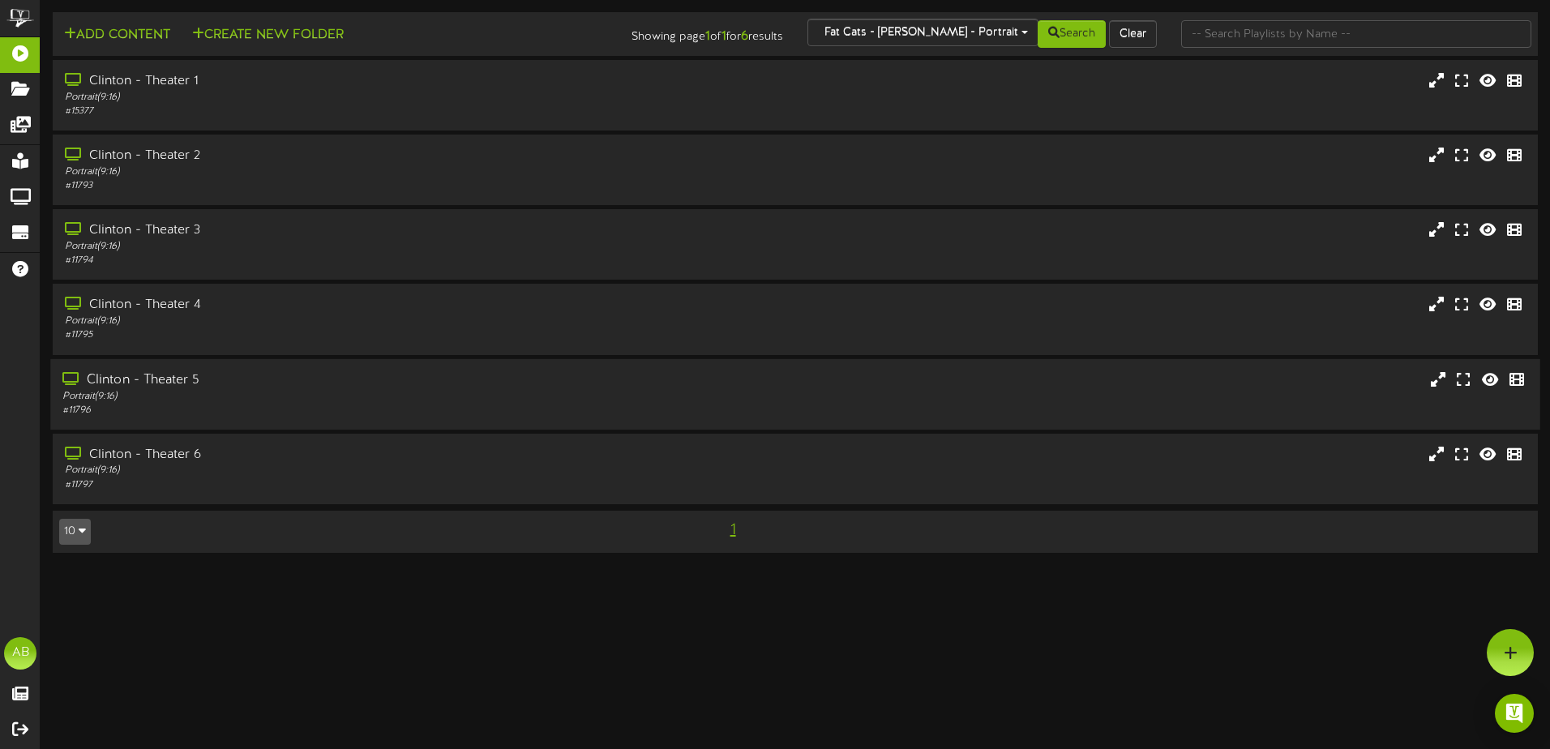
click at [291, 391] on div "Portrait ( 9:16 )" at bounding box center [360, 396] width 596 height 14
click at [293, 391] on div "Portrait ( 9:16 )" at bounding box center [360, 396] width 596 height 14
click at [300, 388] on div "Clinton - Theater 5" at bounding box center [360, 379] width 596 height 19
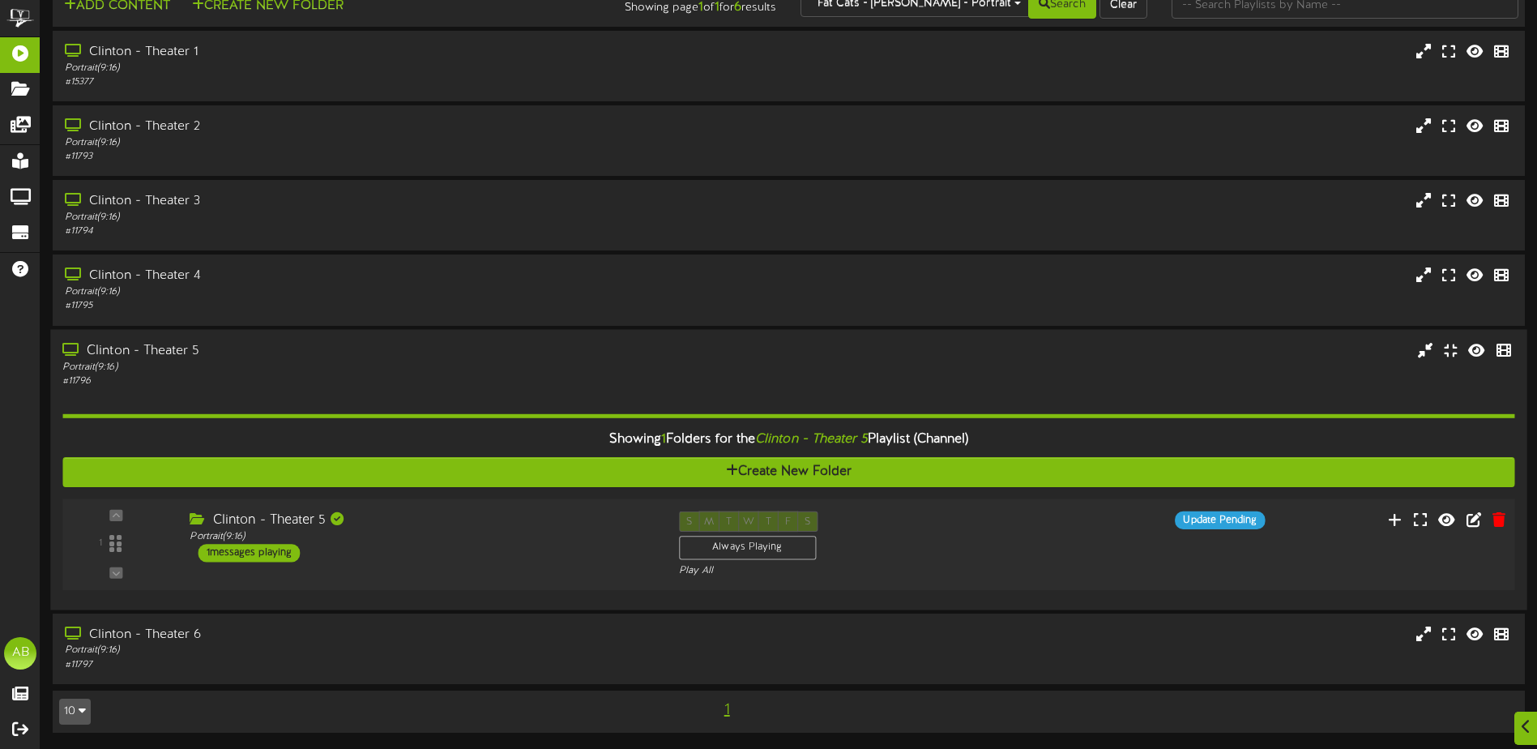
click at [532, 530] on div "Portrait ( 9:16 )" at bounding box center [422, 536] width 464 height 14
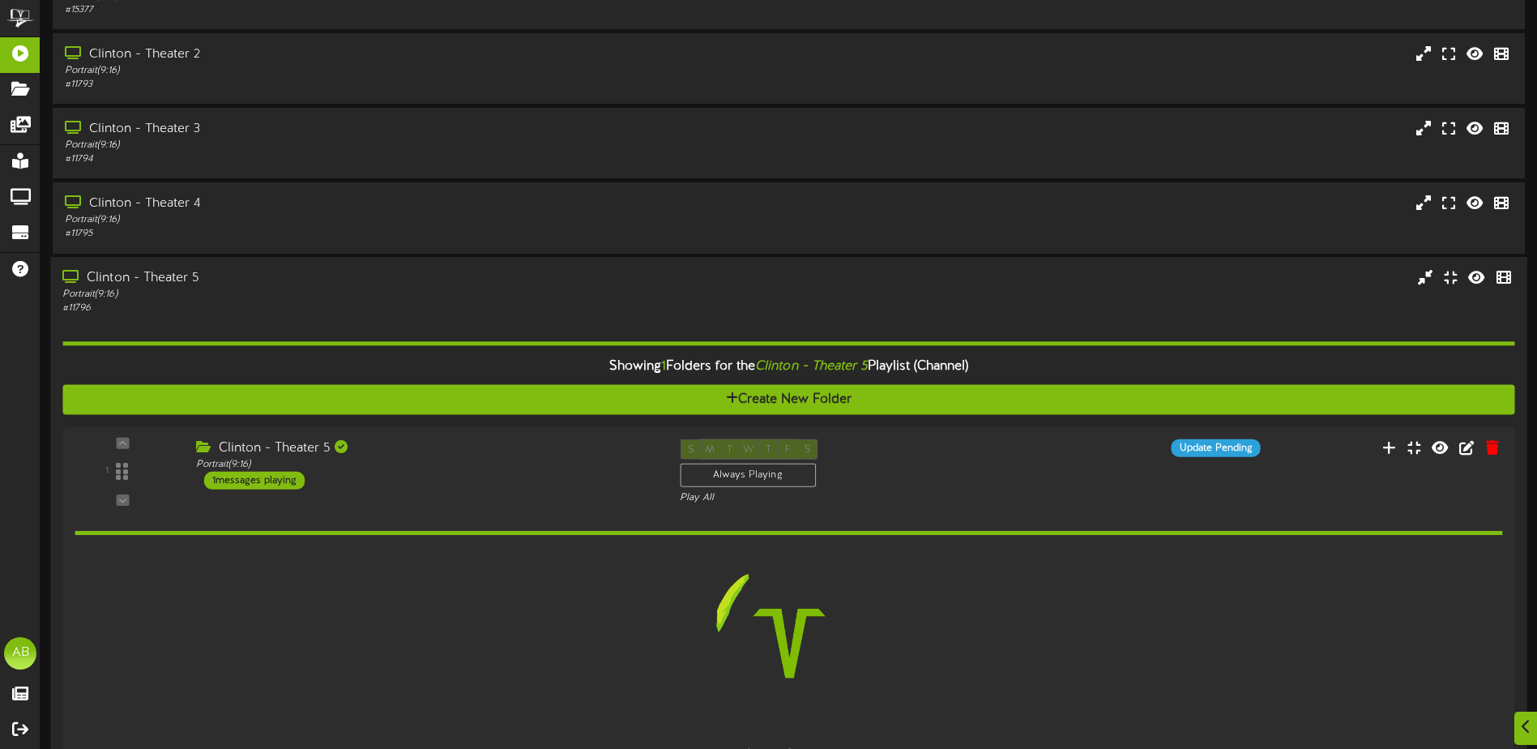
scroll to position [284, 0]
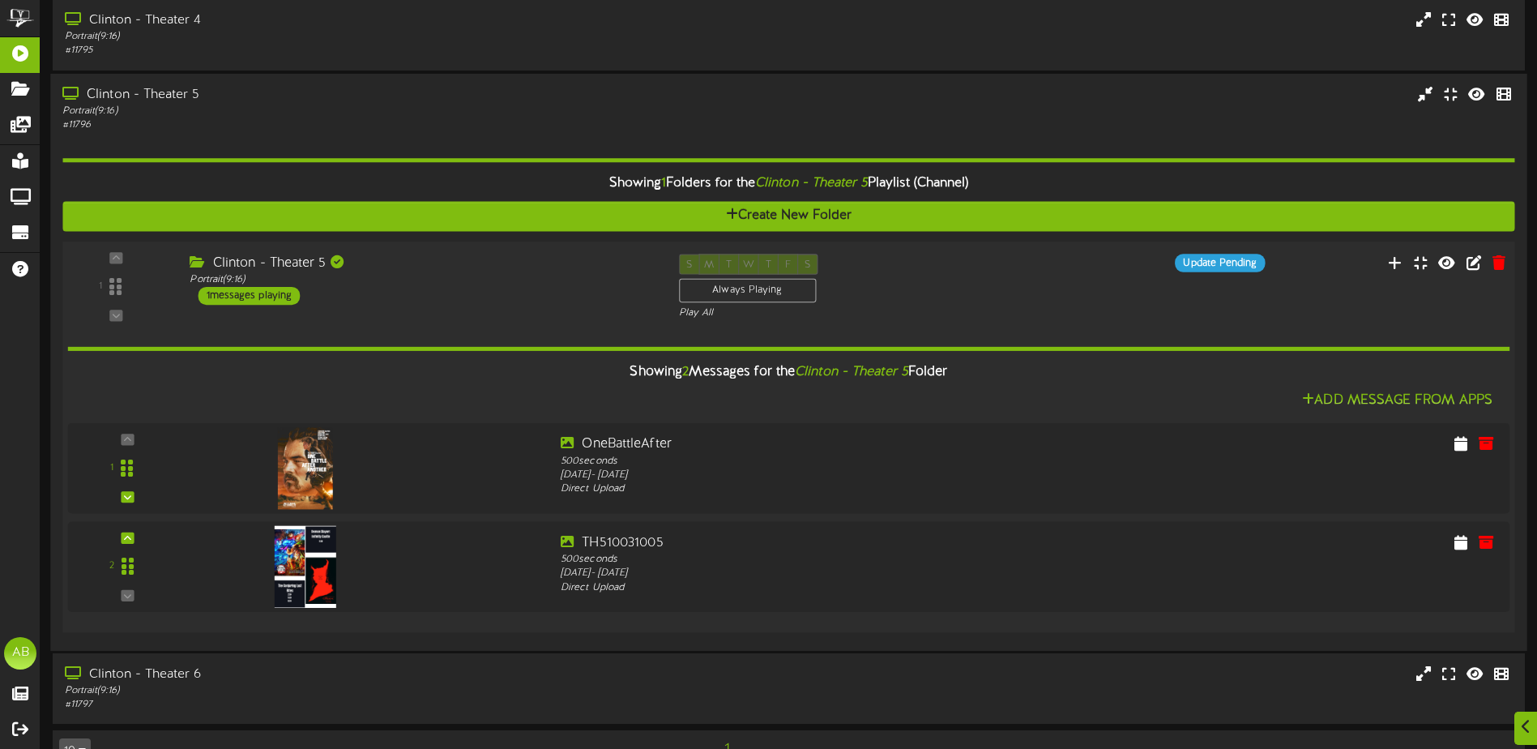
click at [572, 243] on div "1 Portrait ( )" at bounding box center [788, 436] width 1467 height 391
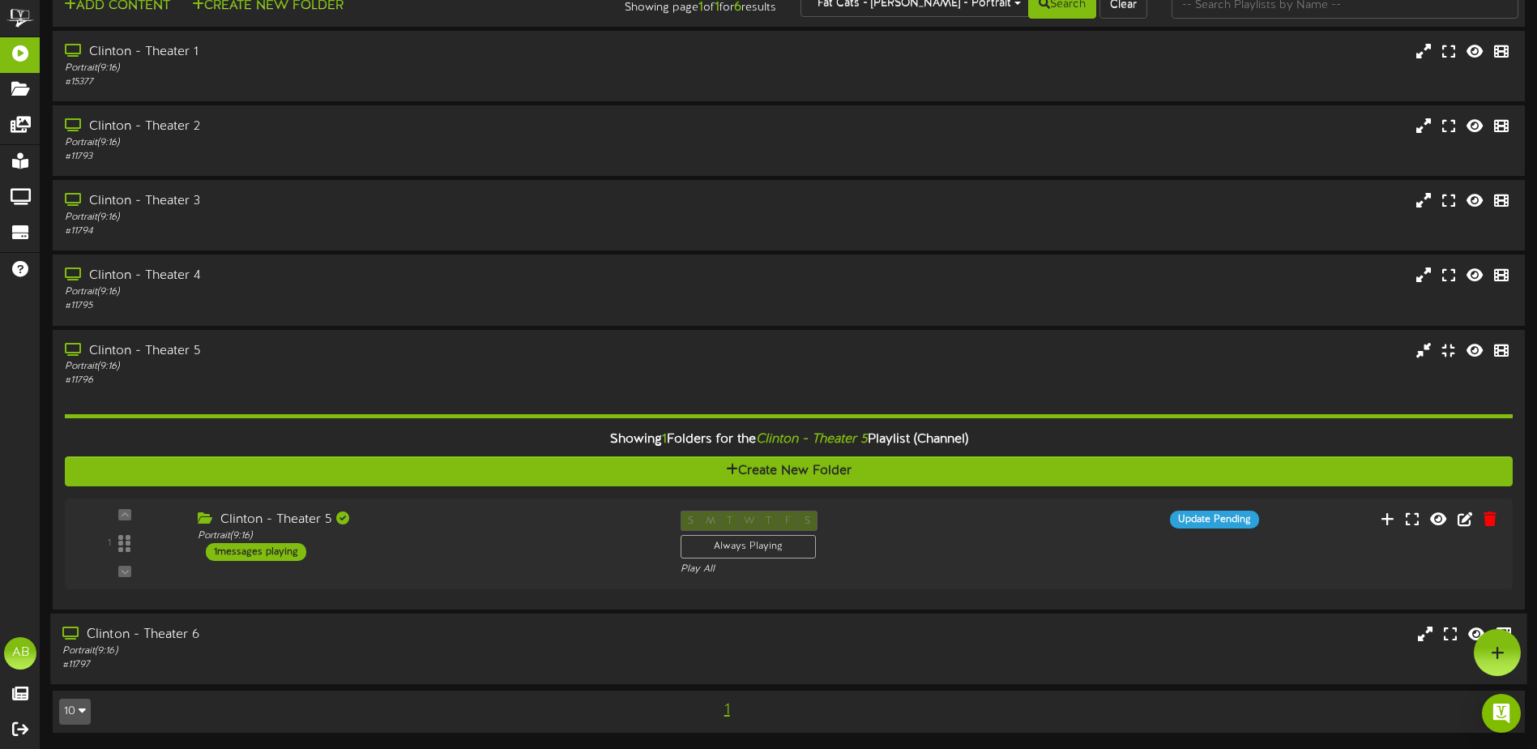
click at [548, 630] on div "Clinton - Theater 6" at bounding box center [357, 635] width 591 height 19
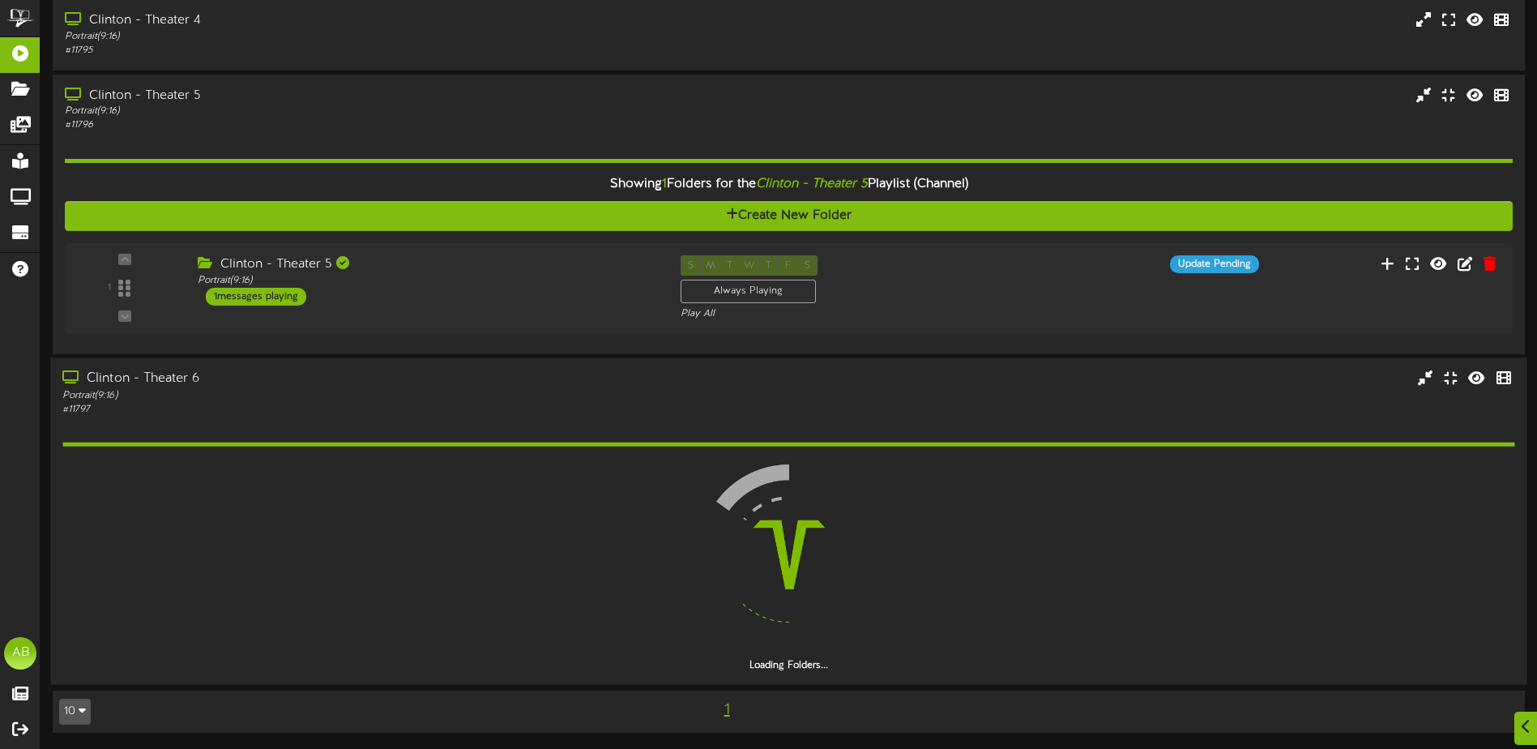
scroll to position [238, 0]
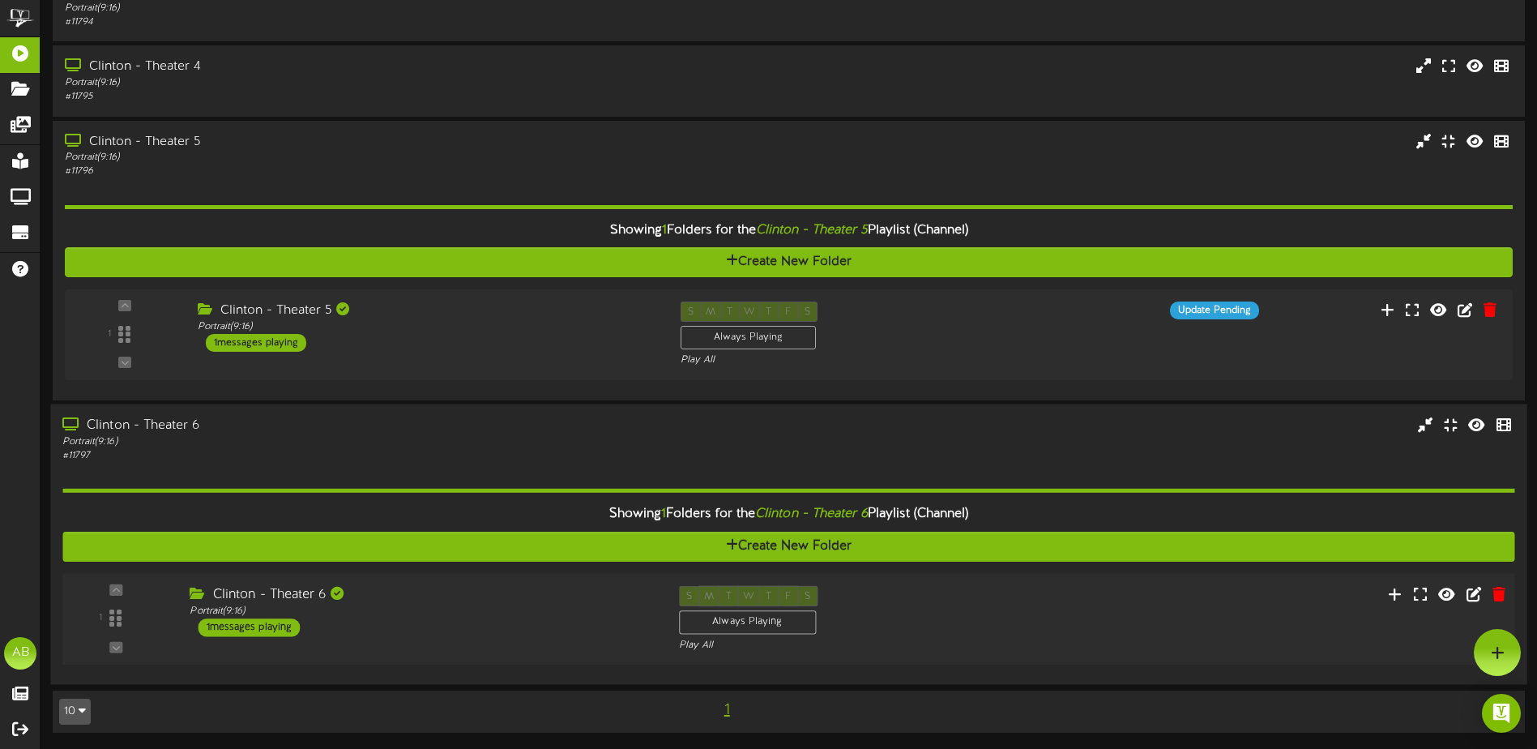
click at [593, 635] on div "Clinton - Theater 6 Portrait ( 9:16 ) 1 messages playing" at bounding box center [421, 610] width 489 height 51
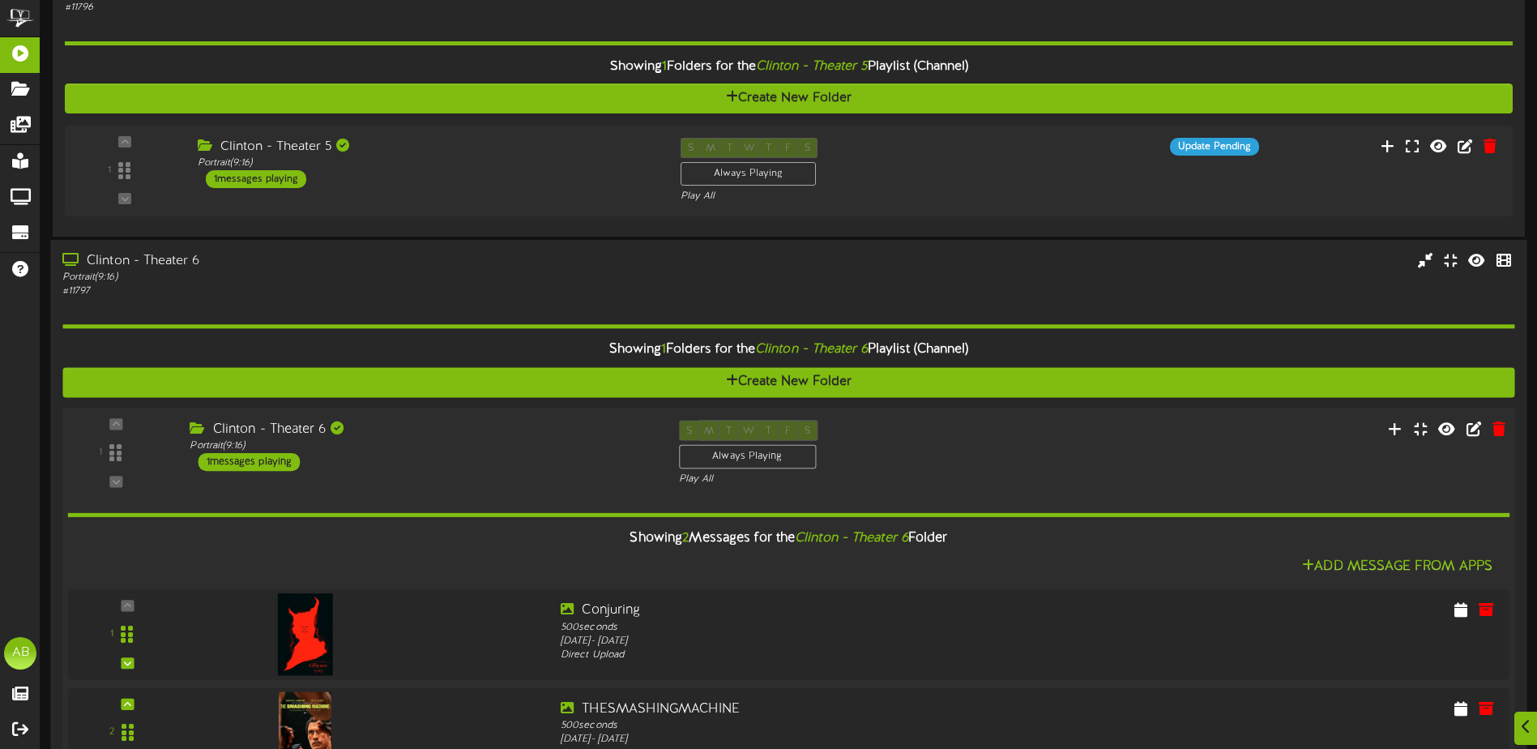
scroll to position [533, 0]
